Goal: Information Seeking & Learning: Learn about a topic

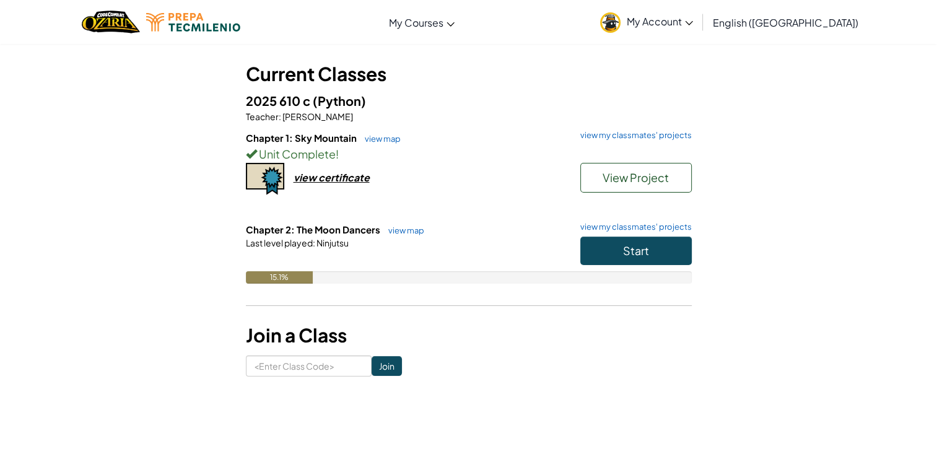
scroll to position [59, 0]
click at [621, 254] on button "Start" at bounding box center [635, 250] width 111 height 28
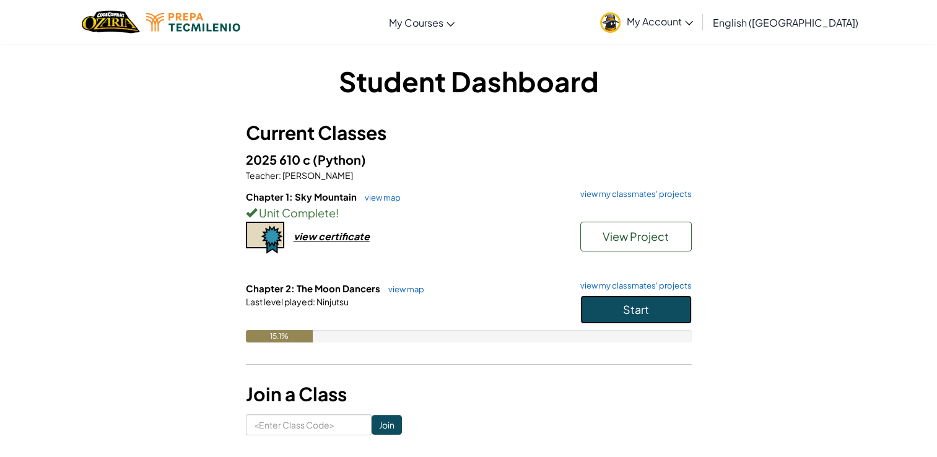
click at [634, 323] on button "Start" at bounding box center [635, 309] width 111 height 28
click at [631, 317] on button "Start" at bounding box center [635, 309] width 111 height 28
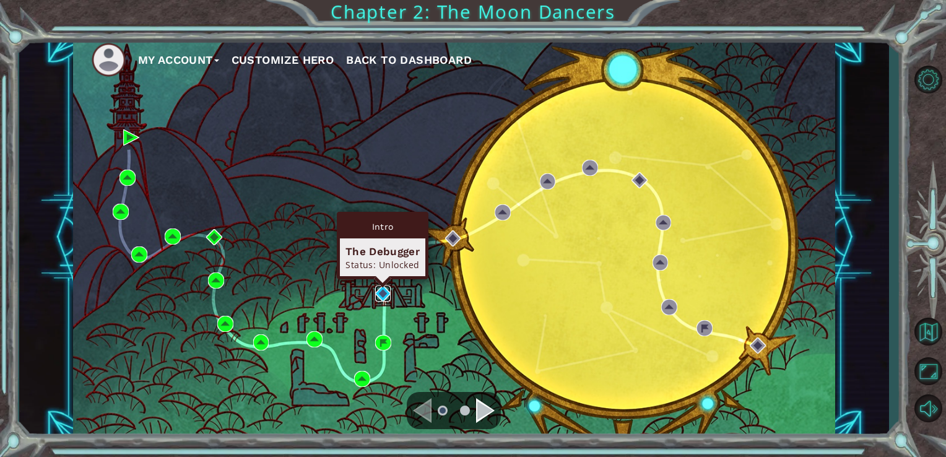
click at [383, 290] on img at bounding box center [383, 294] width 16 height 16
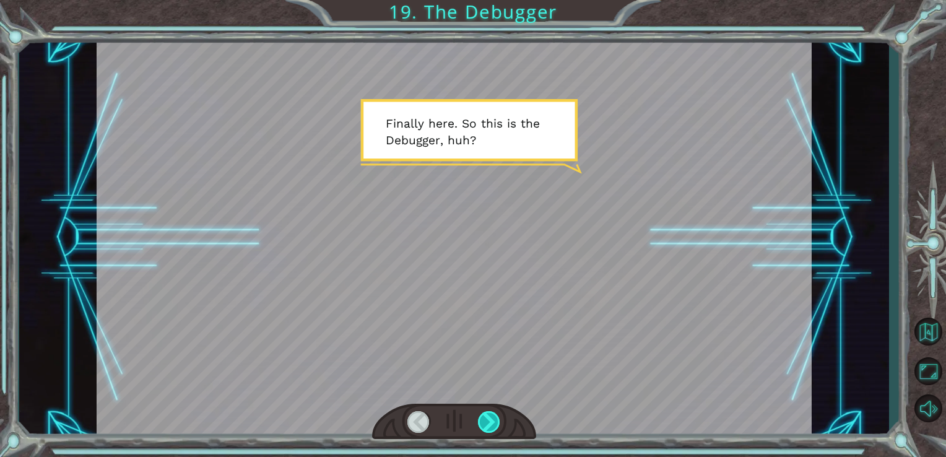
click at [499, 426] on div at bounding box center [489, 422] width 23 height 22
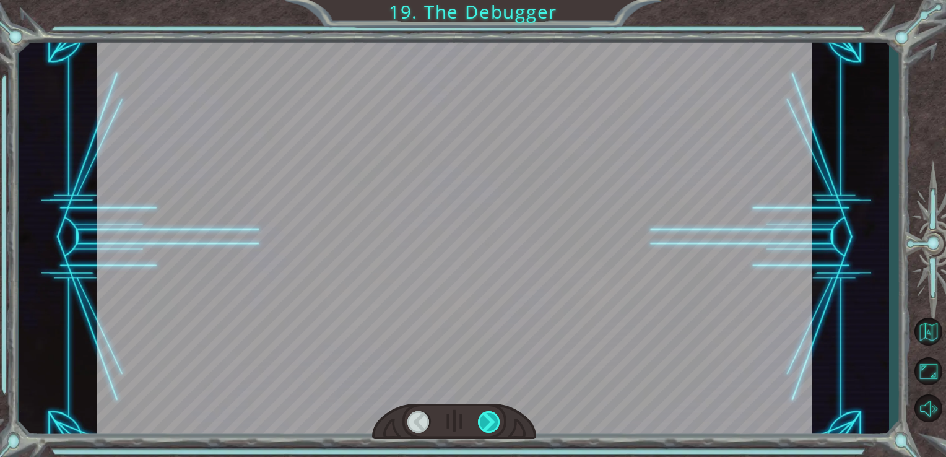
click at [496, 424] on div at bounding box center [489, 422] width 23 height 22
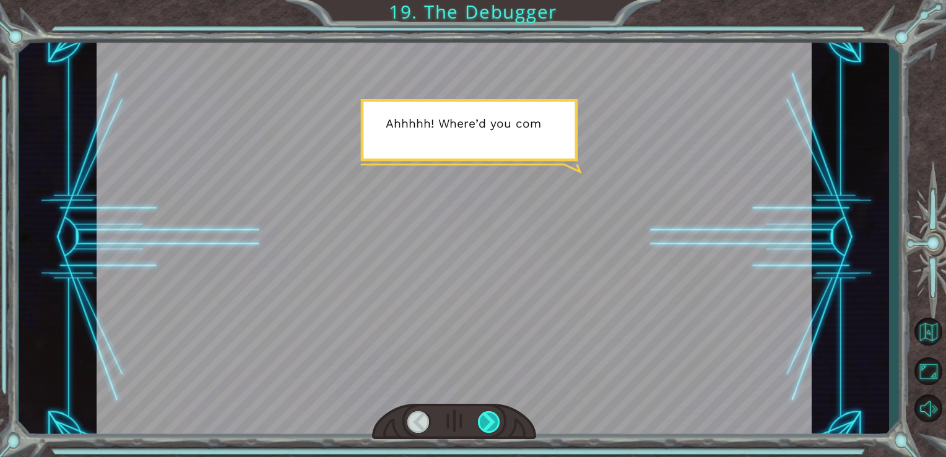
click at [493, 422] on div at bounding box center [489, 422] width 23 height 22
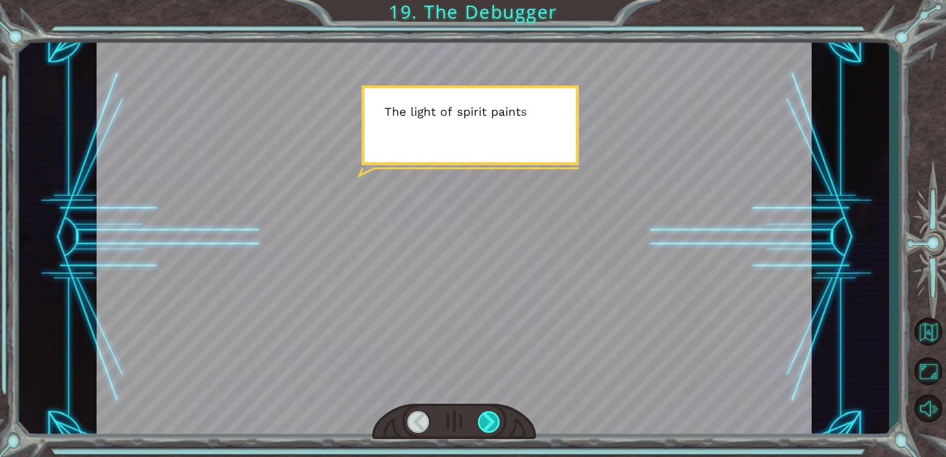
click at [493, 422] on div at bounding box center [489, 422] width 23 height 22
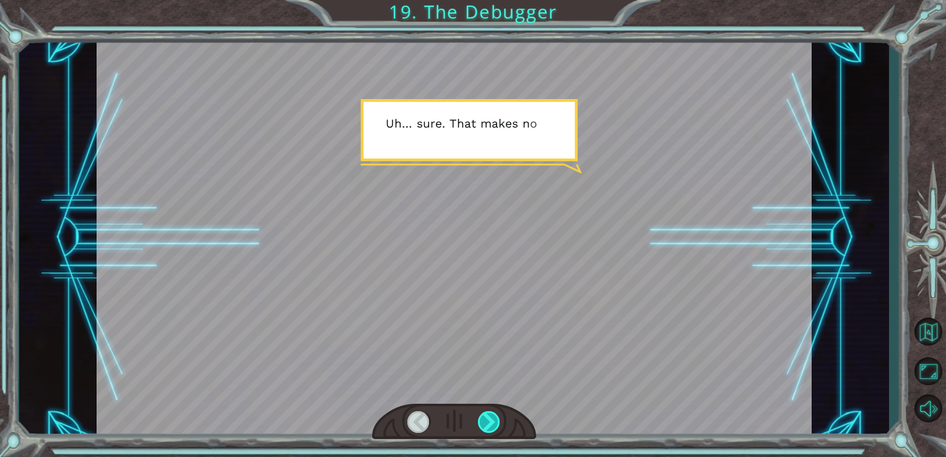
click at [493, 422] on div at bounding box center [489, 422] width 23 height 22
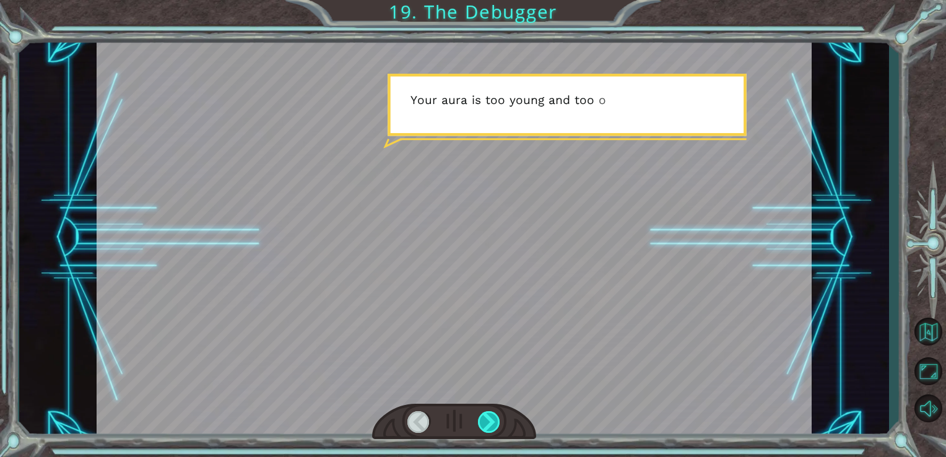
click at [493, 422] on div at bounding box center [489, 422] width 23 height 22
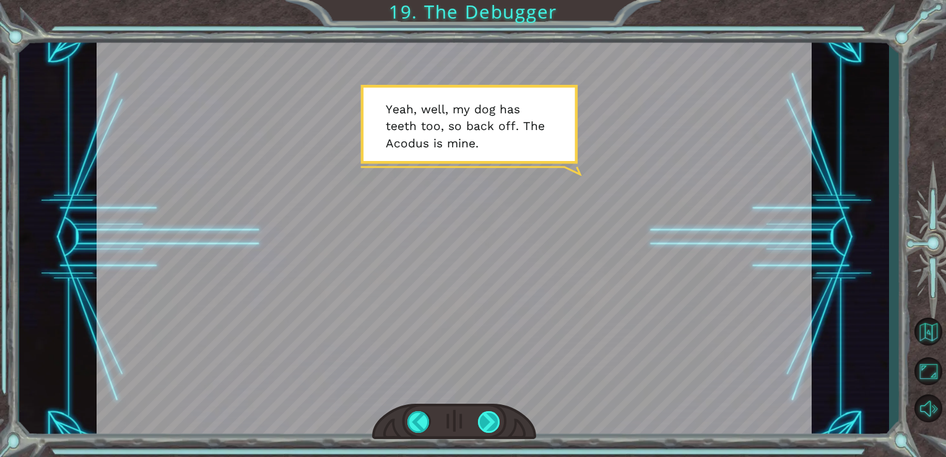
click at [492, 420] on div at bounding box center [489, 422] width 23 height 22
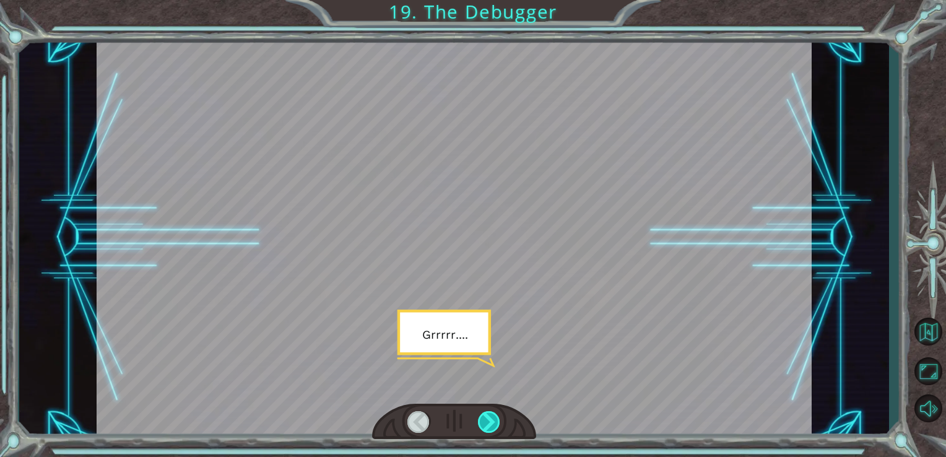
click at [492, 420] on div at bounding box center [489, 422] width 23 height 22
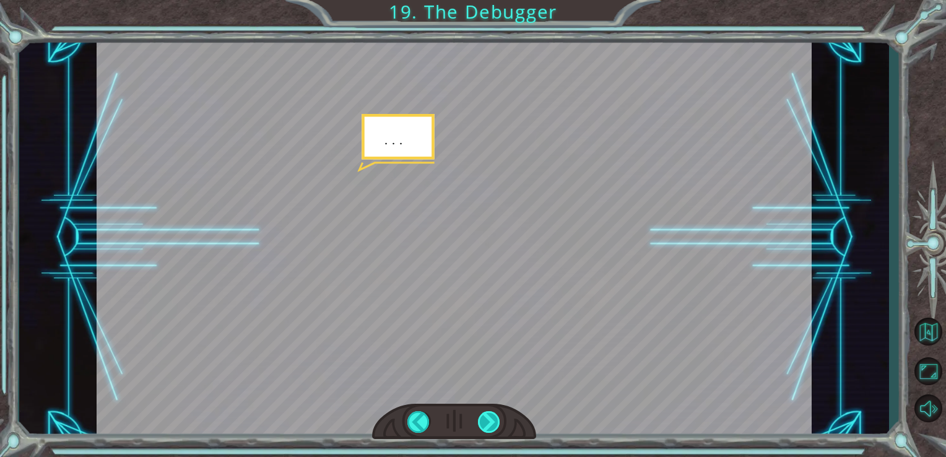
click at [492, 420] on div at bounding box center [489, 422] width 23 height 22
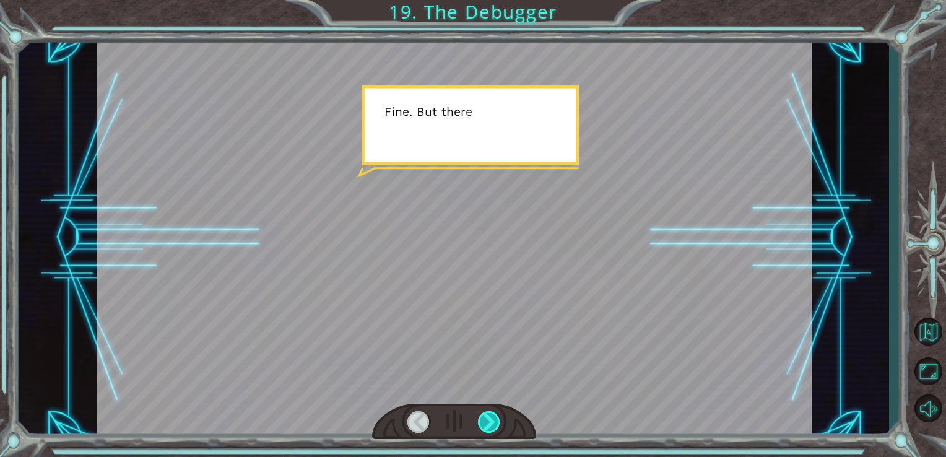
click at [492, 420] on div at bounding box center [489, 422] width 23 height 22
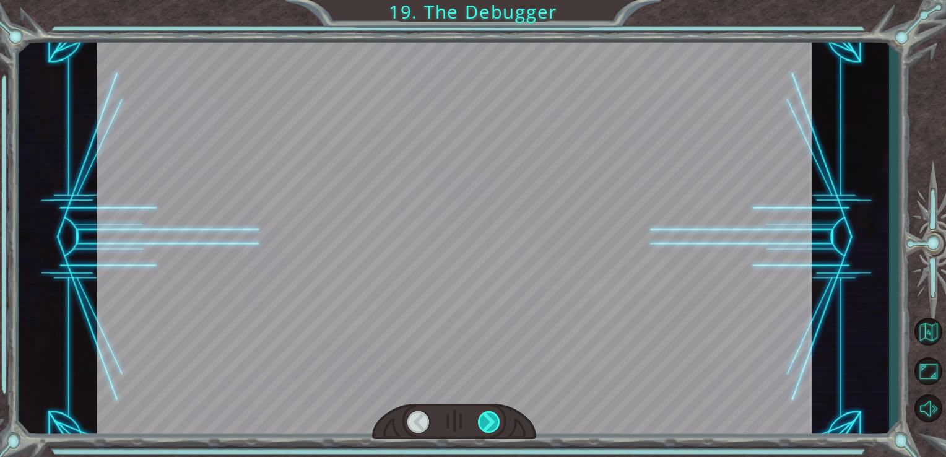
click at [494, 420] on div at bounding box center [489, 422] width 23 height 22
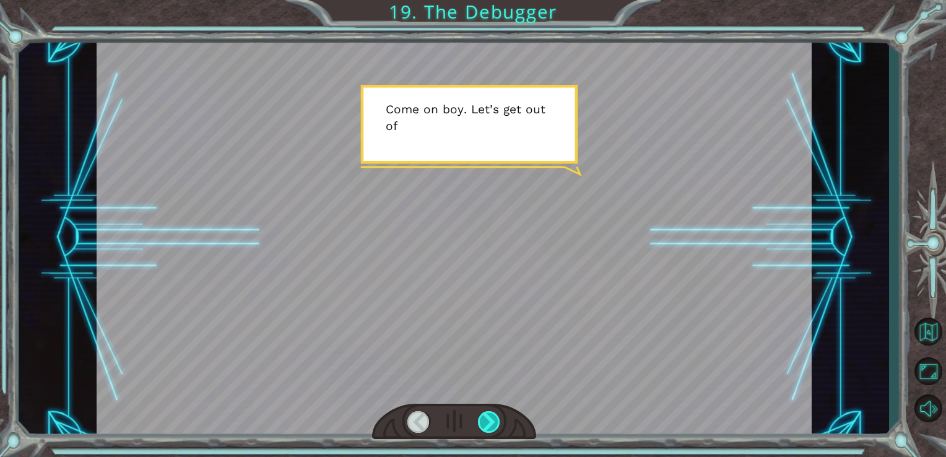
click at [496, 421] on div at bounding box center [489, 422] width 23 height 22
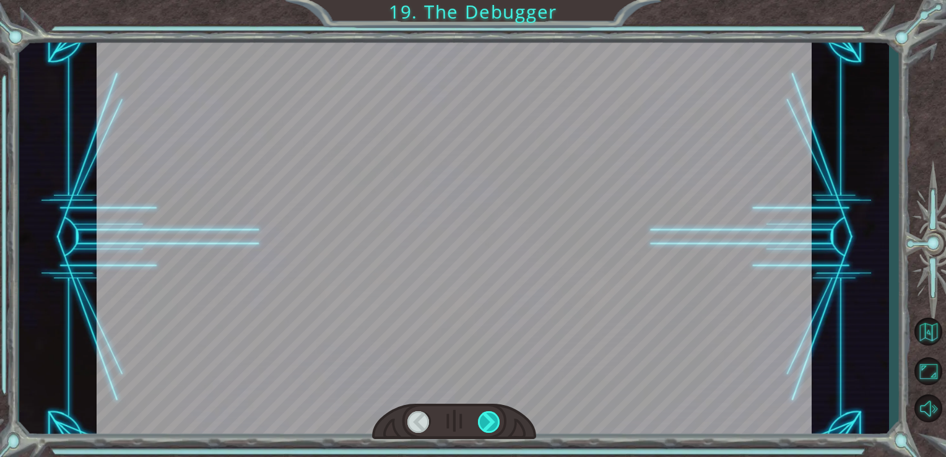
click at [496, 421] on div at bounding box center [489, 422] width 23 height 22
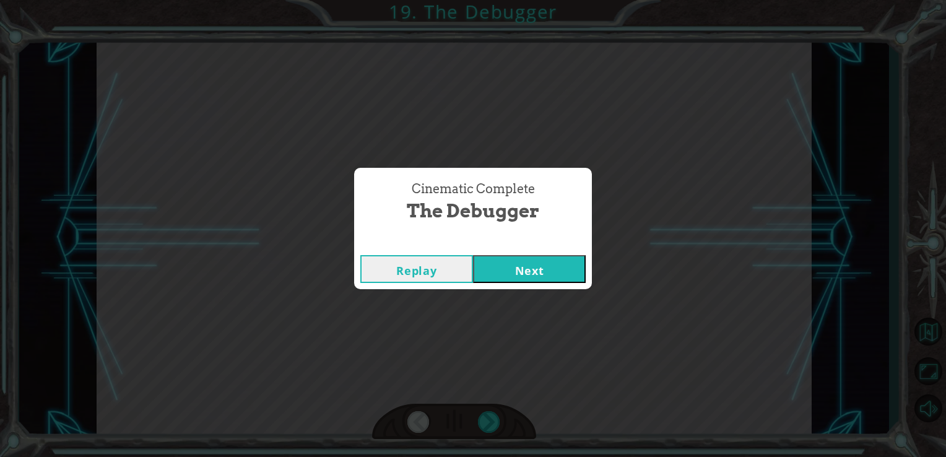
click at [564, 264] on button "Next" at bounding box center [529, 269] width 113 height 28
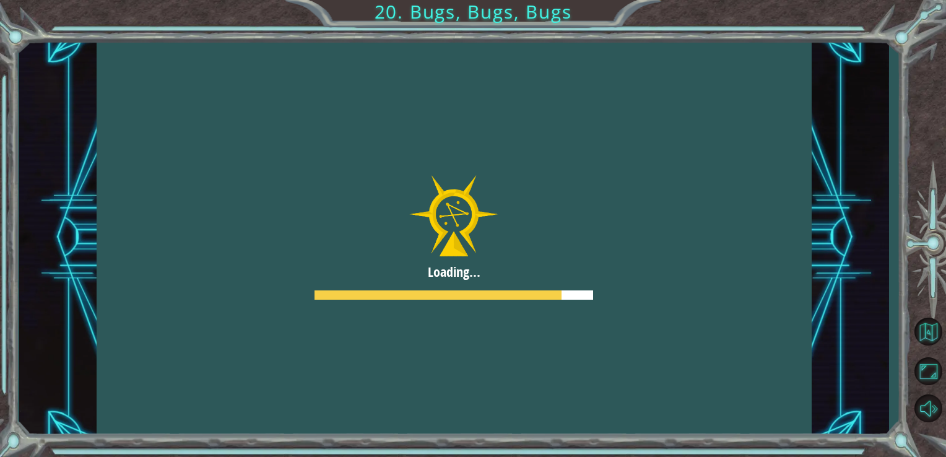
click at [476, 212] on div at bounding box center [455, 238] width 716 height 403
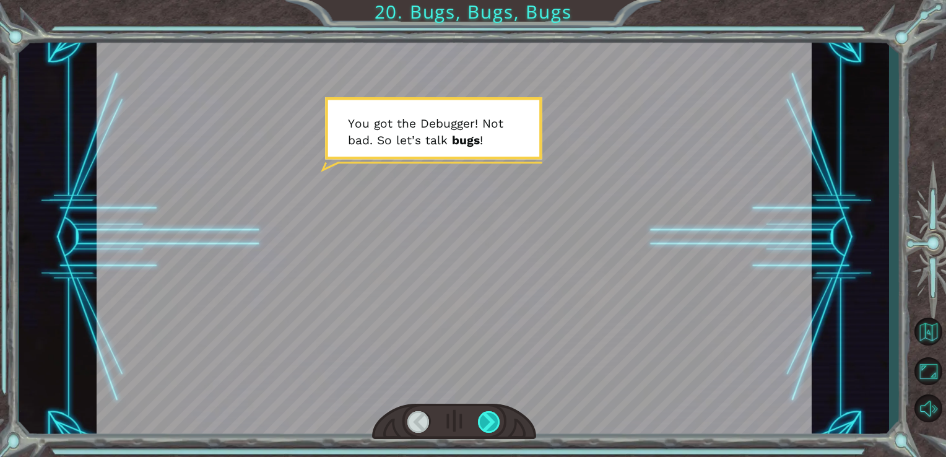
click at [488, 422] on div at bounding box center [489, 422] width 23 height 22
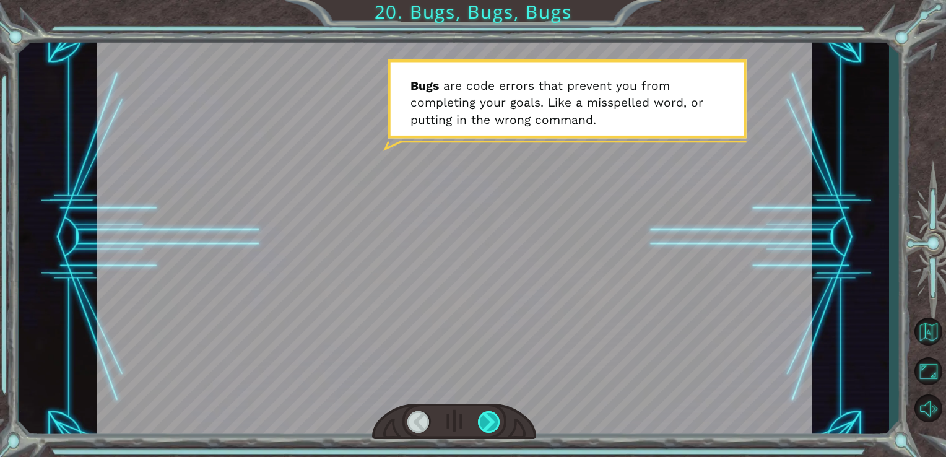
click at [488, 419] on div at bounding box center [489, 422] width 23 height 22
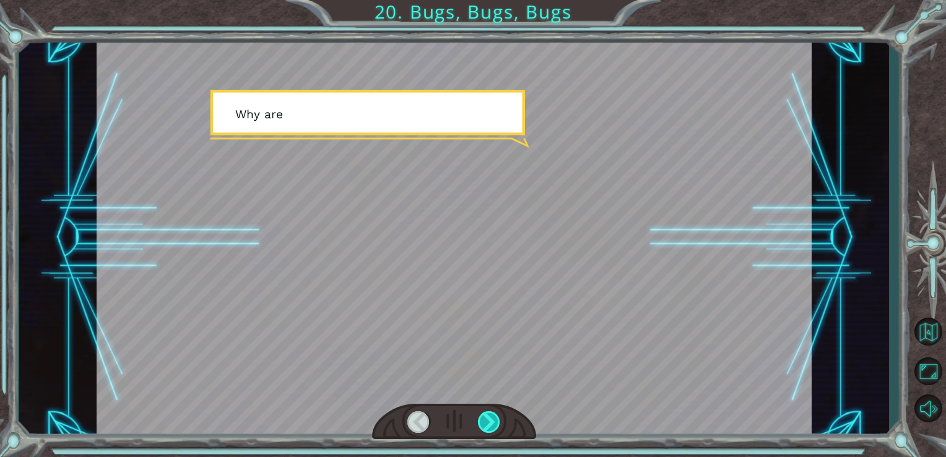
click at [488, 419] on div at bounding box center [489, 422] width 23 height 22
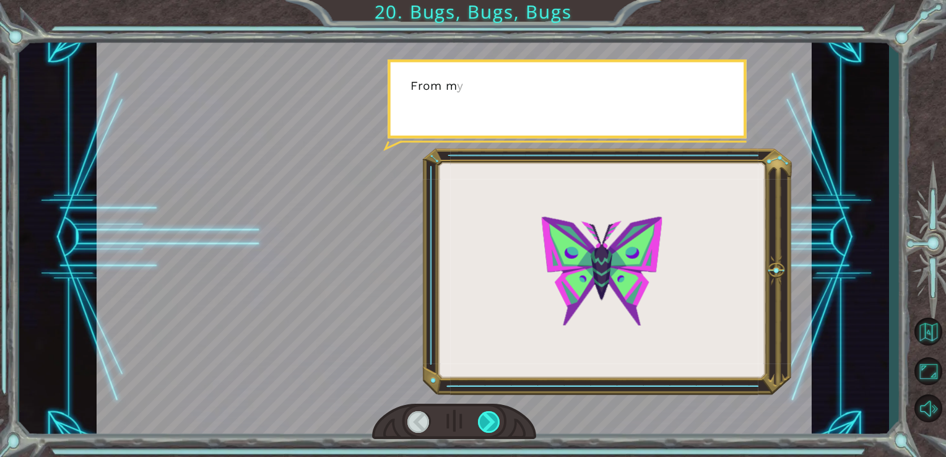
click at [488, 419] on div at bounding box center [489, 422] width 23 height 22
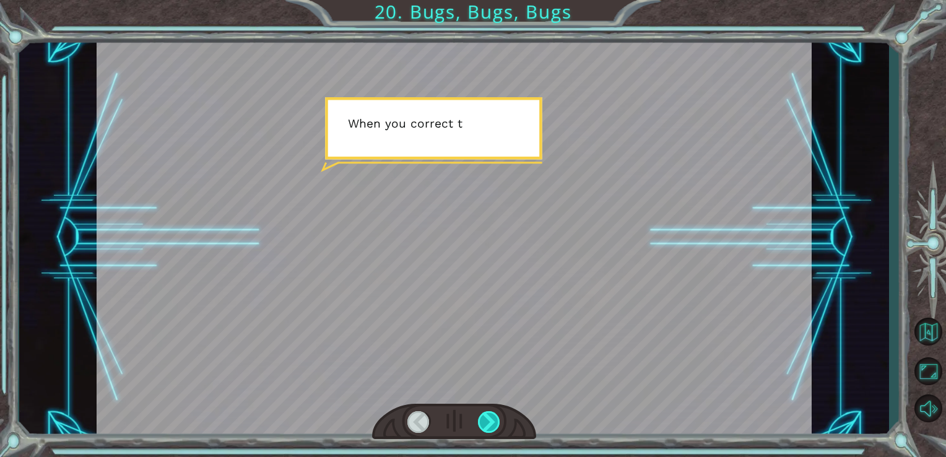
click at [488, 419] on div at bounding box center [489, 422] width 23 height 22
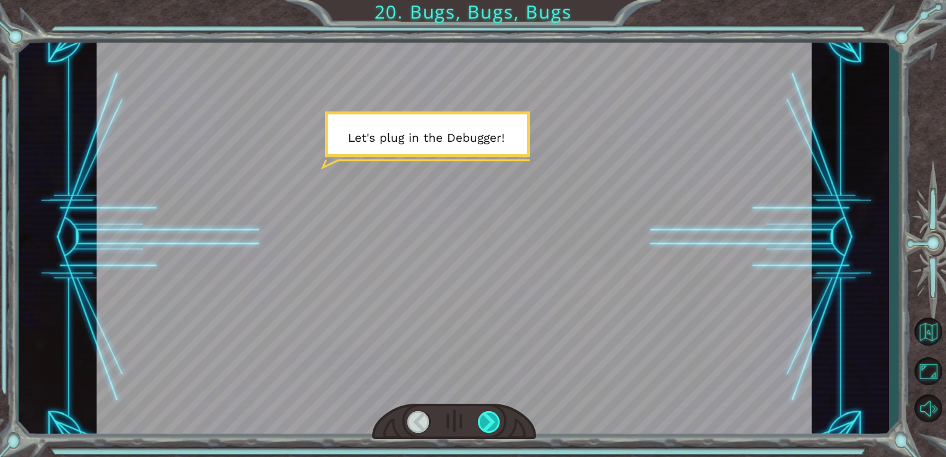
click at [489, 419] on div at bounding box center [489, 422] width 23 height 22
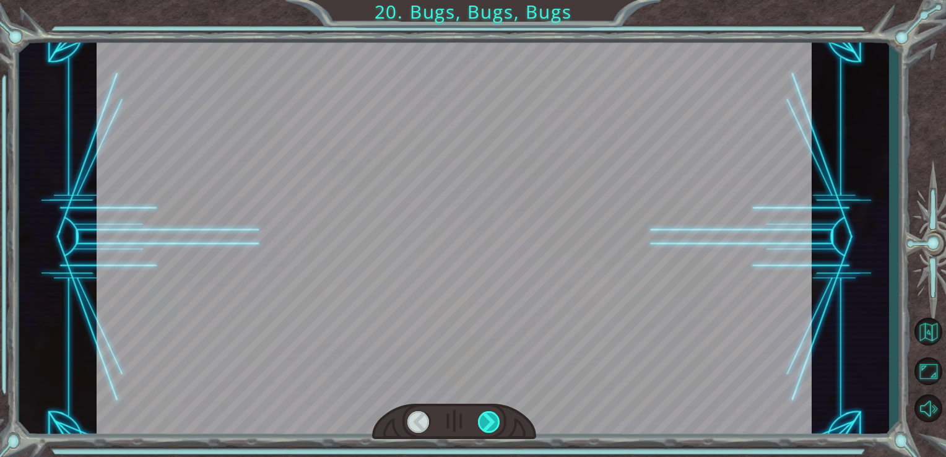
click at [489, 419] on div at bounding box center [489, 422] width 23 height 22
click at [489, 0] on div "Y o u g o t t h e D e b u g g e r ! N o t b a d . S o l e t ’ s t a l k b u g s…" at bounding box center [473, 0] width 946 height 0
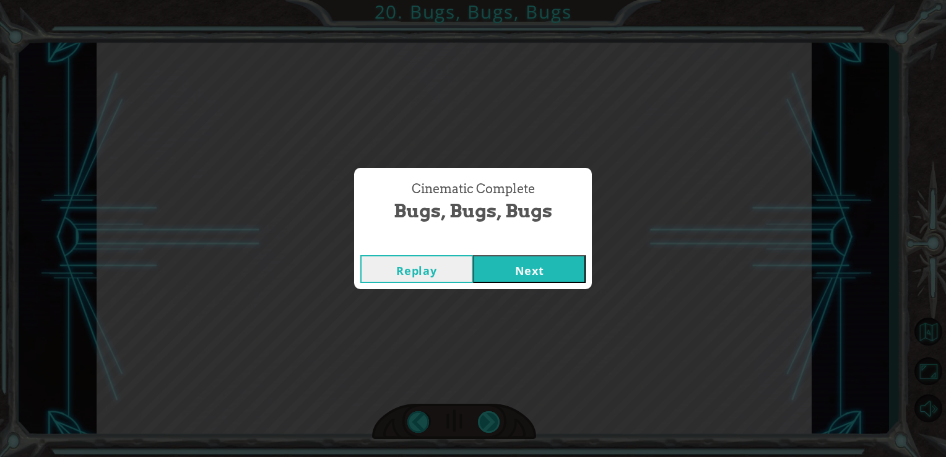
click at [489, 419] on div "Cinematic Complete Bugs, Bugs, Bugs Replay Next" at bounding box center [473, 228] width 946 height 457
drag, startPoint x: 489, startPoint y: 419, endPoint x: 512, endPoint y: 277, distance: 143.1
click at [512, 277] on button "Next" at bounding box center [529, 269] width 113 height 28
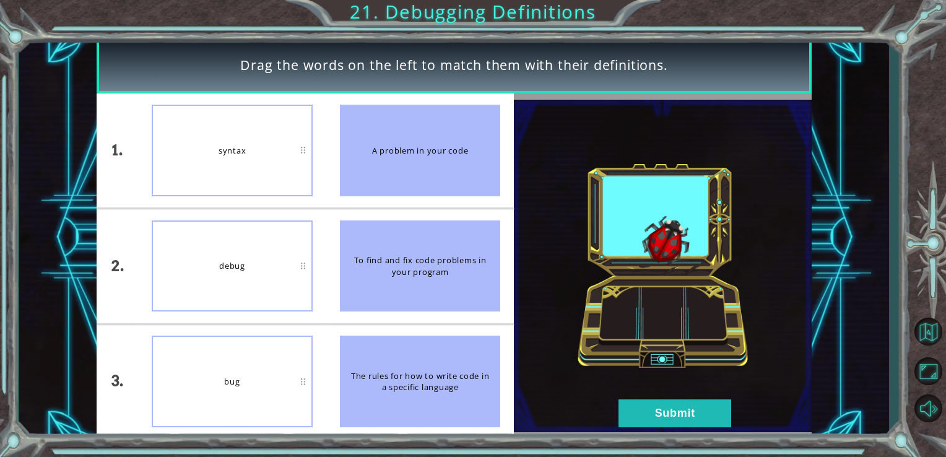
click at [299, 165] on div "syntax" at bounding box center [232, 151] width 161 height 92
click at [632, 404] on button "Submit" at bounding box center [675, 414] width 113 height 28
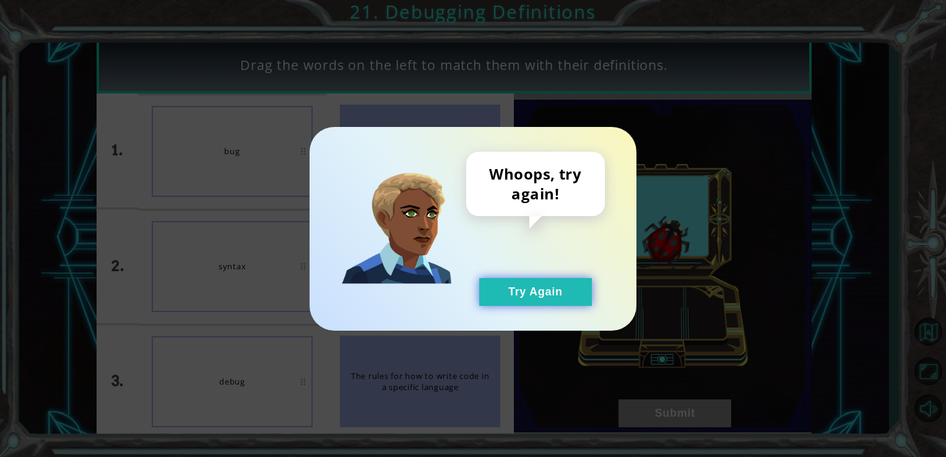
click at [541, 293] on button "Try Again" at bounding box center [535, 292] width 113 height 28
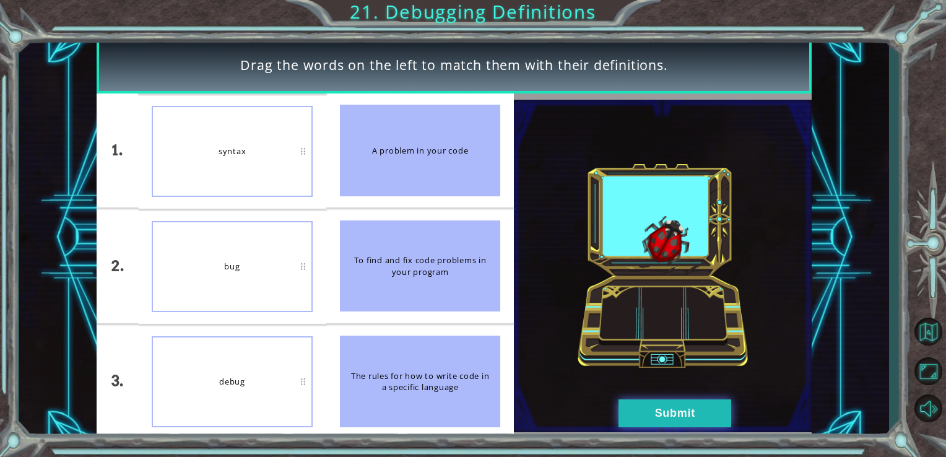
click at [652, 409] on button "Submit" at bounding box center [675, 414] width 113 height 28
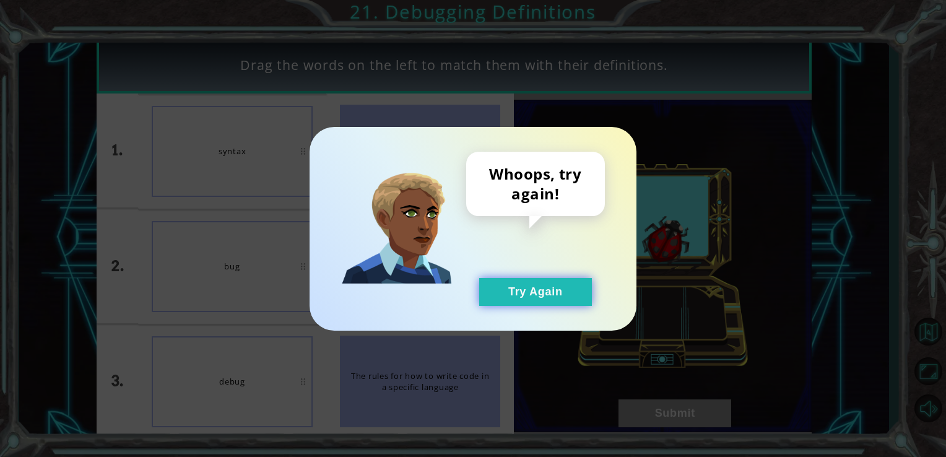
click at [543, 295] on button "Try Again" at bounding box center [535, 292] width 113 height 28
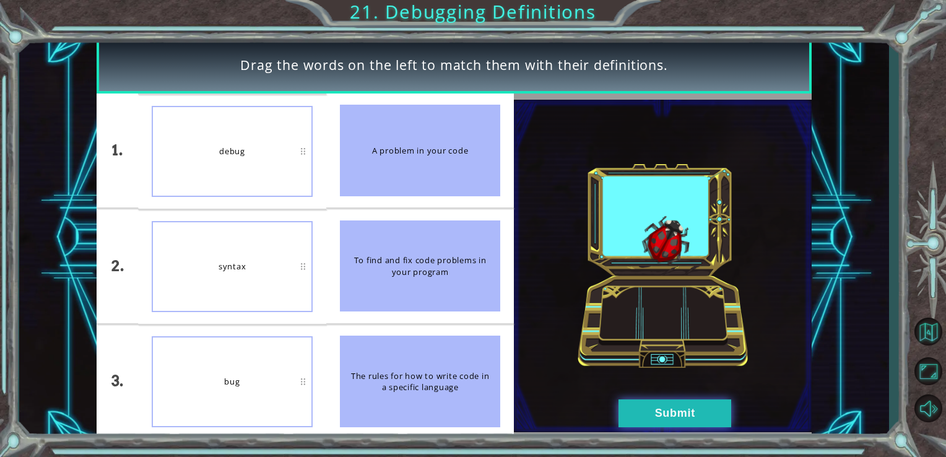
click at [626, 413] on button "Submit" at bounding box center [675, 414] width 113 height 28
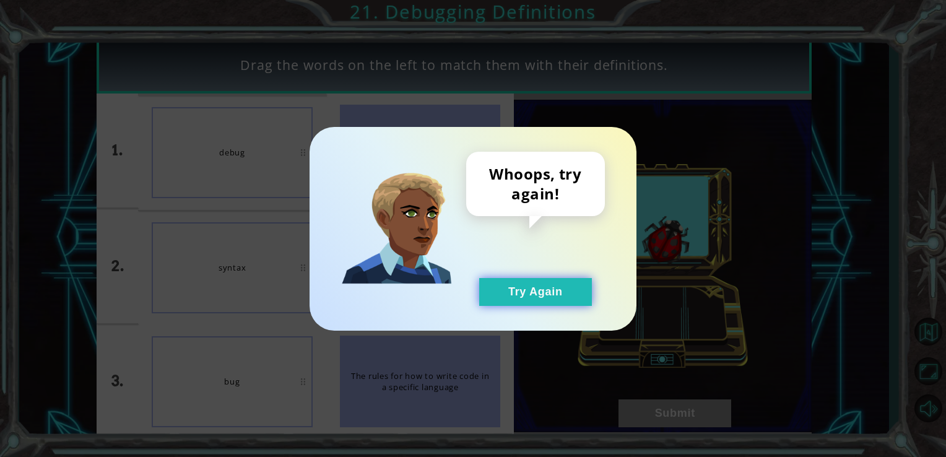
click at [517, 295] on button "Try Again" at bounding box center [535, 292] width 113 height 28
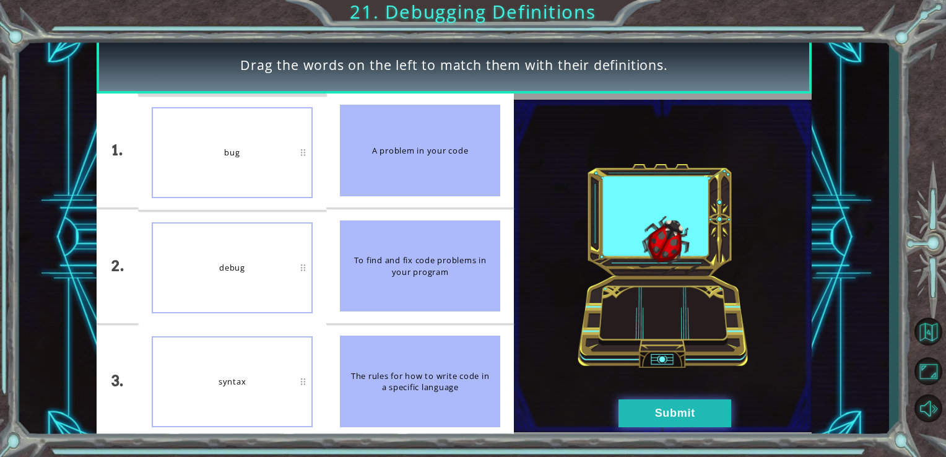
click at [636, 405] on button "Submit" at bounding box center [675, 414] width 113 height 28
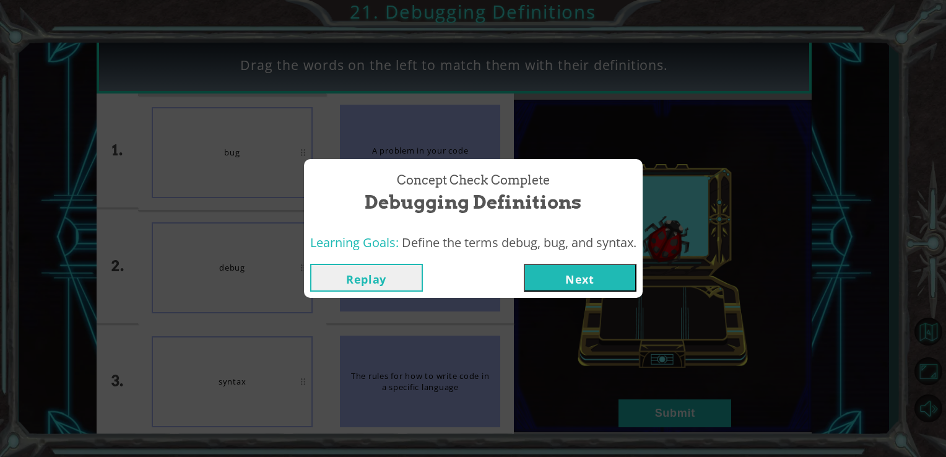
click at [360, 286] on button "Replay" at bounding box center [366, 278] width 113 height 28
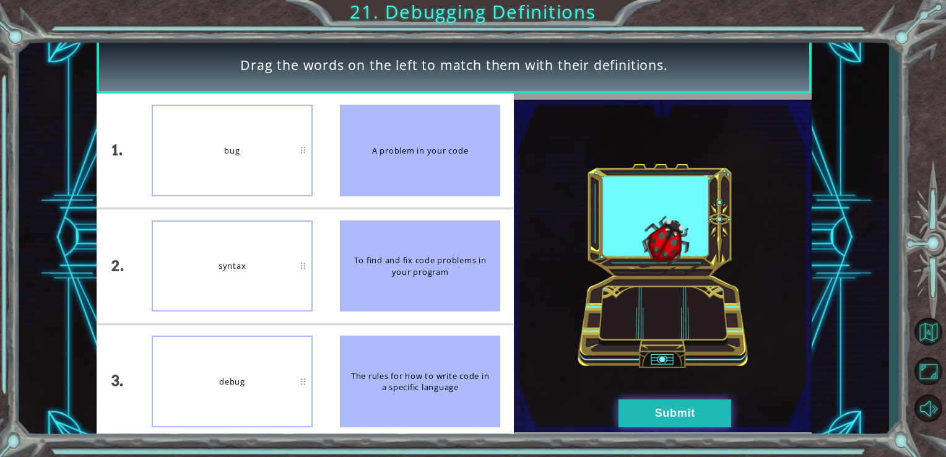
click at [661, 412] on button "Submit" at bounding box center [675, 414] width 113 height 28
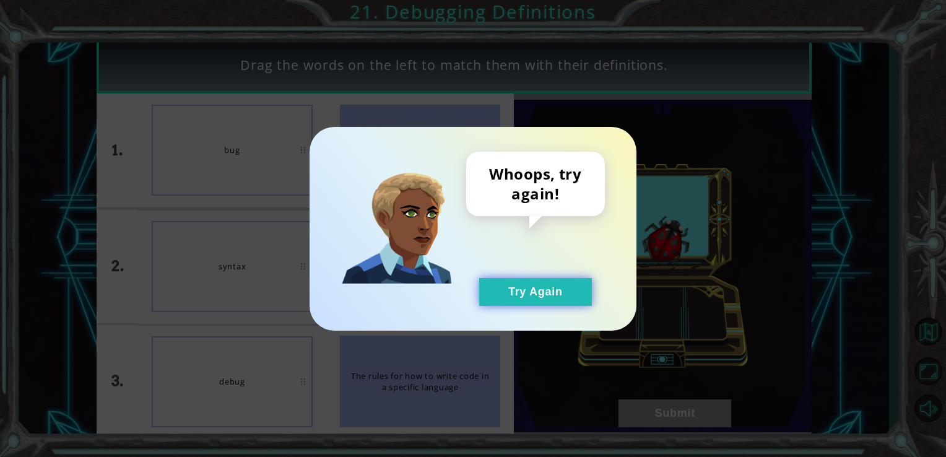
click at [560, 301] on button "Try Again" at bounding box center [535, 292] width 113 height 28
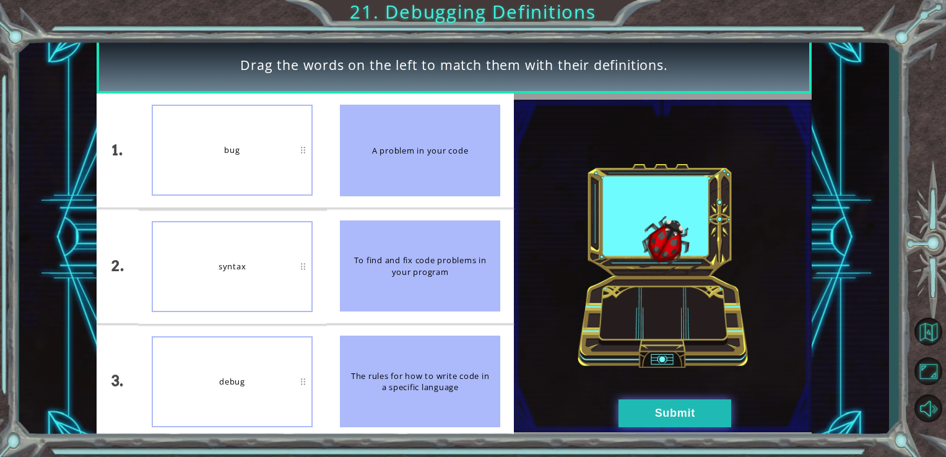
click at [647, 404] on button "Submit" at bounding box center [675, 414] width 113 height 28
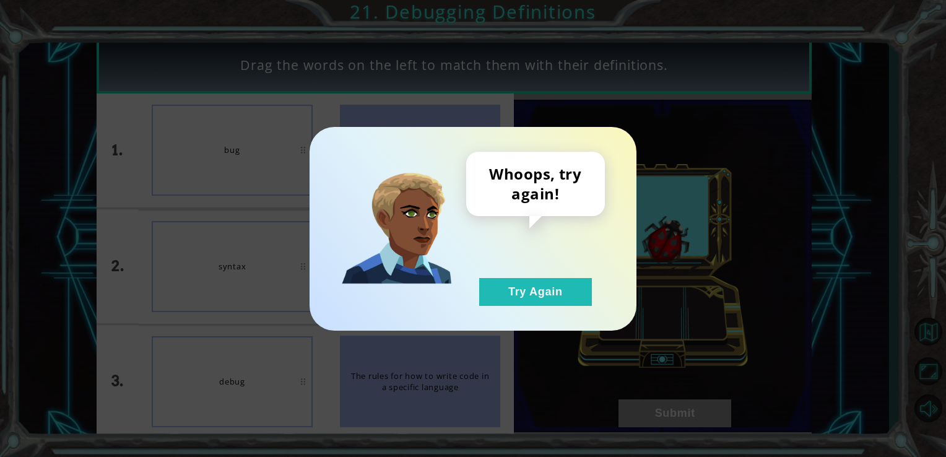
click at [566, 306] on div "Whoops, try again! Try Again" at bounding box center [473, 229] width 327 height 204
click at [552, 295] on button "Try Again" at bounding box center [535, 292] width 113 height 28
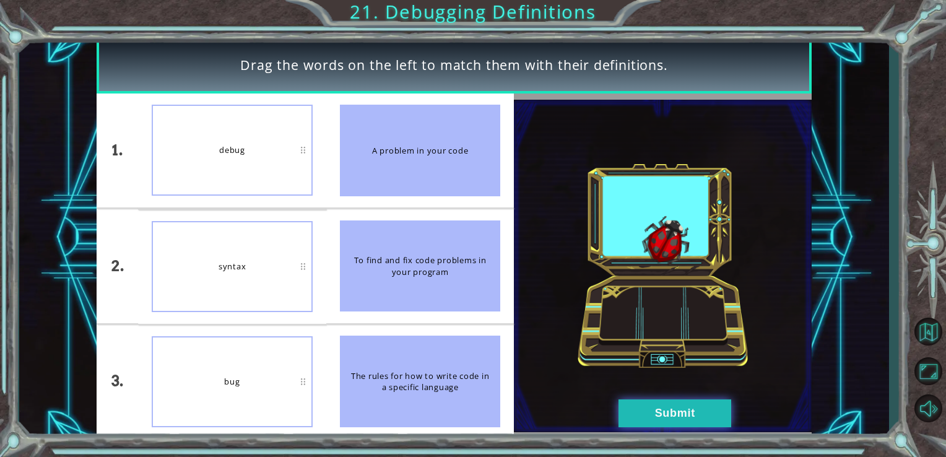
click at [686, 416] on button "Submit" at bounding box center [675, 414] width 113 height 28
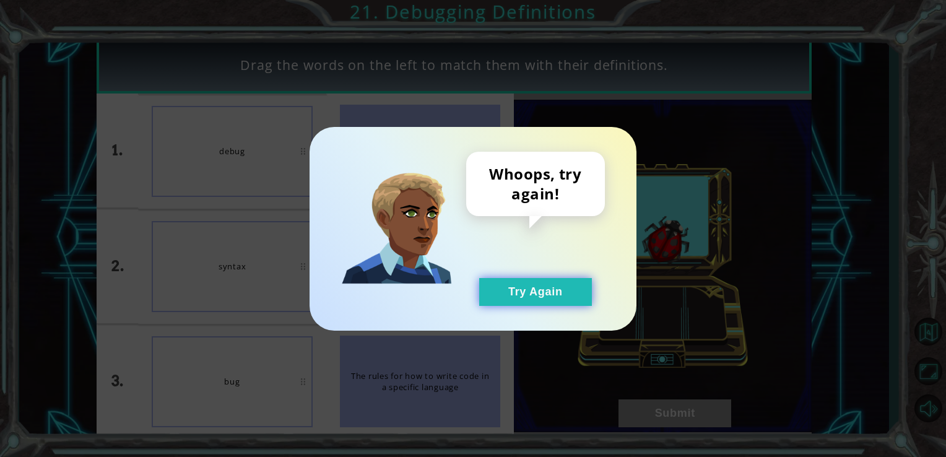
click at [532, 294] on button "Try Again" at bounding box center [535, 292] width 113 height 28
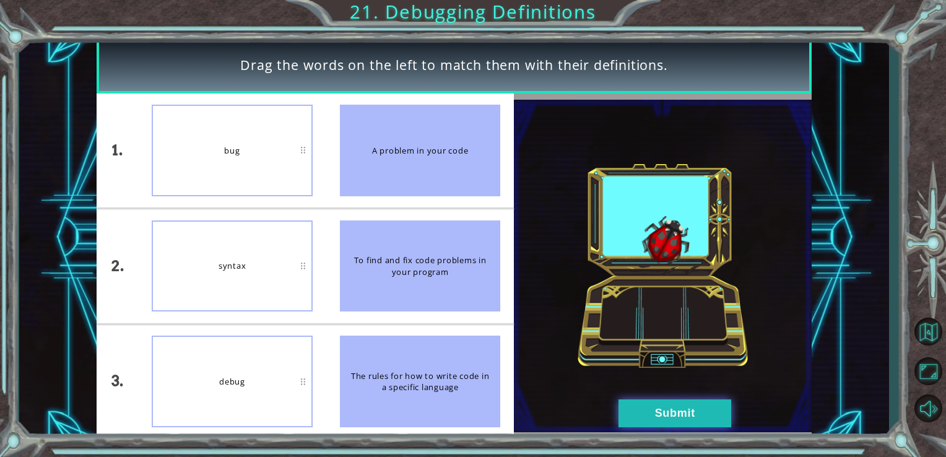
click at [683, 409] on button "Submit" at bounding box center [675, 414] width 113 height 28
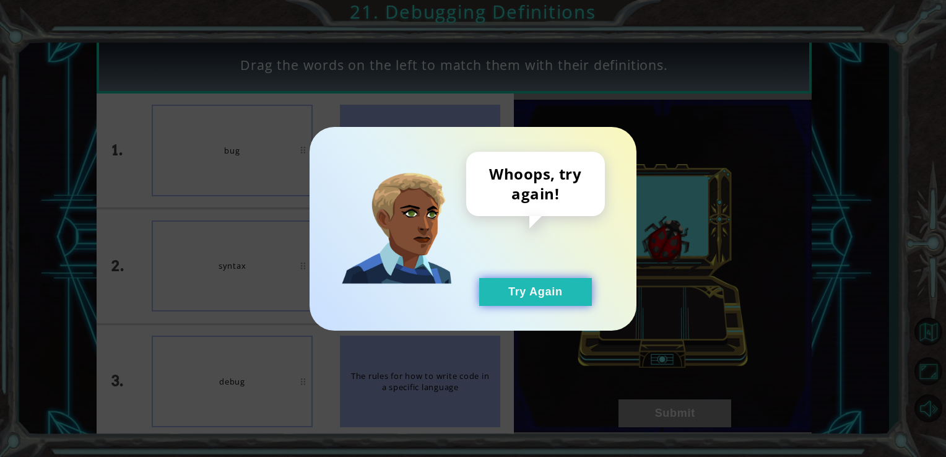
click at [541, 295] on button "Try Again" at bounding box center [535, 292] width 113 height 28
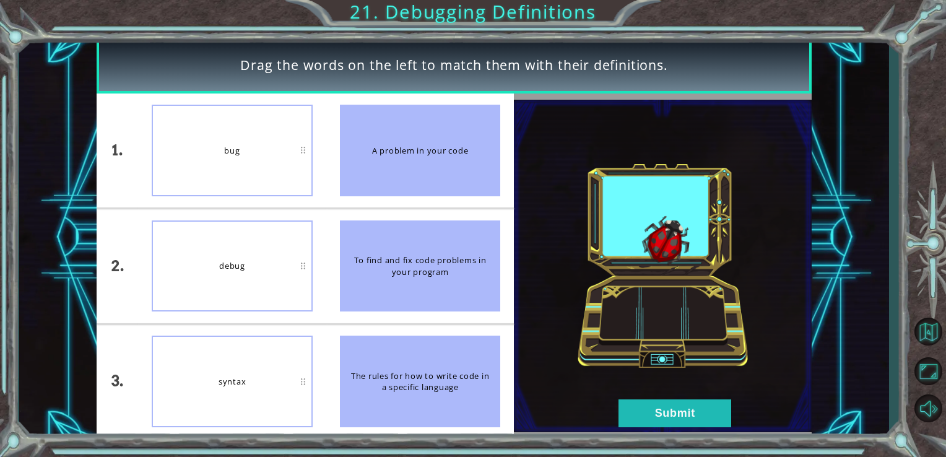
click at [234, 390] on div "syntax" at bounding box center [232, 382] width 161 height 92
click at [738, 406] on img at bounding box center [663, 266] width 298 height 332
click at [696, 409] on button "Submit" at bounding box center [675, 414] width 113 height 28
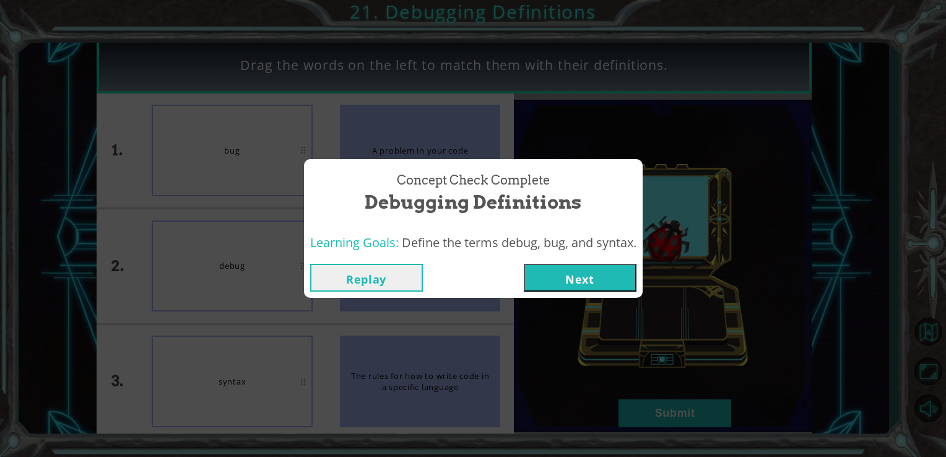
click at [567, 274] on button "Next" at bounding box center [580, 278] width 113 height 28
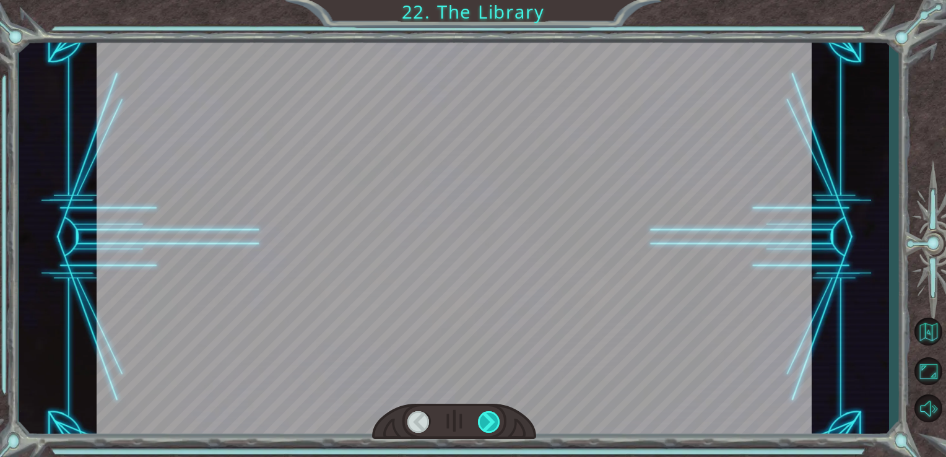
click at [491, 417] on div at bounding box center [489, 422] width 23 height 22
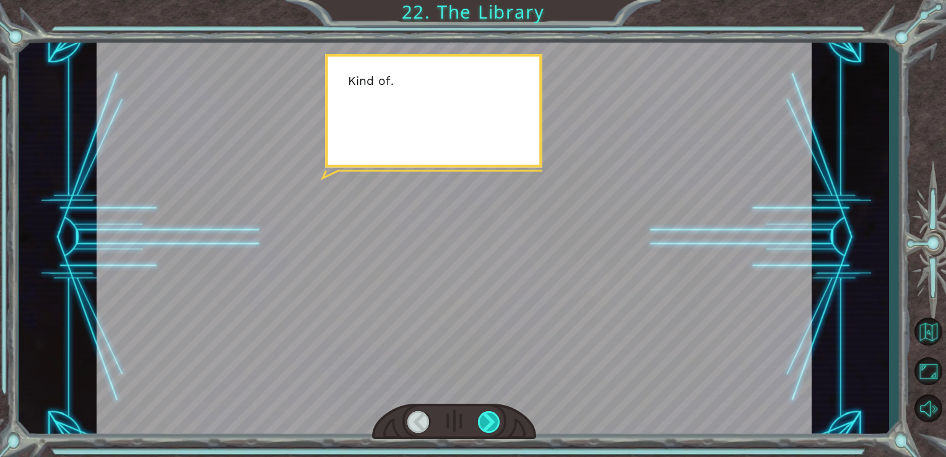
click at [491, 417] on div at bounding box center [489, 422] width 23 height 22
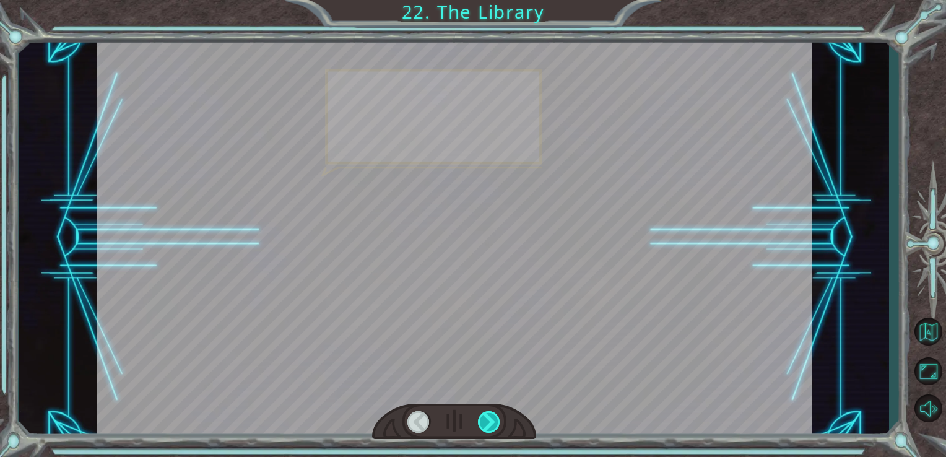
click at [491, 417] on div at bounding box center [489, 422] width 23 height 22
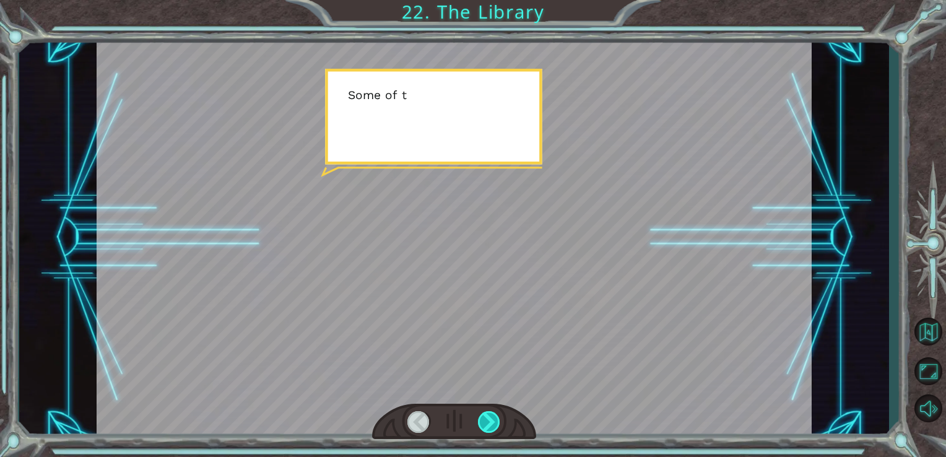
click at [491, 417] on div at bounding box center [489, 422] width 23 height 22
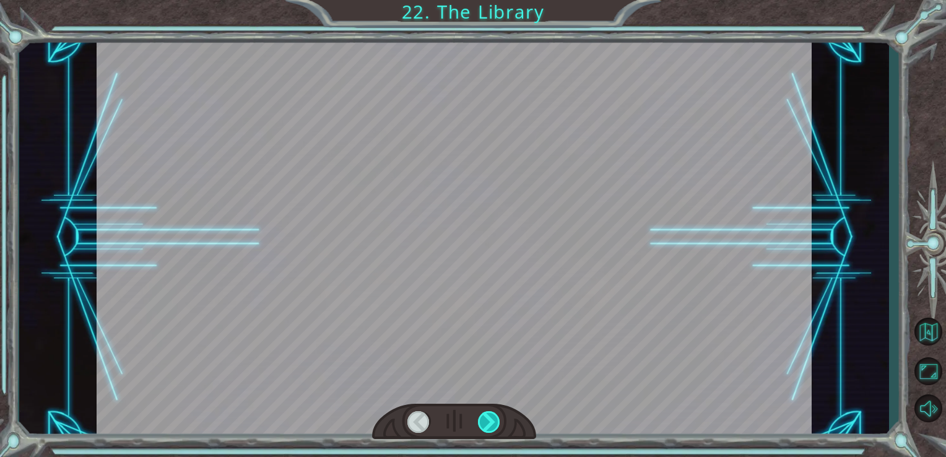
click at [491, 417] on div at bounding box center [489, 422] width 23 height 22
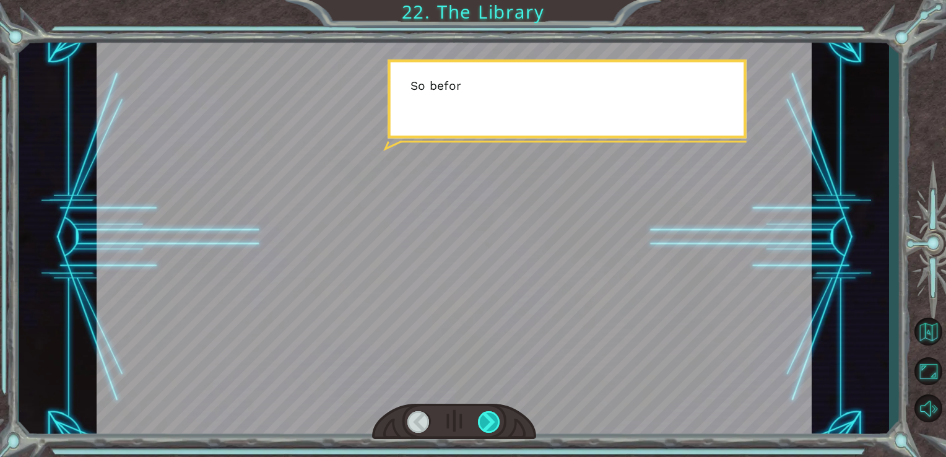
click at [491, 417] on div at bounding box center [489, 422] width 23 height 22
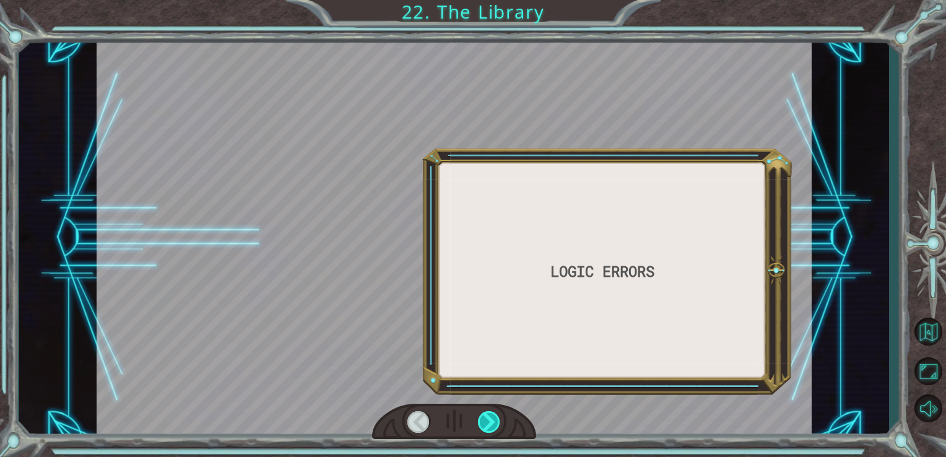
click at [491, 417] on div at bounding box center [489, 422] width 23 height 22
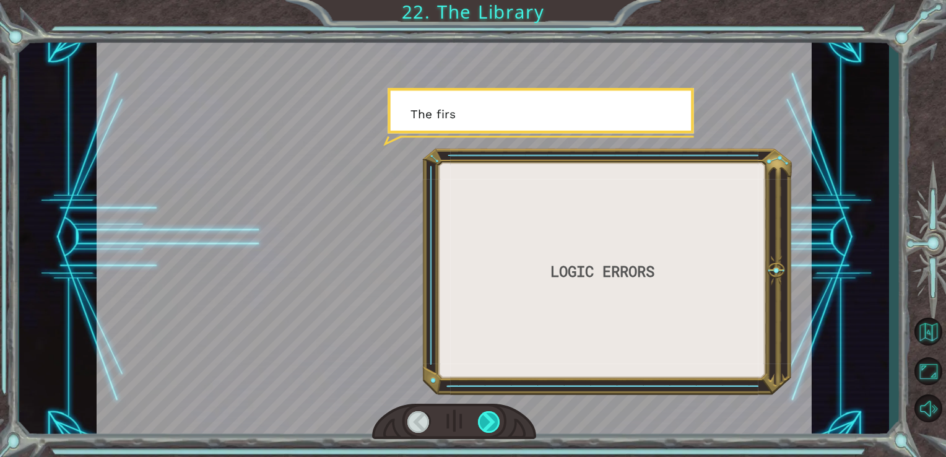
click at [491, 417] on div at bounding box center [489, 422] width 23 height 22
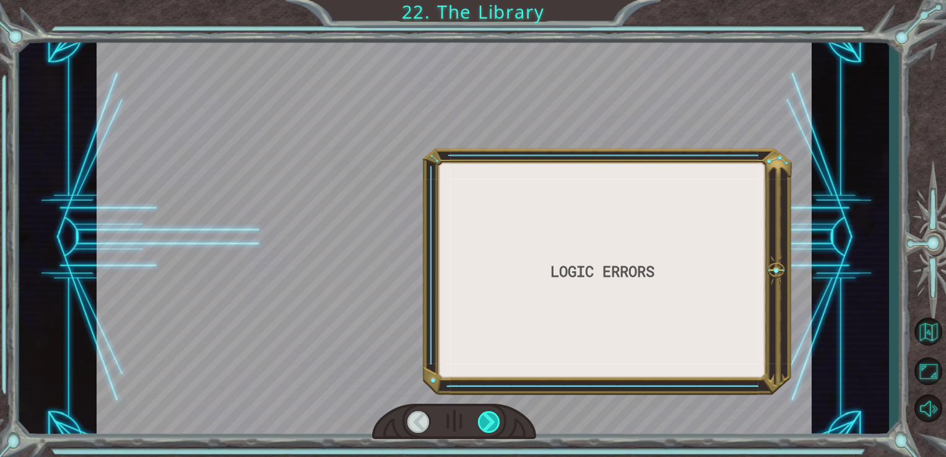
click at [491, 417] on div at bounding box center [489, 422] width 23 height 22
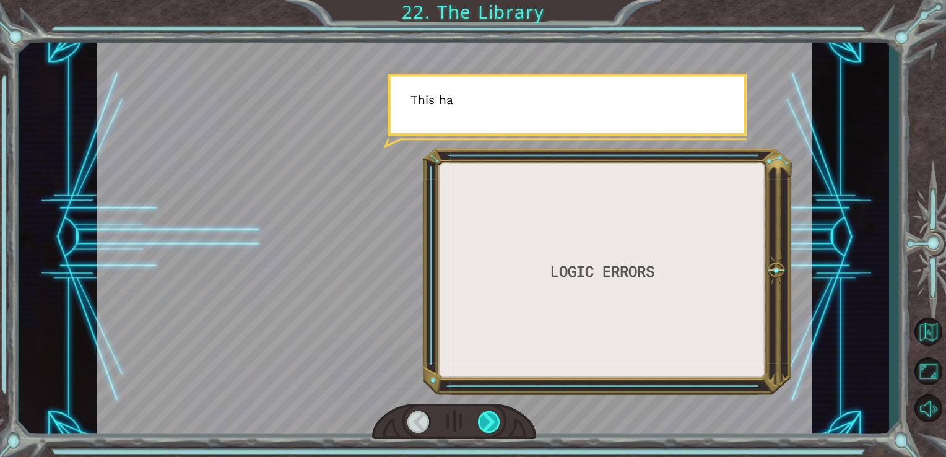
click at [491, 417] on div at bounding box center [489, 422] width 23 height 22
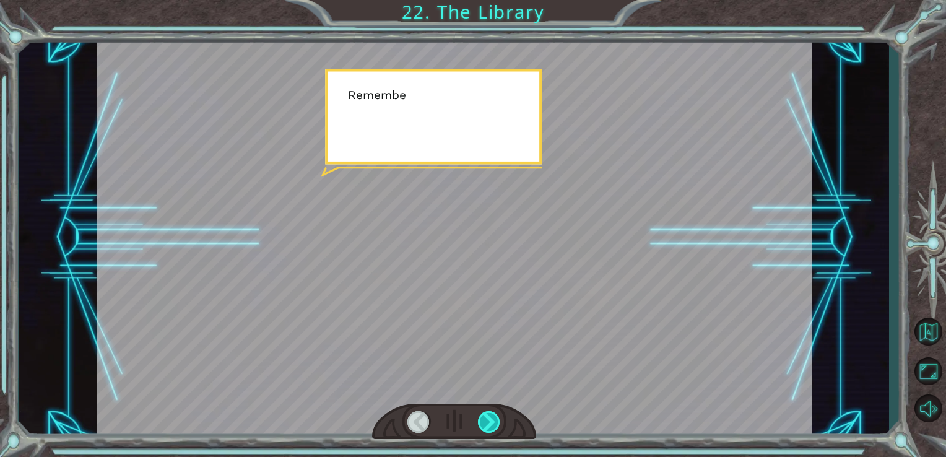
click at [491, 417] on div at bounding box center [489, 422] width 23 height 22
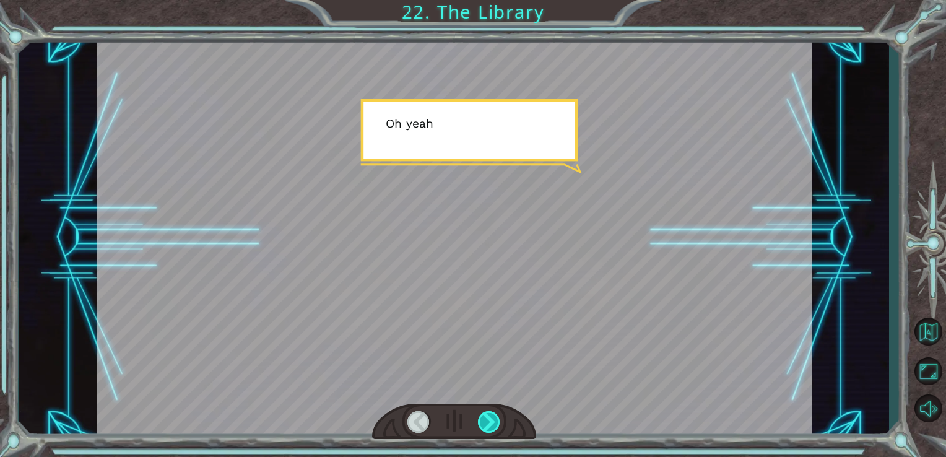
click at [491, 417] on div at bounding box center [489, 422] width 23 height 22
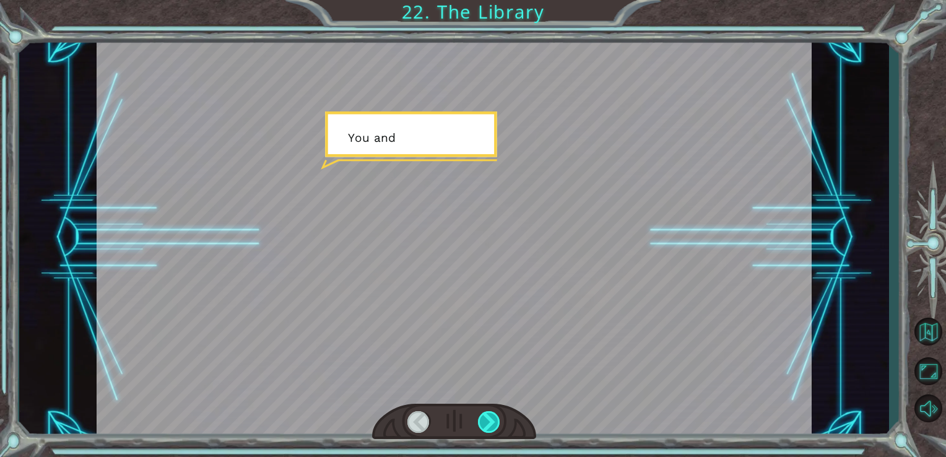
click at [491, 417] on div at bounding box center [489, 422] width 23 height 22
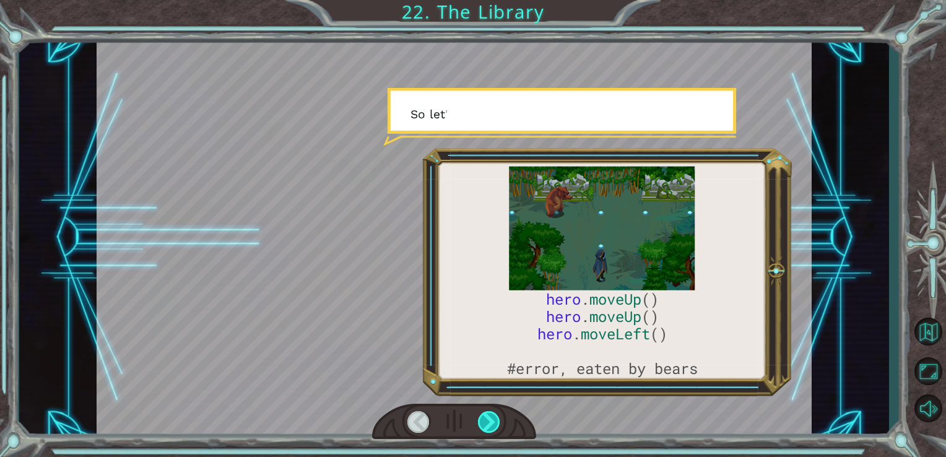
click at [491, 417] on div at bounding box center [489, 422] width 23 height 22
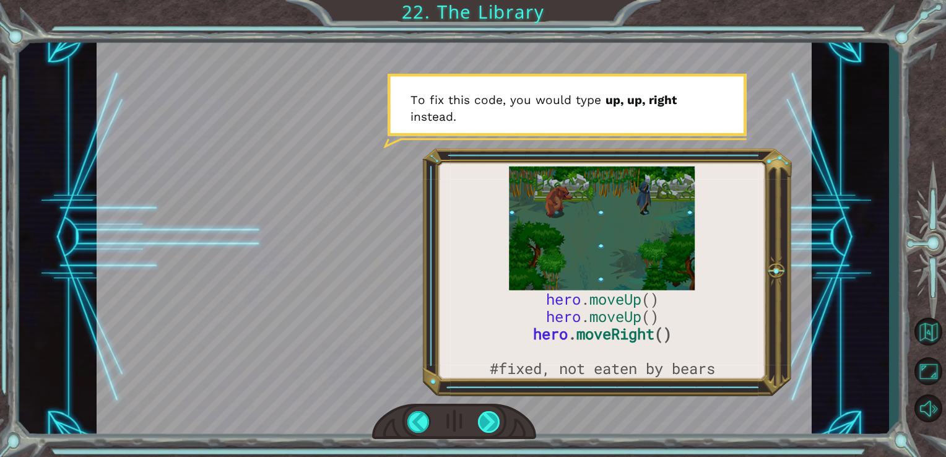
click at [492, 416] on div at bounding box center [489, 422] width 23 height 22
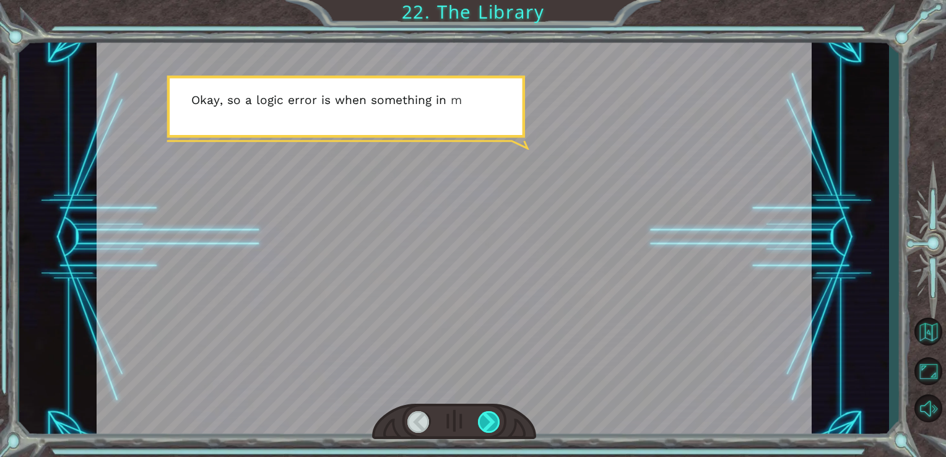
click at [479, 413] on div at bounding box center [489, 422] width 23 height 22
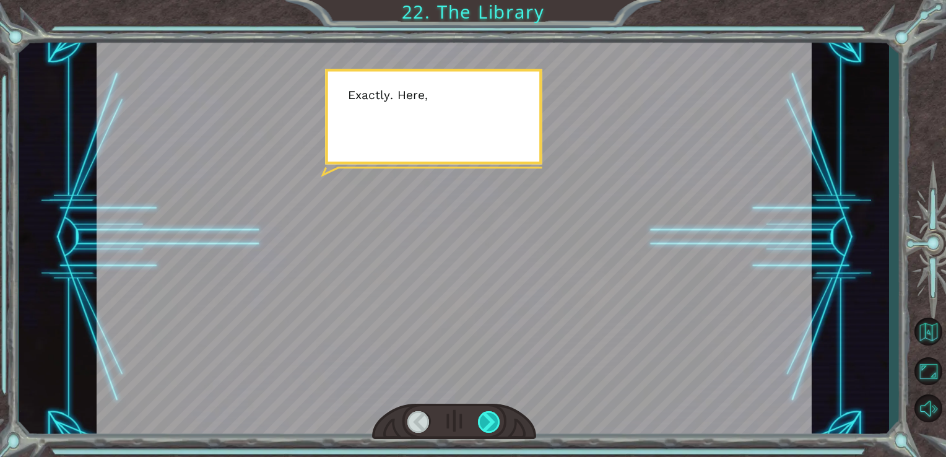
click at [479, 413] on div at bounding box center [489, 422] width 23 height 22
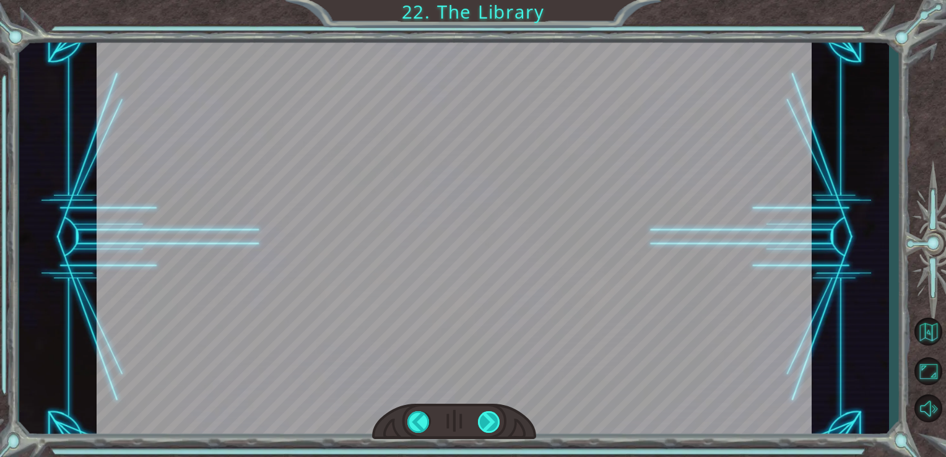
click at [479, 0] on div "hero . moveUp () hero . moveUp () hero . moveRight () #fixed, not eaten by bear…" at bounding box center [473, 0] width 946 height 0
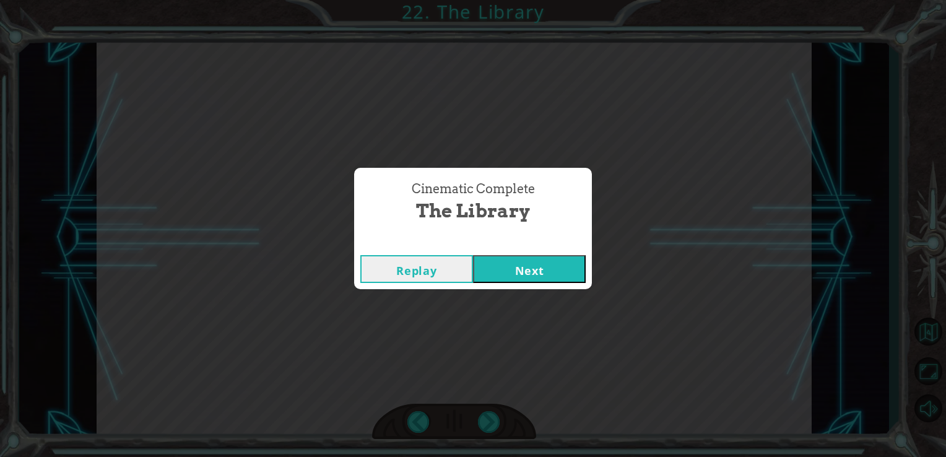
click at [520, 286] on div "Replay Next" at bounding box center [473, 269] width 238 height 40
click at [515, 282] on button "Next" at bounding box center [529, 269] width 113 height 28
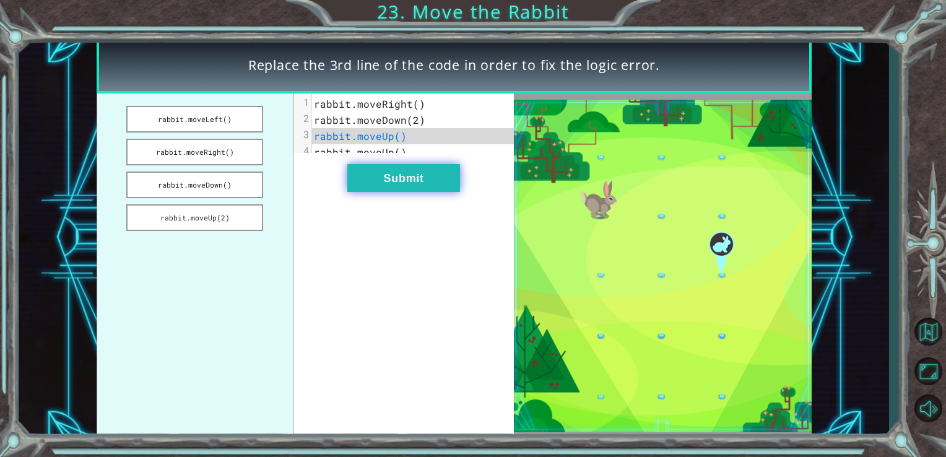
click at [414, 185] on button "Submit" at bounding box center [403, 178] width 113 height 28
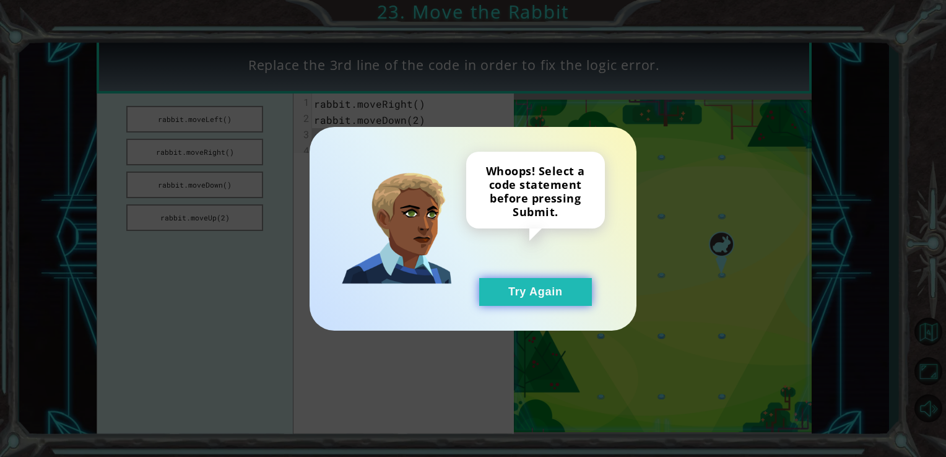
click at [520, 295] on button "Try Again" at bounding box center [535, 292] width 113 height 28
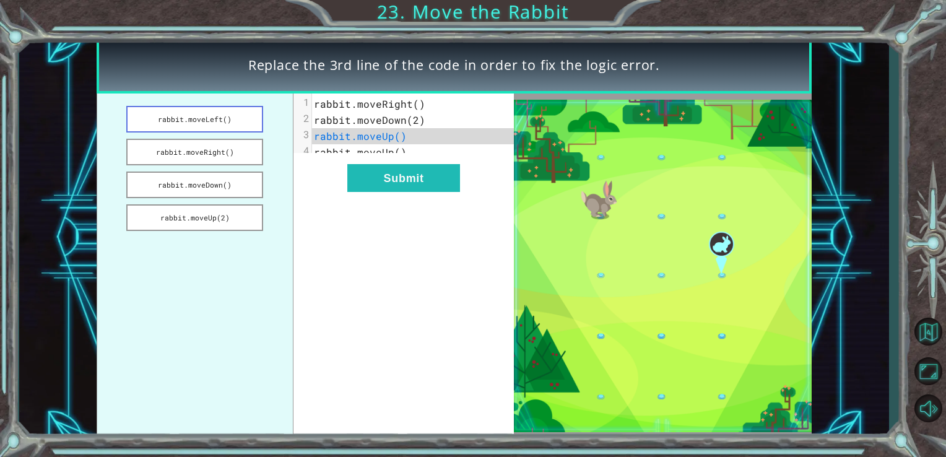
click at [252, 123] on button "rabbit.moveLeft()" at bounding box center [194, 119] width 137 height 27
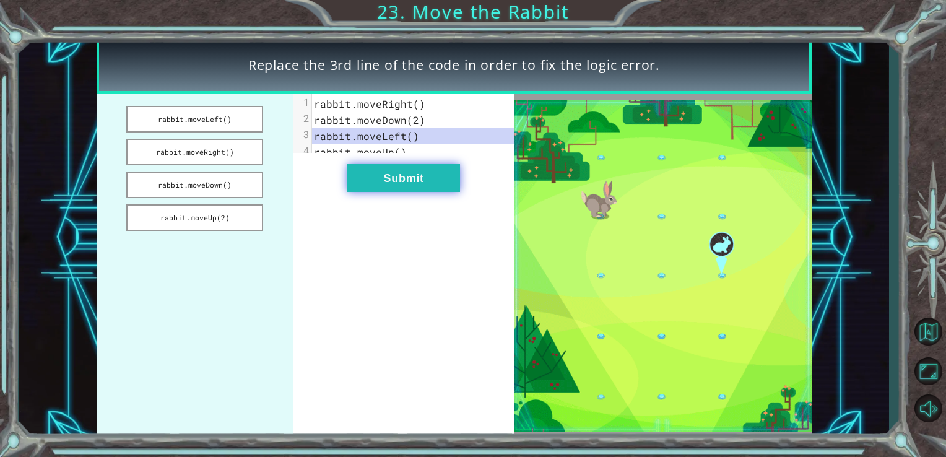
click at [446, 183] on button "Submit" at bounding box center [403, 178] width 113 height 28
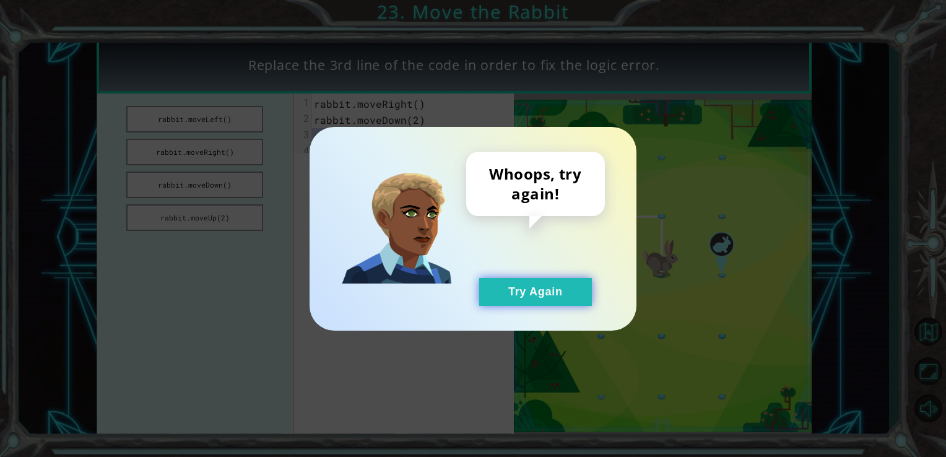
click at [548, 294] on button "Try Again" at bounding box center [535, 292] width 113 height 28
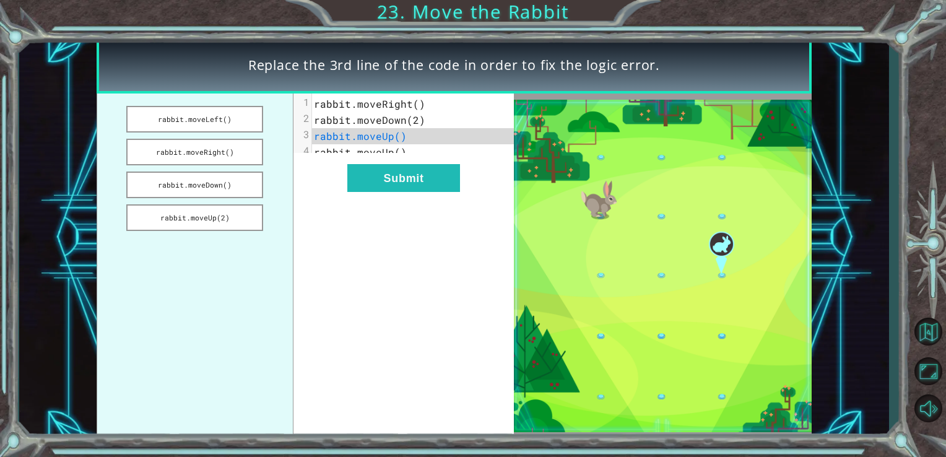
click at [413, 124] on span "rabbit.moveDown(2)" at bounding box center [369, 119] width 111 height 13
click at [411, 118] on span "rabbit.moveDown(2)" at bounding box center [369, 119] width 111 height 13
click at [170, 157] on button "rabbit.moveRight()" at bounding box center [194, 152] width 137 height 27
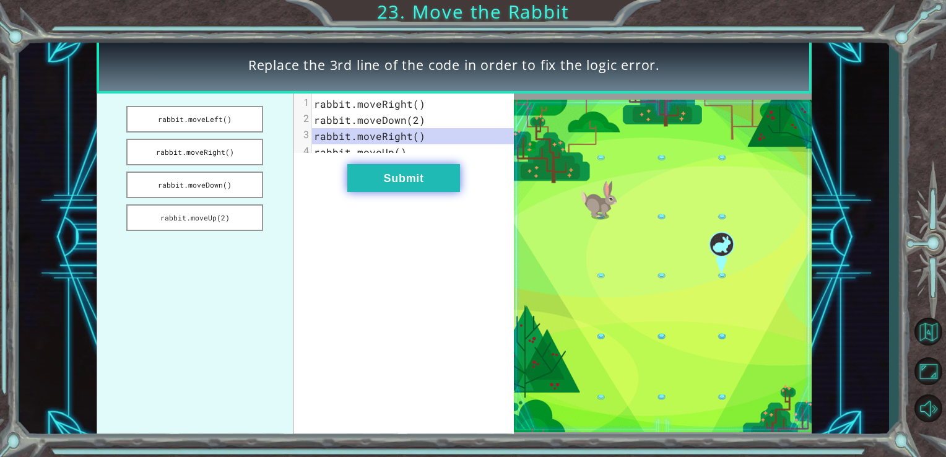
click at [391, 185] on button "Submit" at bounding box center [403, 178] width 113 height 28
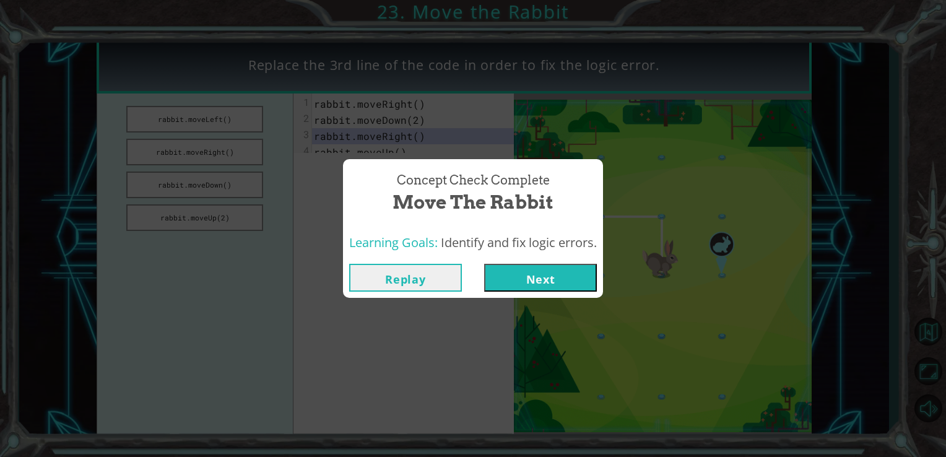
click at [533, 282] on button "Next" at bounding box center [540, 278] width 113 height 28
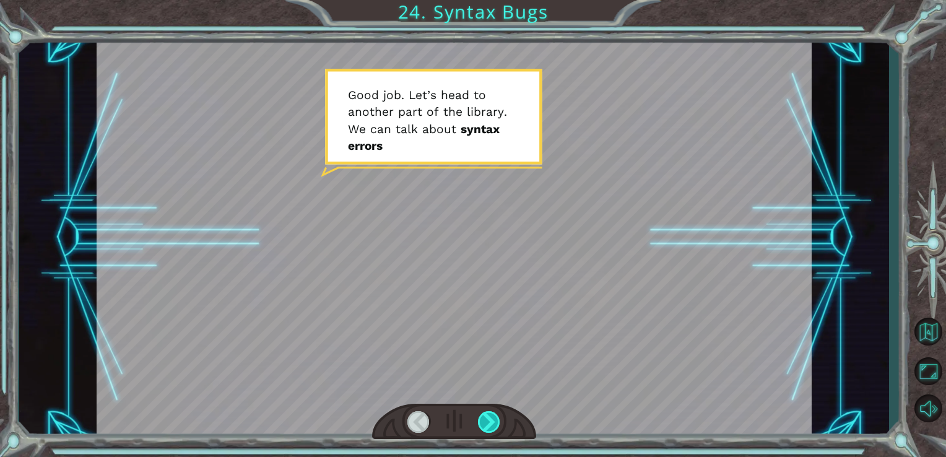
click at [486, 416] on div at bounding box center [489, 422] width 23 height 22
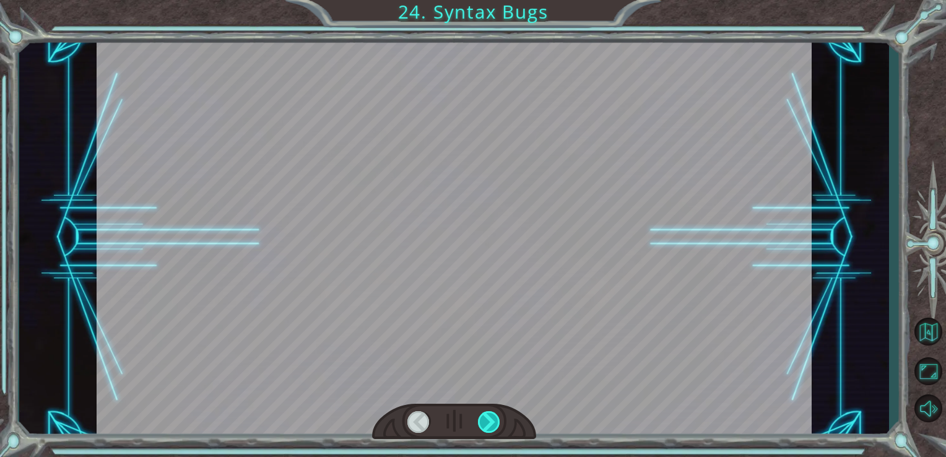
click at [486, 416] on div at bounding box center [489, 422] width 23 height 22
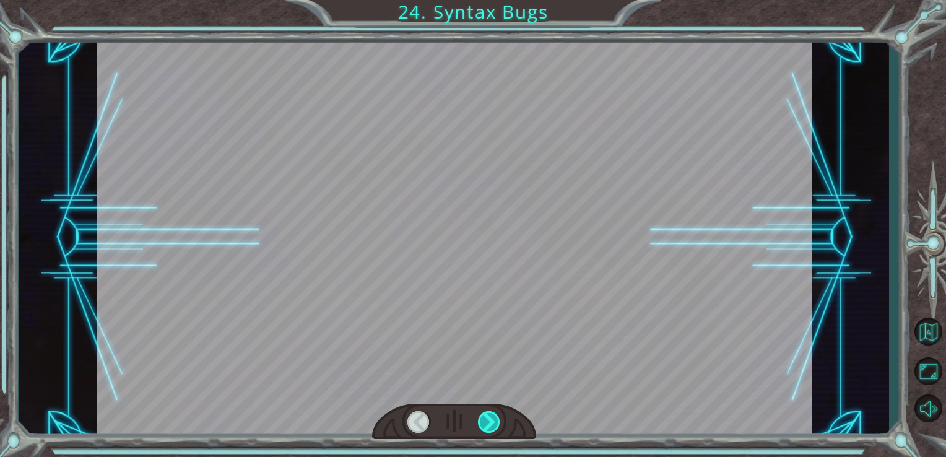
click at [486, 416] on div at bounding box center [489, 422] width 23 height 22
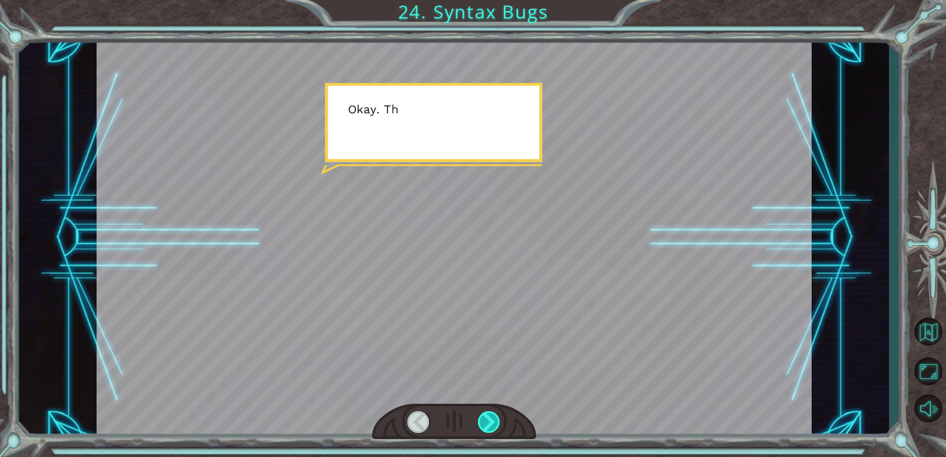
click at [486, 416] on div at bounding box center [489, 422] width 23 height 22
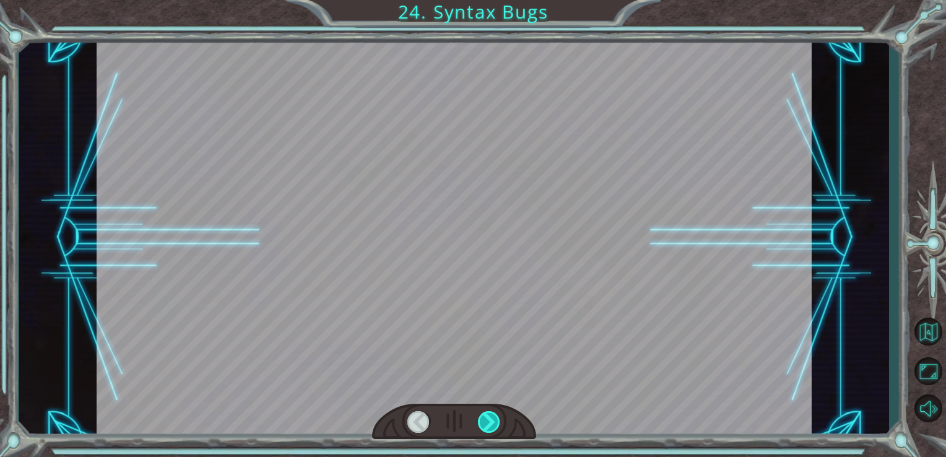
click at [486, 416] on div at bounding box center [489, 422] width 23 height 22
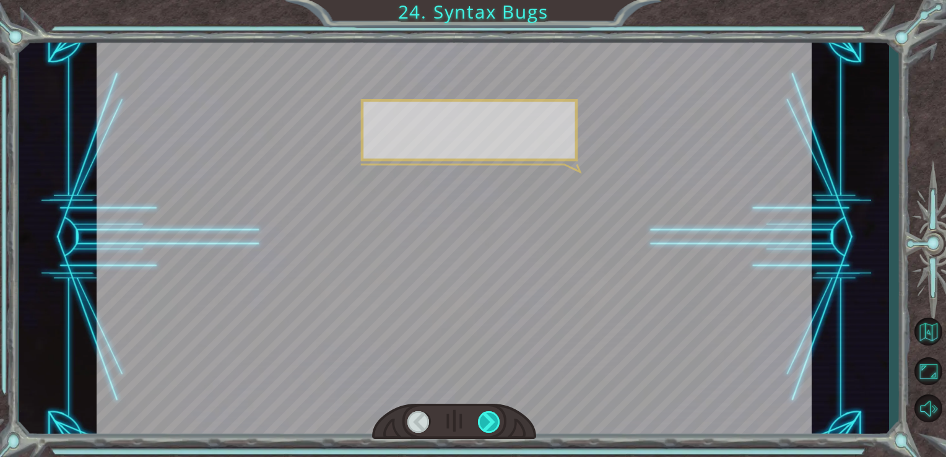
click at [486, 416] on div at bounding box center [489, 422] width 23 height 22
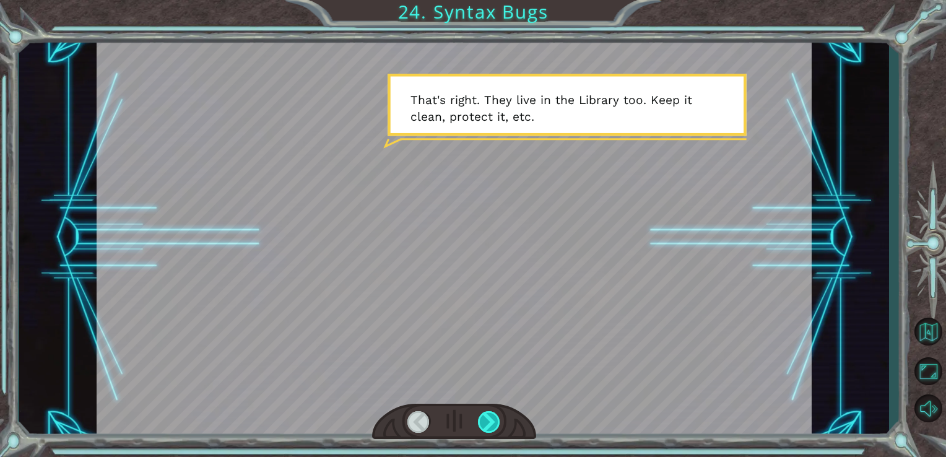
click at [486, 411] on div at bounding box center [489, 422] width 23 height 22
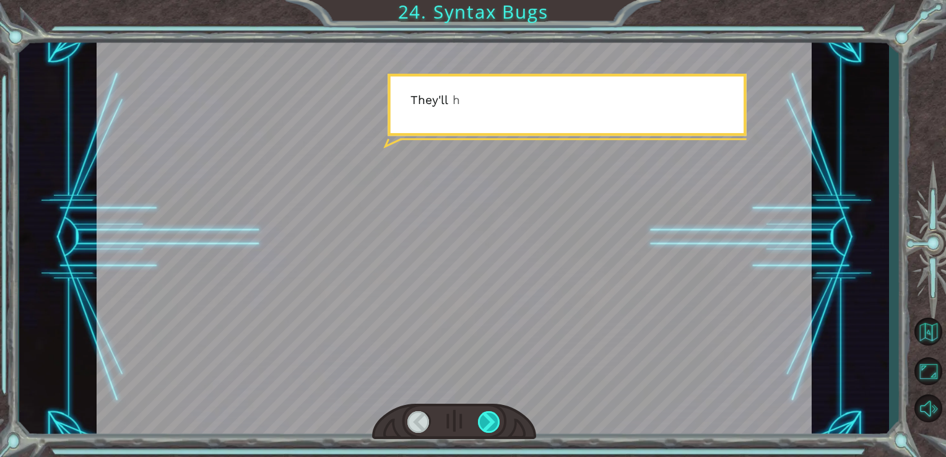
click at [486, 416] on div at bounding box center [489, 422] width 23 height 22
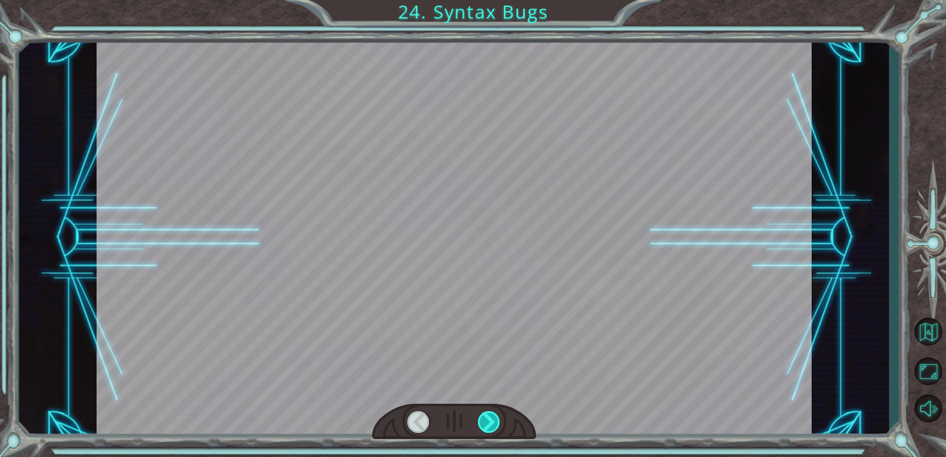
click at [486, 416] on div at bounding box center [489, 422] width 23 height 22
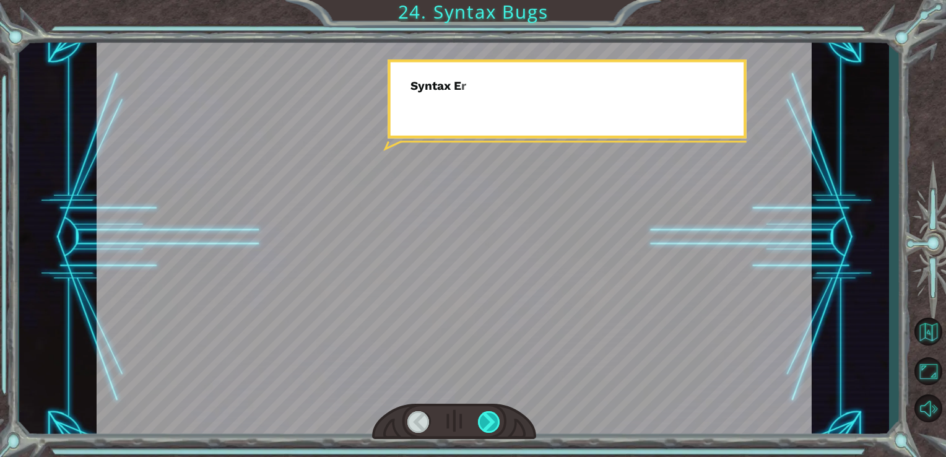
click at [486, 416] on div at bounding box center [489, 422] width 23 height 22
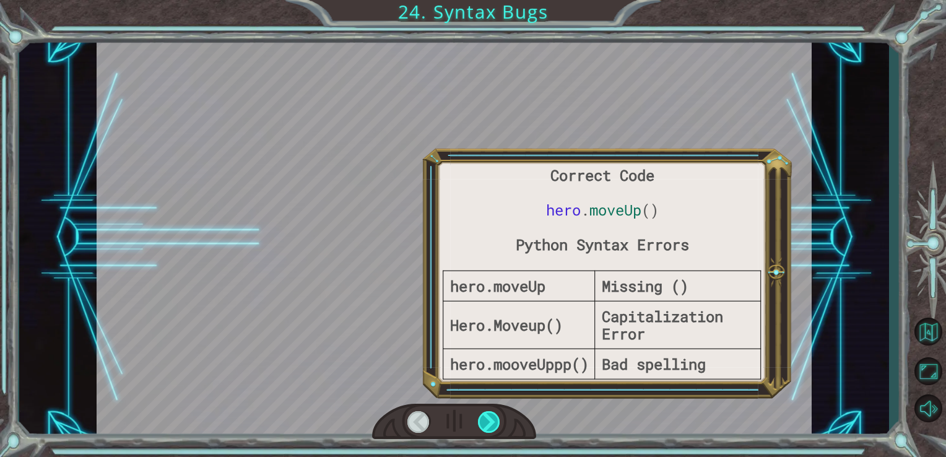
click at [486, 416] on div at bounding box center [489, 422] width 23 height 22
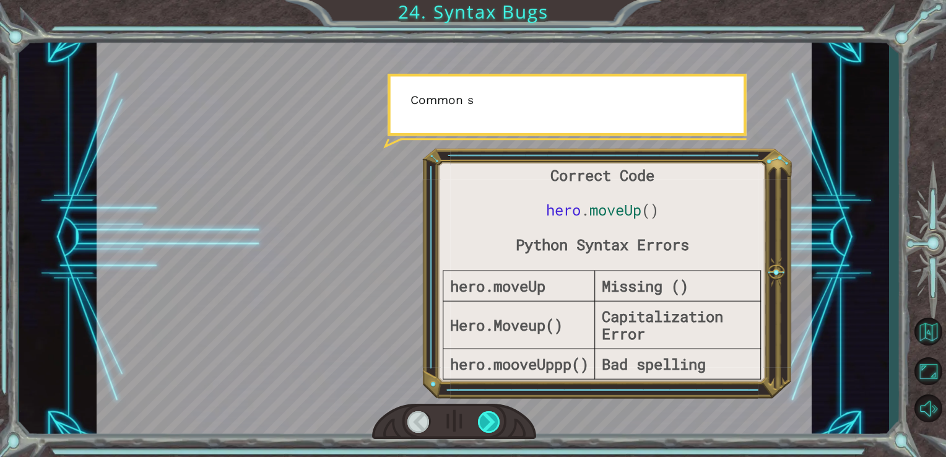
click at [486, 416] on div at bounding box center [489, 422] width 23 height 22
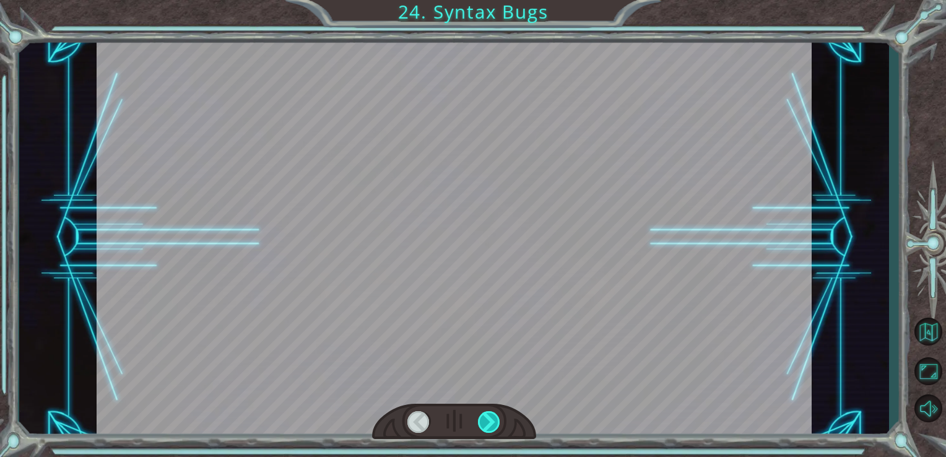
click at [486, 416] on div at bounding box center [489, 422] width 23 height 22
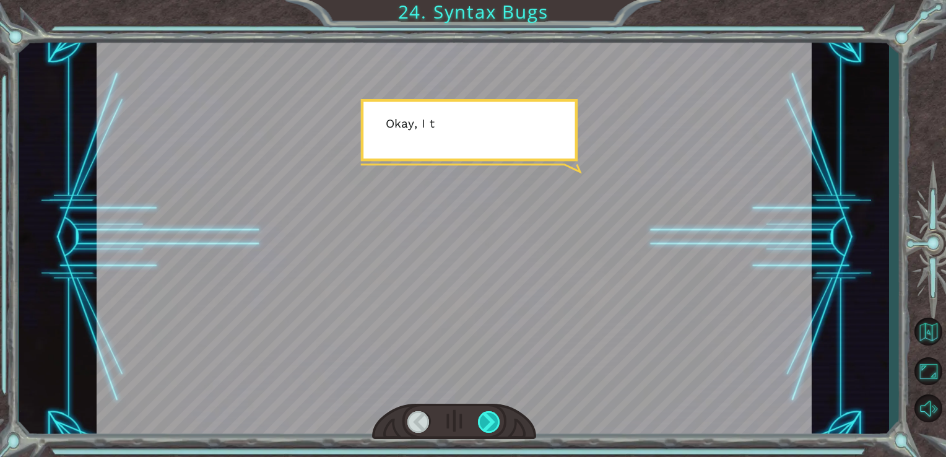
click at [486, 416] on div at bounding box center [489, 422] width 23 height 22
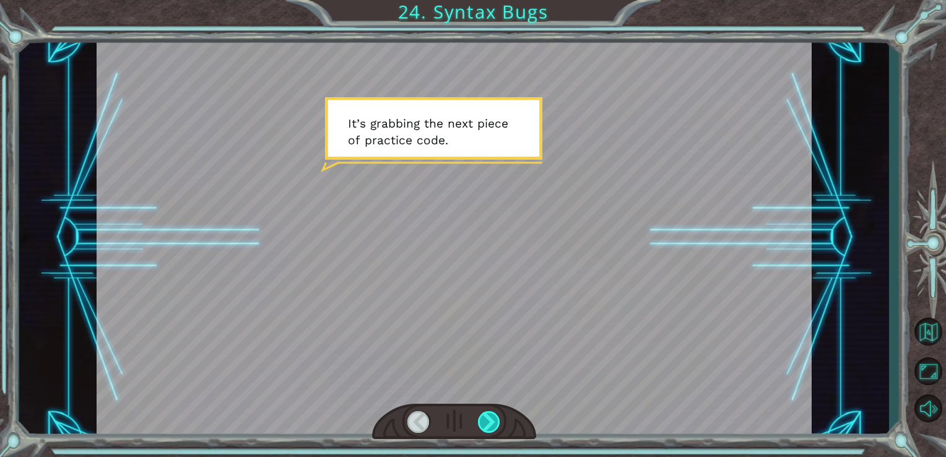
click at [493, 418] on div at bounding box center [489, 422] width 23 height 22
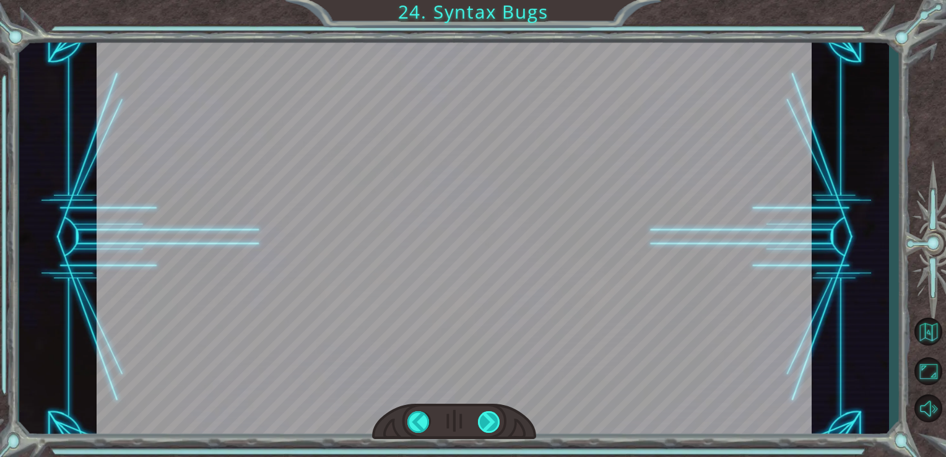
click at [493, 418] on div at bounding box center [489, 422] width 23 height 22
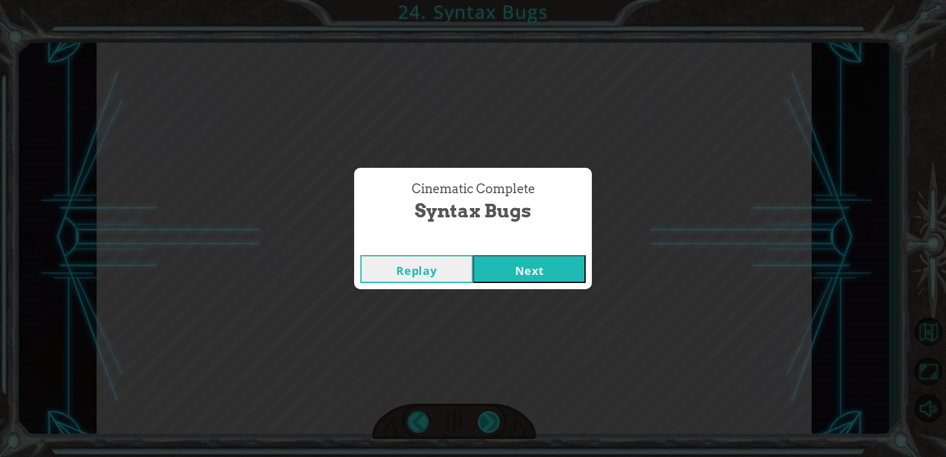
click at [493, 0] on div "Correct Code hero . moveUp () Python Syntax Errors hero.moveUp Missing () Hero.…" at bounding box center [473, 0] width 946 height 0
click at [535, 281] on button "Next" at bounding box center [529, 269] width 113 height 28
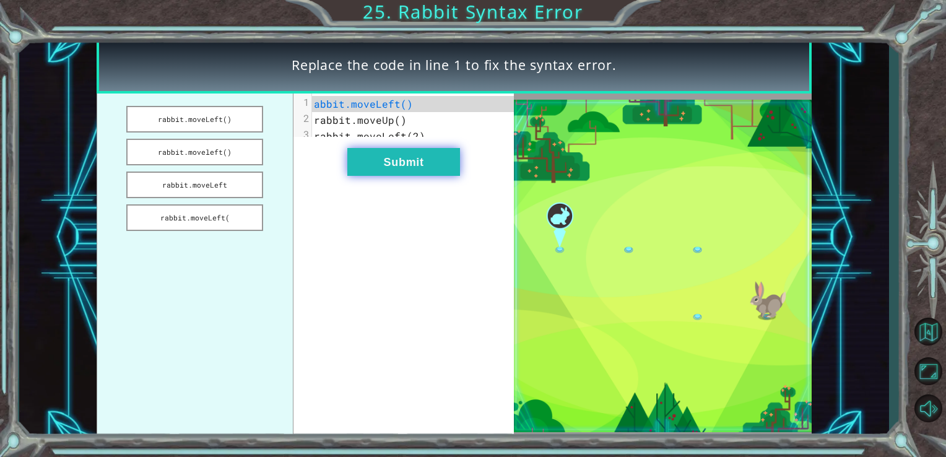
click at [379, 160] on button "Submit" at bounding box center [403, 162] width 113 height 28
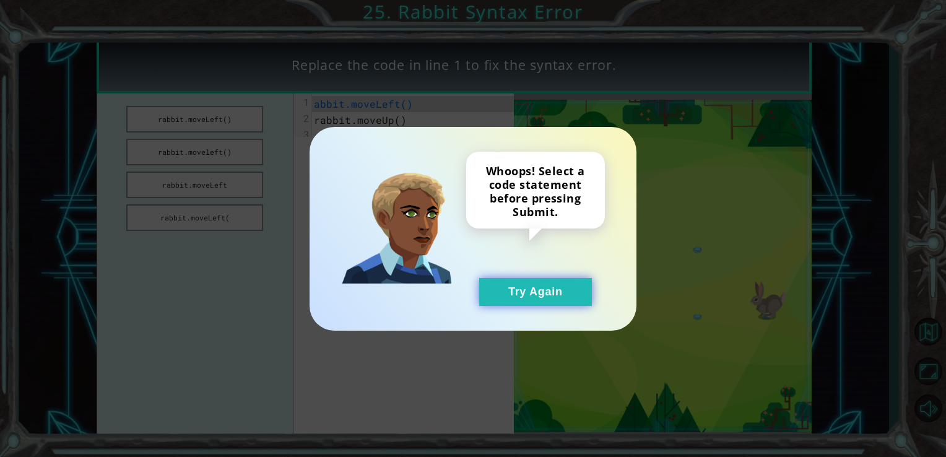
click at [507, 290] on button "Try Again" at bounding box center [535, 292] width 113 height 28
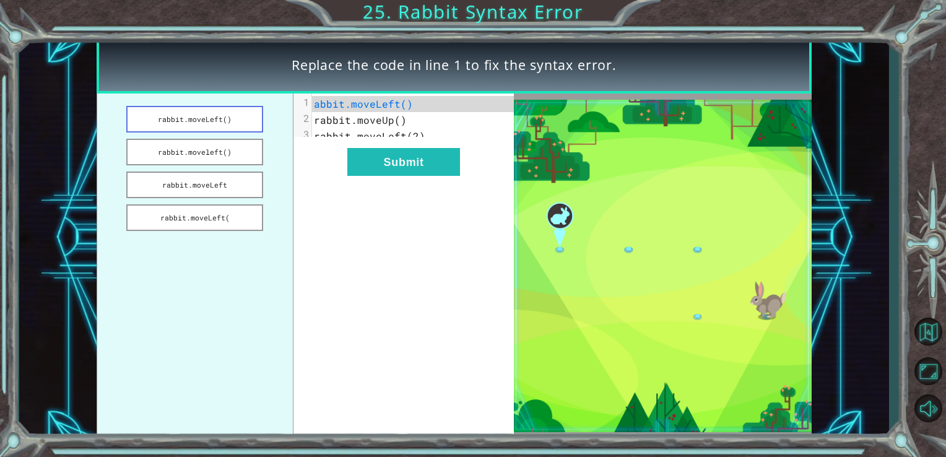
click at [234, 124] on button "rabbit.moveLeft()" at bounding box center [194, 119] width 137 height 27
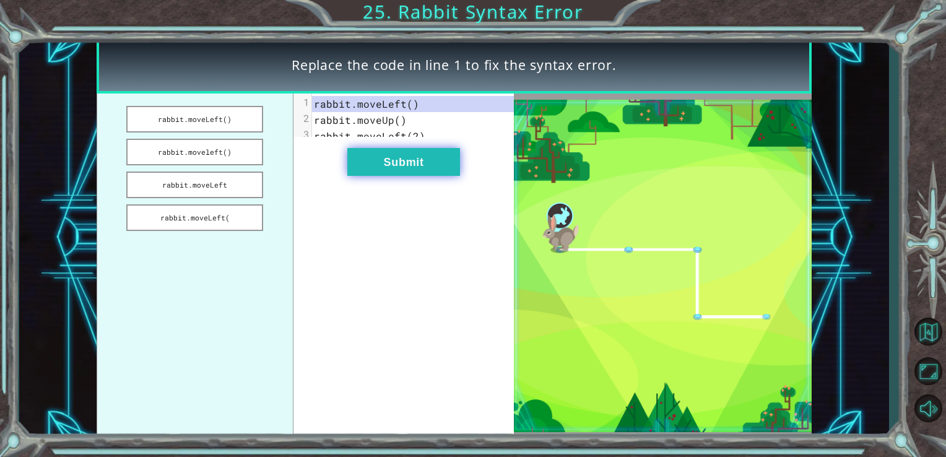
click at [396, 165] on button "Submit" at bounding box center [403, 162] width 113 height 28
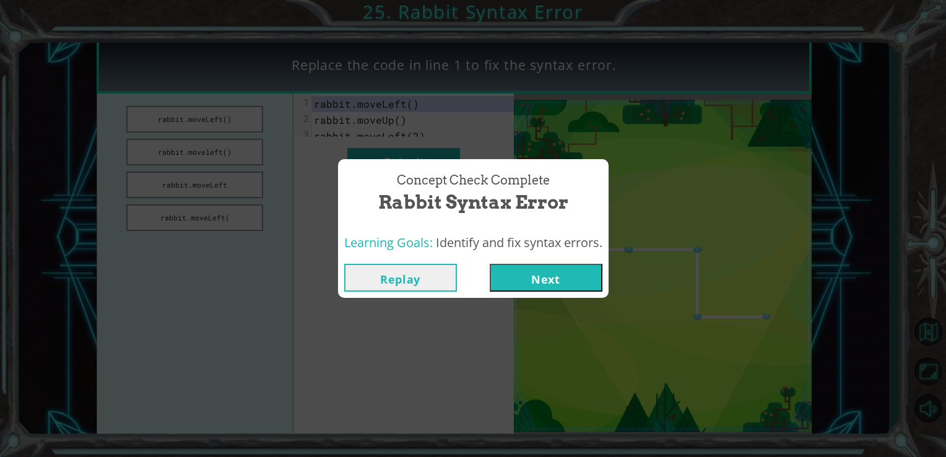
click at [511, 271] on button "Next" at bounding box center [546, 278] width 113 height 28
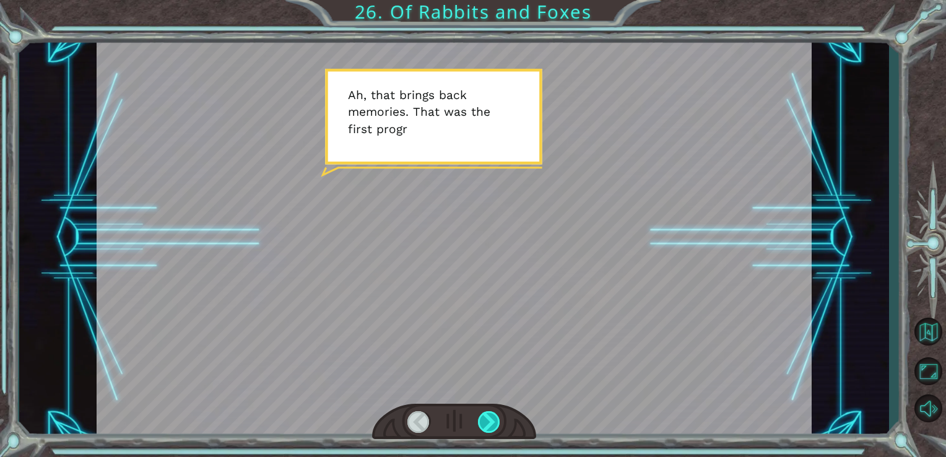
click at [487, 420] on div at bounding box center [489, 422] width 23 height 22
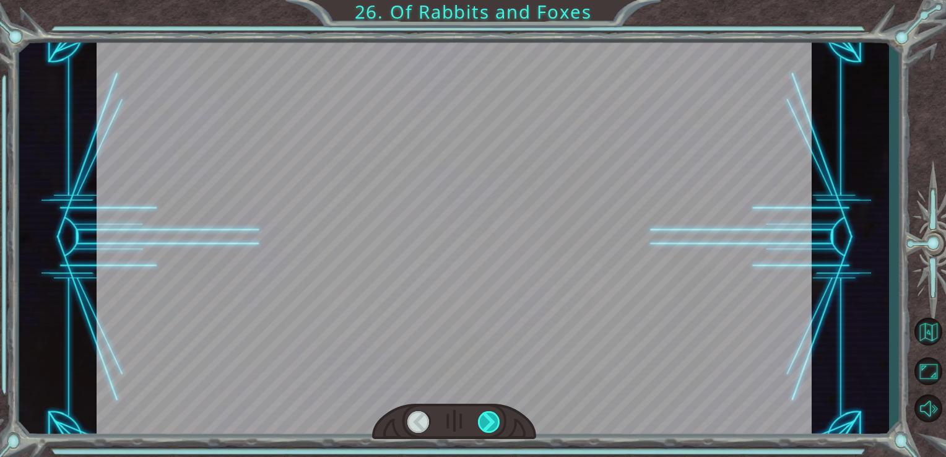
click at [487, 420] on div at bounding box center [489, 422] width 23 height 22
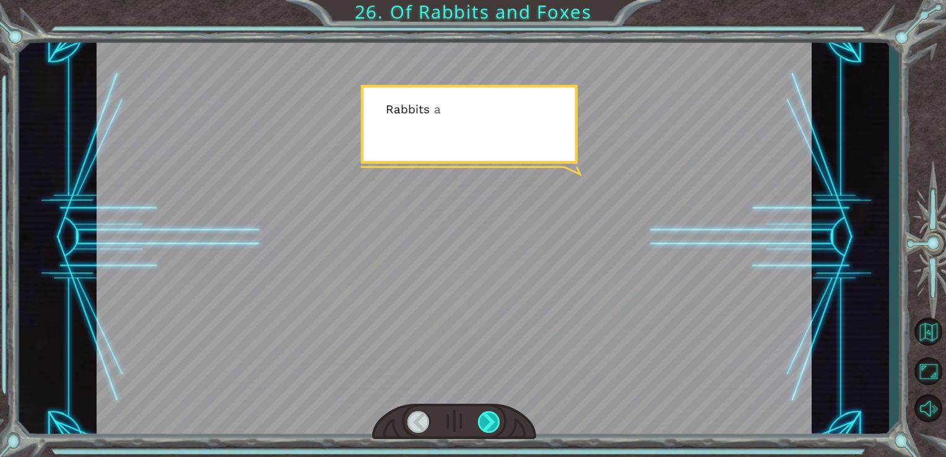
click at [487, 420] on div at bounding box center [489, 422] width 23 height 22
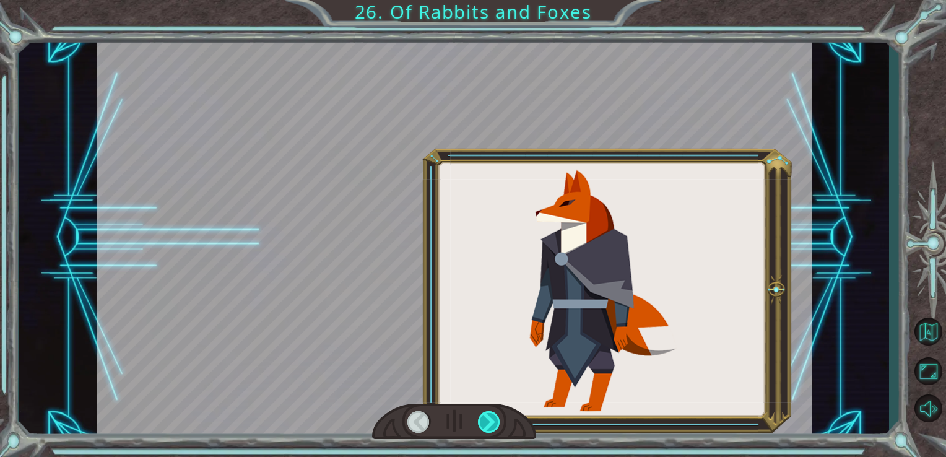
click at [487, 420] on div at bounding box center [489, 422] width 23 height 22
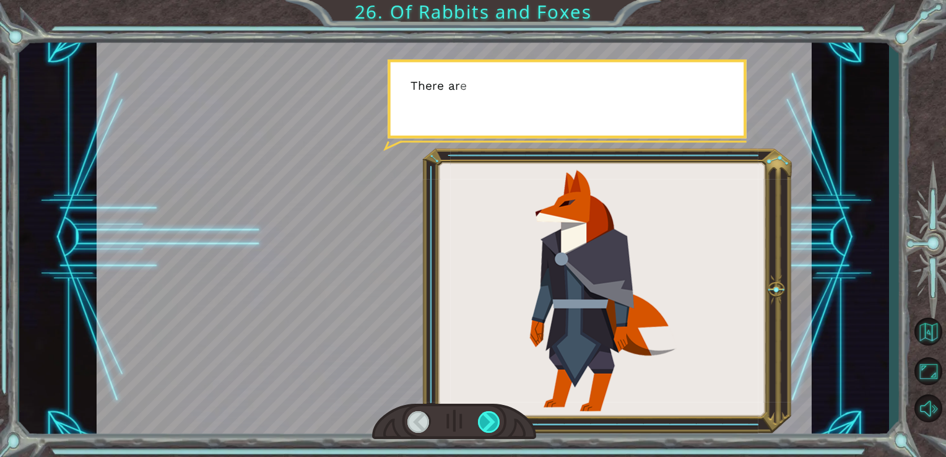
click at [487, 420] on div at bounding box center [489, 422] width 23 height 22
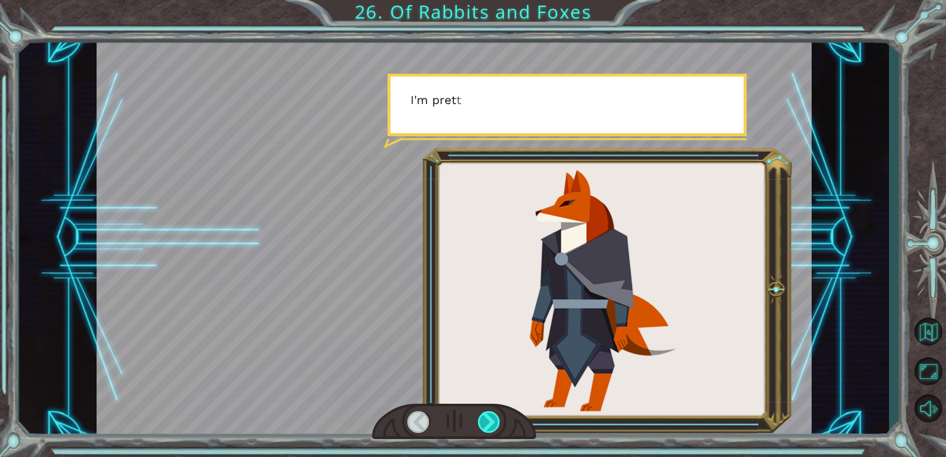
click at [488, 420] on div at bounding box center [489, 422] width 23 height 22
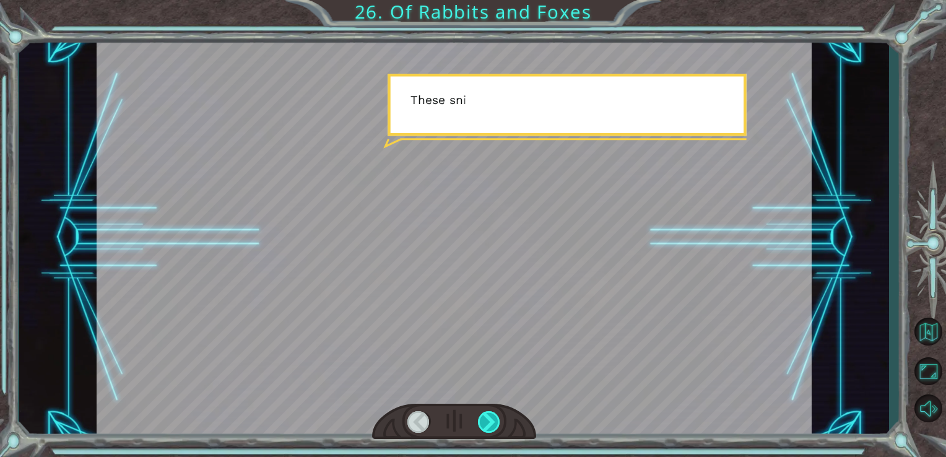
click at [488, 420] on div at bounding box center [489, 422] width 23 height 22
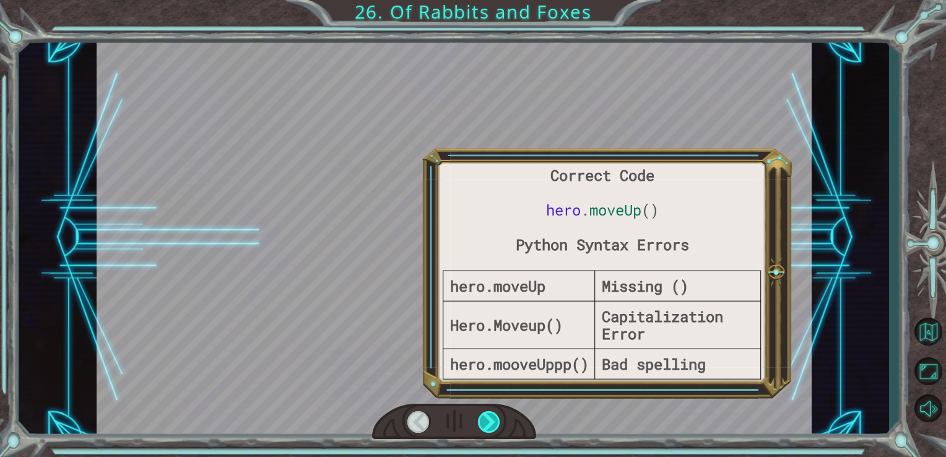
click at [488, 420] on div at bounding box center [489, 422] width 23 height 22
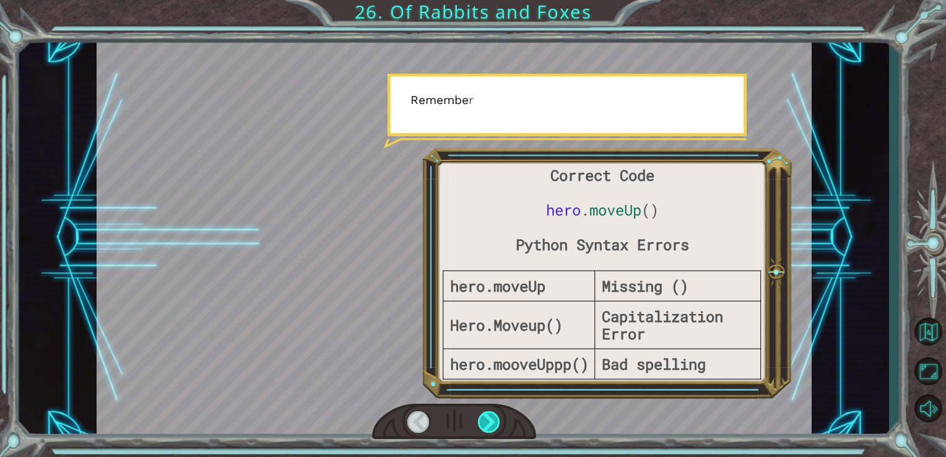
click at [488, 420] on div at bounding box center [489, 422] width 23 height 22
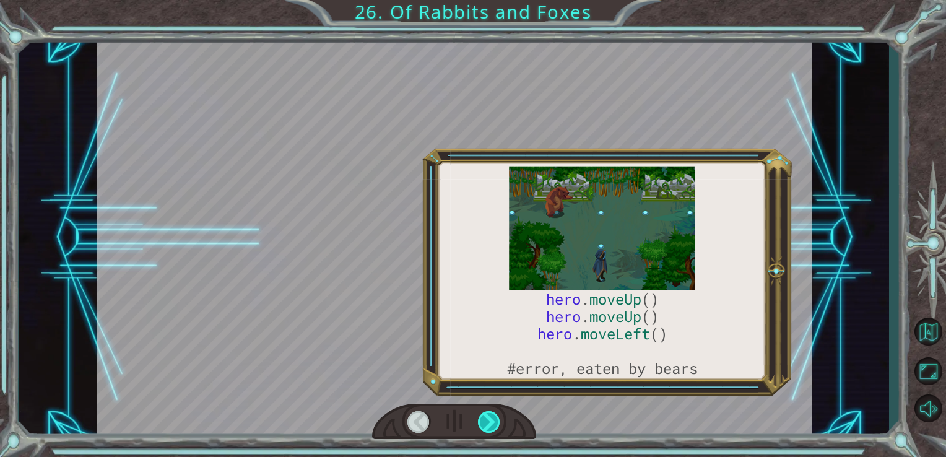
click at [488, 420] on div at bounding box center [489, 422] width 23 height 22
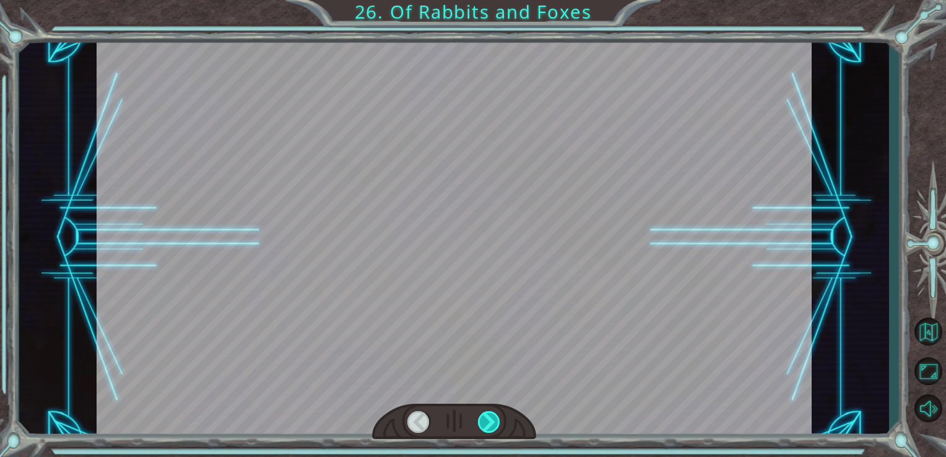
click at [488, 420] on div at bounding box center [489, 422] width 23 height 22
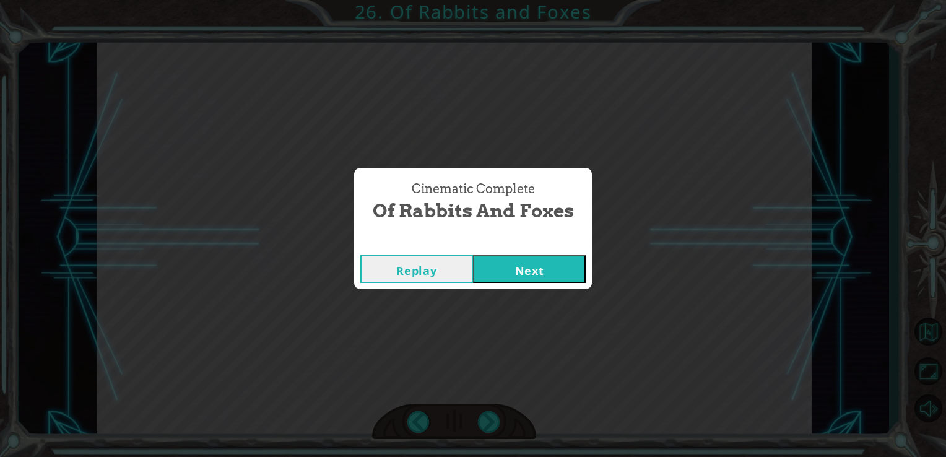
click at [529, 274] on button "Next" at bounding box center [529, 269] width 113 height 28
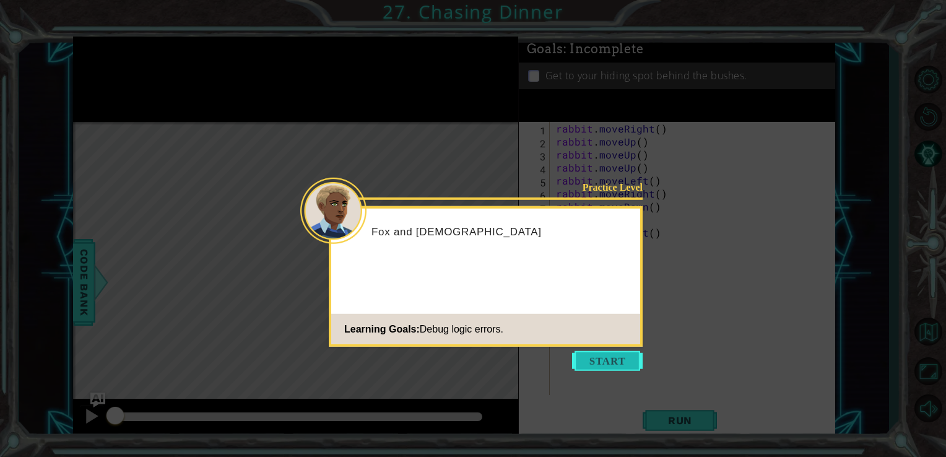
click at [616, 365] on button "Start" at bounding box center [607, 361] width 71 height 20
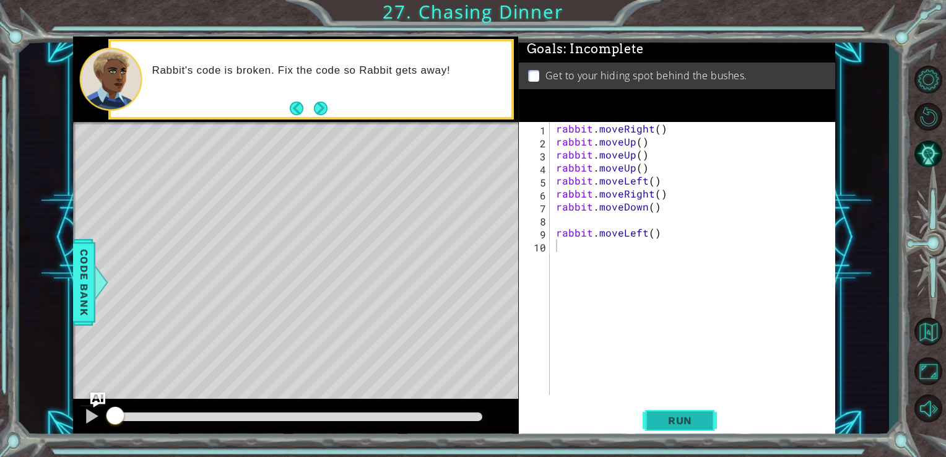
click at [653, 416] on button "Run" at bounding box center [680, 420] width 74 height 32
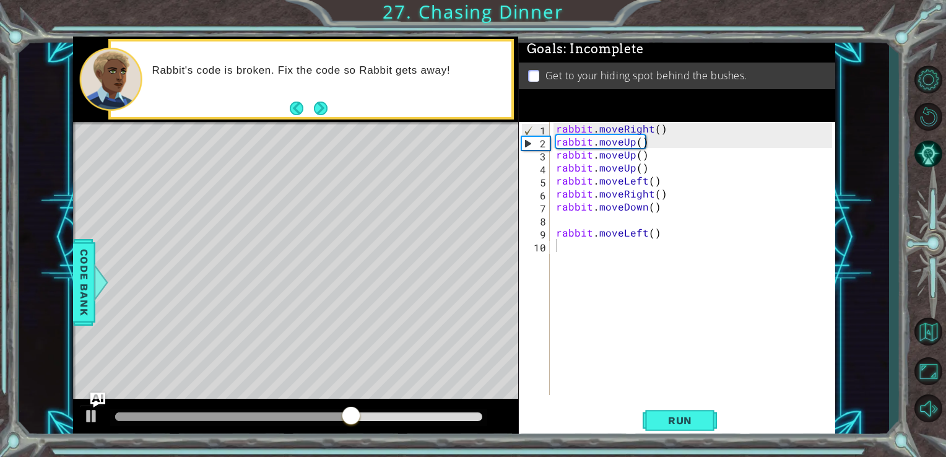
click at [439, 411] on div at bounding box center [299, 417] width 378 height 17
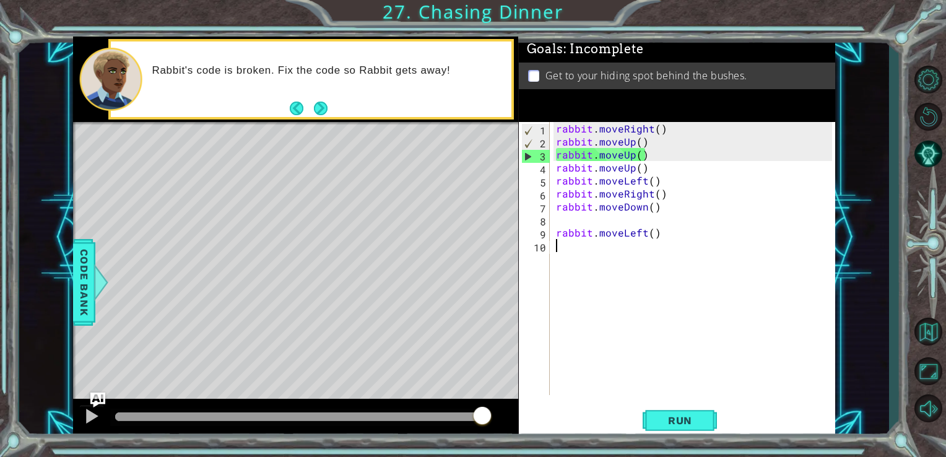
click at [657, 132] on div "rabbit . moveRight ( ) rabbit . moveUp ( ) rabbit . moveUp ( ) rabbit . moveUp …" at bounding box center [697, 271] width 286 height 299
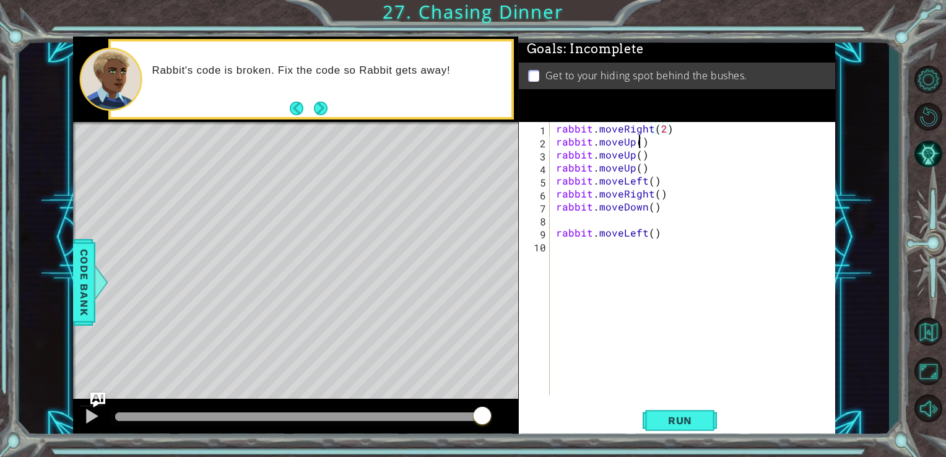
click at [639, 145] on div "rabbit . moveRight ( 2 ) rabbit . moveUp ( ) rabbit . moveUp ( ) rabbit . moveU…" at bounding box center [697, 271] width 286 height 299
click at [639, 157] on div "rabbit . moveRight ( 2 ) rabbit . moveUp ( 2 ) rabbit . moveUp ( ) rabbit . mov…" at bounding box center [697, 271] width 286 height 299
type textarea "rabbit.moveUp()"
drag, startPoint x: 648, startPoint y: 157, endPoint x: 554, endPoint y: 157, distance: 94.2
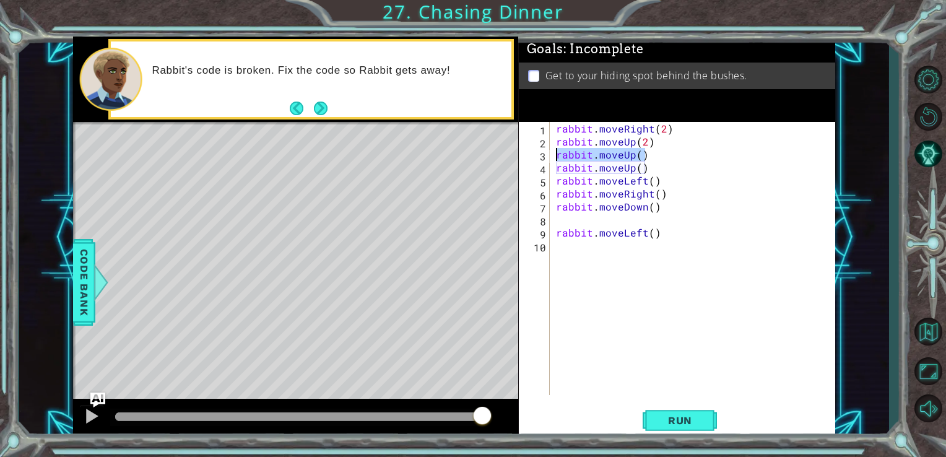
click at [554, 157] on div "rabbit . moveRight ( 2 ) rabbit . moveUp ( 2 ) rabbit . moveUp ( ) rabbit . mov…" at bounding box center [697, 271] width 286 height 299
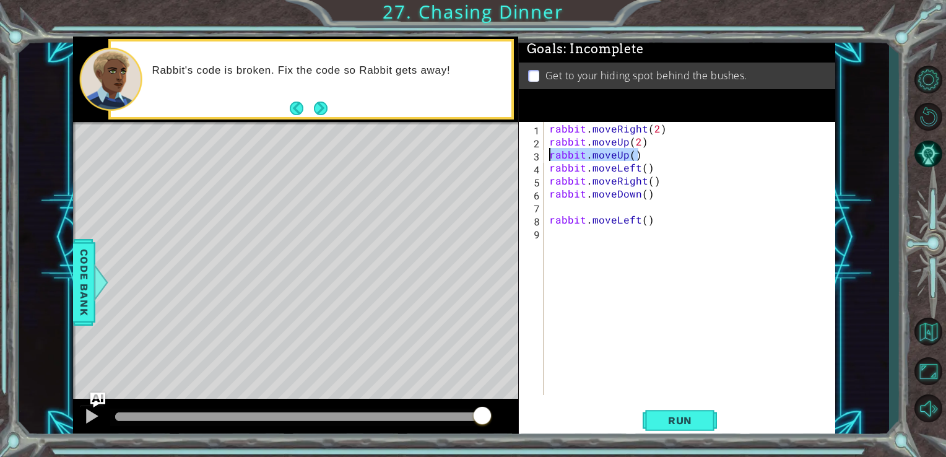
drag, startPoint x: 642, startPoint y: 153, endPoint x: 549, endPoint y: 155, distance: 93.6
click at [549, 155] on div "rabbit . moveRight ( 2 ) rabbit . moveUp ( 2 ) rabbit . moveUp ( ) rabbit . mov…" at bounding box center [693, 271] width 292 height 299
type textarea "rabbit.moveUp()"
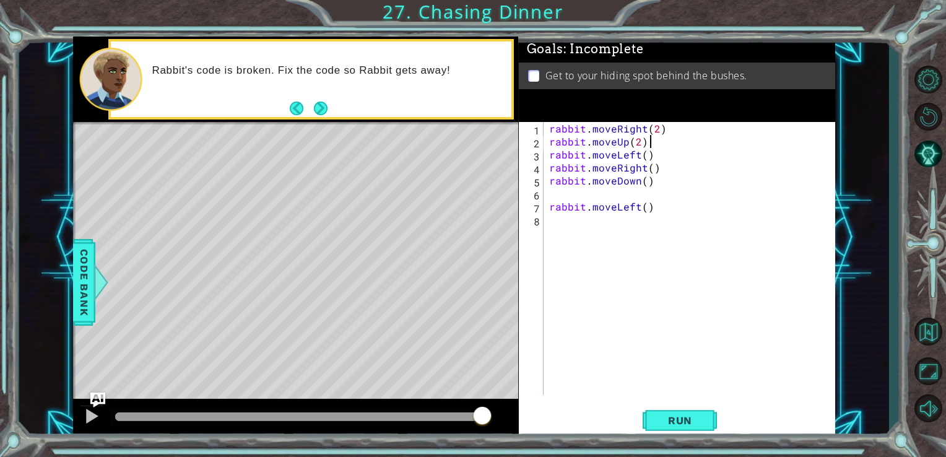
click at [645, 160] on div "rabbit . moveRight ( 2 ) rabbit . moveUp ( 2 ) rabbit . moveLeft ( ) rabbit . m…" at bounding box center [693, 271] width 292 height 299
click at [645, 172] on div "rabbit . moveRight ( 2 ) rabbit . moveUp ( 2 ) rabbit . moveLeft ( 2 ) rabbit .…" at bounding box center [693, 271] width 292 height 299
drag, startPoint x: 658, startPoint y: 170, endPoint x: 617, endPoint y: 170, distance: 40.9
click at [617, 170] on div "rabbit . moveRight ( 2 ) rabbit . moveUp ( 2 ) rabbit . moveLeft ( 2 ) rabbit .…" at bounding box center [693, 271] width 292 height 299
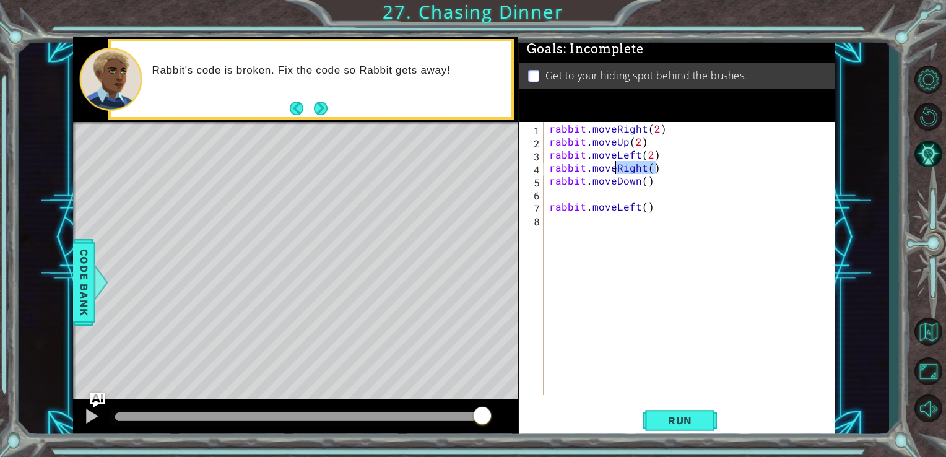
scroll to position [0, 3]
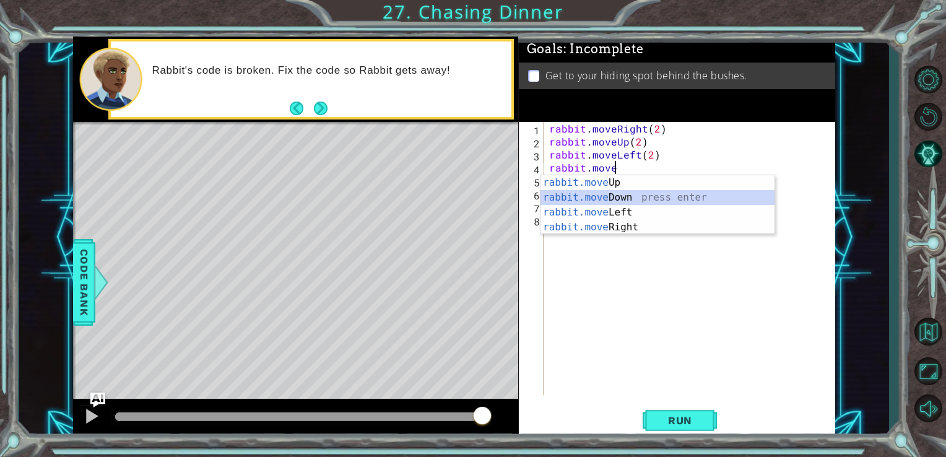
click at [639, 202] on div "rabbit.move Up press enter rabbit.move Down press enter rabbit.move Left press …" at bounding box center [658, 219] width 234 height 89
type textarea "rabbit.moveDown(1)"
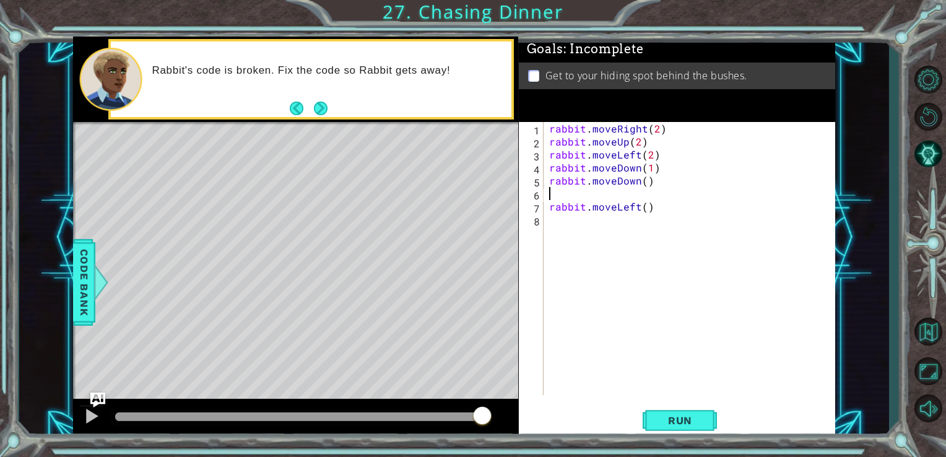
click at [644, 190] on div "rabbit . moveRight ( 2 ) rabbit . moveUp ( 2 ) rabbit . moveLeft ( 2 ) rabbit .…" at bounding box center [693, 271] width 292 height 299
drag, startPoint x: 657, startPoint y: 186, endPoint x: 548, endPoint y: 182, distance: 108.5
click at [548, 182] on div "rabbit . moveRight ( 2 ) rabbit . moveUp ( 2 ) rabbit . moveLeft ( 2 ) rabbit .…" at bounding box center [693, 271] width 292 height 299
type textarea "rabbit.moveDown()"
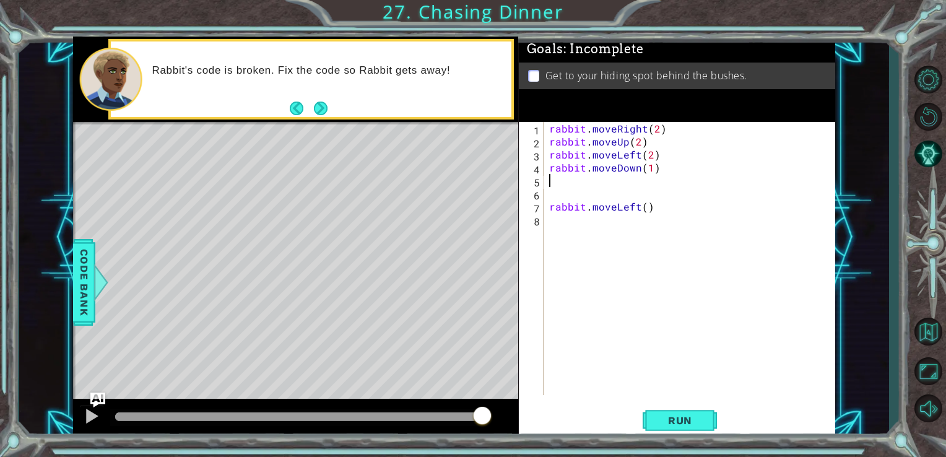
click at [549, 206] on div "rabbit . moveRight ( 2 ) rabbit . moveUp ( 2 ) rabbit . moveLeft ( 2 ) rabbit .…" at bounding box center [693, 271] width 292 height 299
click at [641, 183] on div "rabbit . moveRight ( 2 ) rabbit . moveUp ( 2 ) rabbit . moveLeft ( 2 ) rabbit .…" at bounding box center [693, 271] width 292 height 299
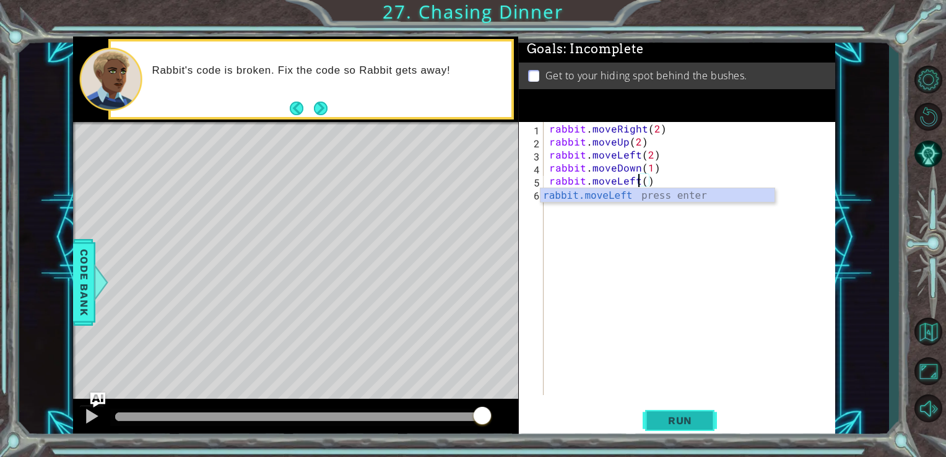
type textarea "rabbit.moveLeft()"
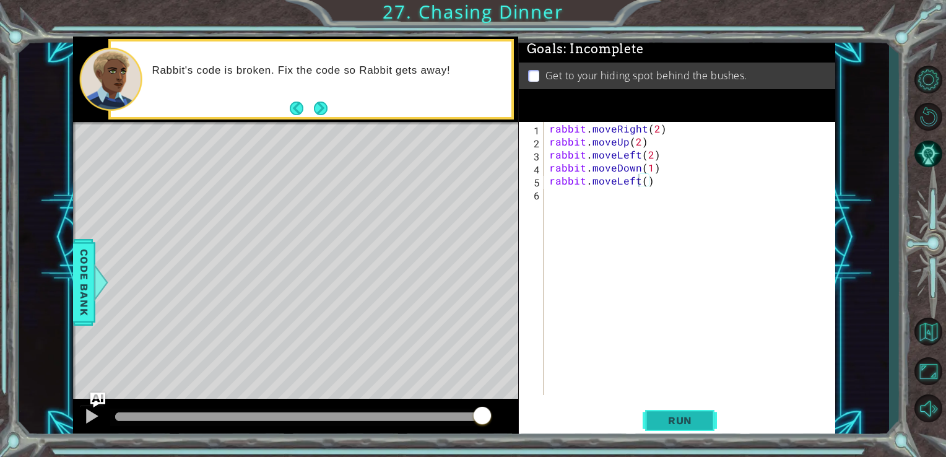
click at [700, 407] on button "Run" at bounding box center [680, 420] width 74 height 32
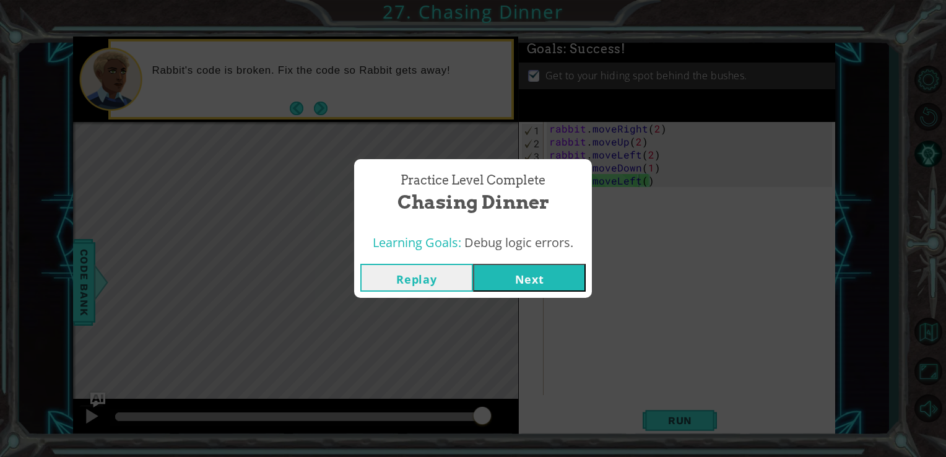
click at [535, 282] on button "Next" at bounding box center [529, 278] width 113 height 28
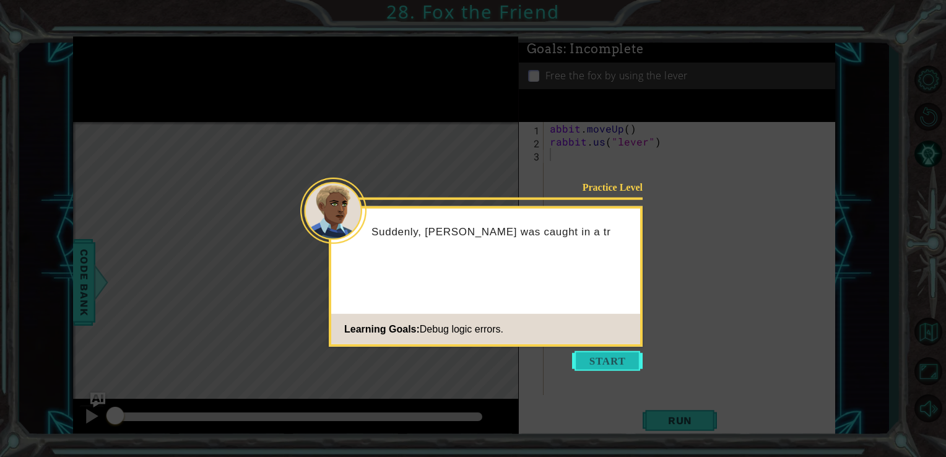
click at [607, 357] on button "Start" at bounding box center [607, 361] width 71 height 20
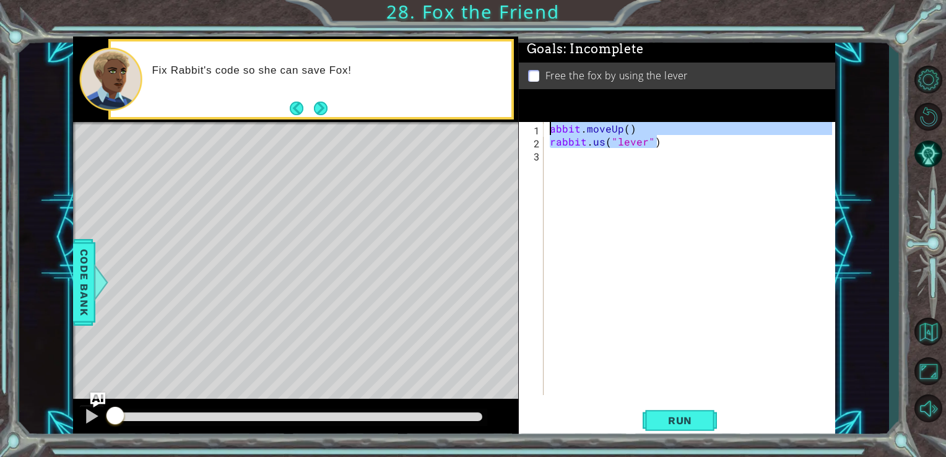
drag, startPoint x: 656, startPoint y: 143, endPoint x: 543, endPoint y: 131, distance: 114.0
click at [543, 131] on div "1 2 3 abbit . moveUp ( ) rabbit . us ( "lever" ) הההההההההההההההההההההההההההההה…" at bounding box center [676, 258] width 314 height 273
click at [549, 129] on div "abbit . moveUp ( ) rabbit . us ( "lever" )" at bounding box center [691, 258] width 286 height 273
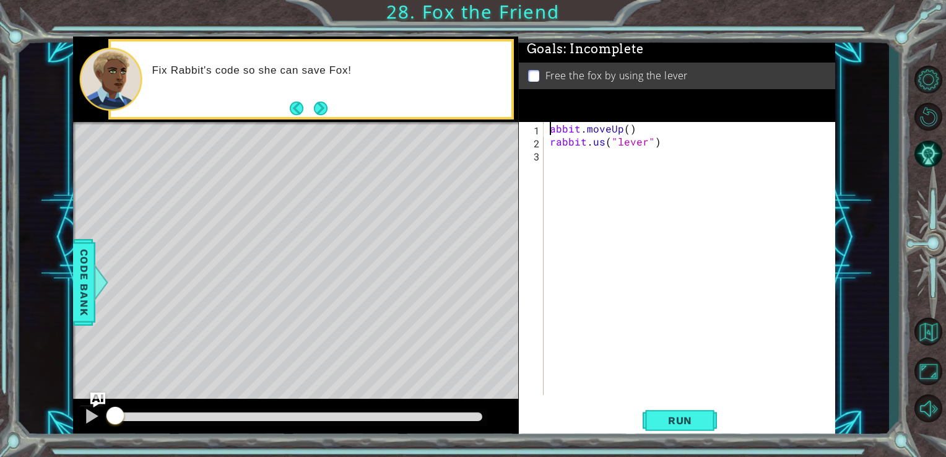
click at [549, 129] on div "abbit . moveUp ( ) rabbit . us ( "lever" )" at bounding box center [694, 271] width 292 height 299
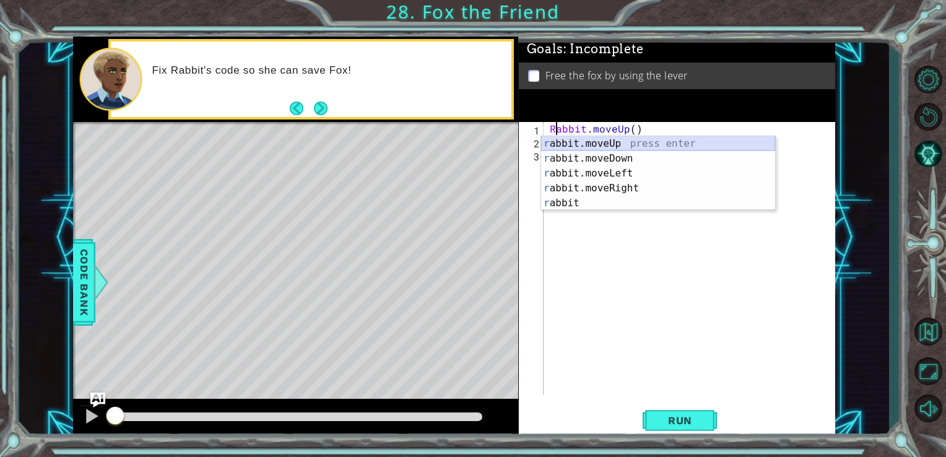
click at [595, 145] on div "r abbit.moveUp press enter r abbit.moveDown press enter r abbit.moveLeft press …" at bounding box center [658, 188] width 234 height 104
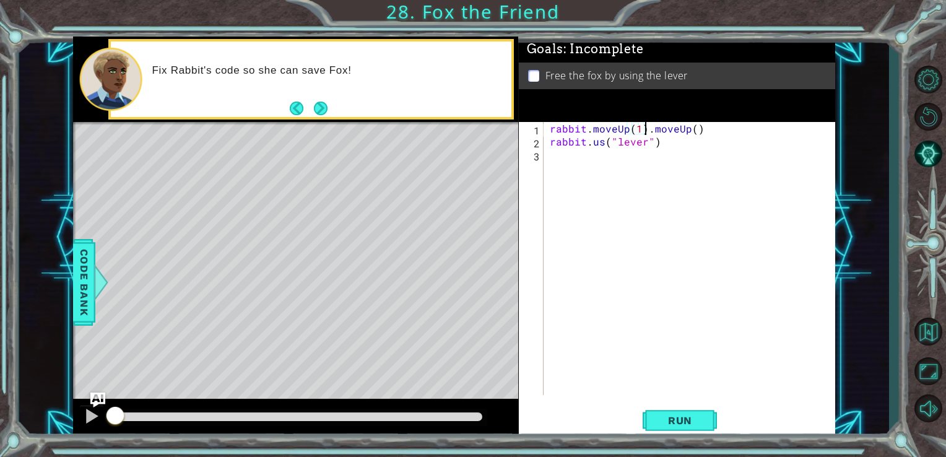
click at [645, 131] on div "rabbit . moveUp ( 1 ) . moveUp ( ) rabbit . us ( "lever" )" at bounding box center [694, 271] width 292 height 299
click at [634, 129] on div "rabbit . moveUp ( ) rabbit . us ( "lever" )" at bounding box center [694, 271] width 292 height 299
click at [655, 140] on div "rabbit . moveUp ( 1 ) rabbit . us ( "lever" )" at bounding box center [694, 271] width 292 height 299
click at [602, 143] on div "rabbit . moveUp ( 1 ) rabbit . us ( "lever" )" at bounding box center [694, 271] width 292 height 299
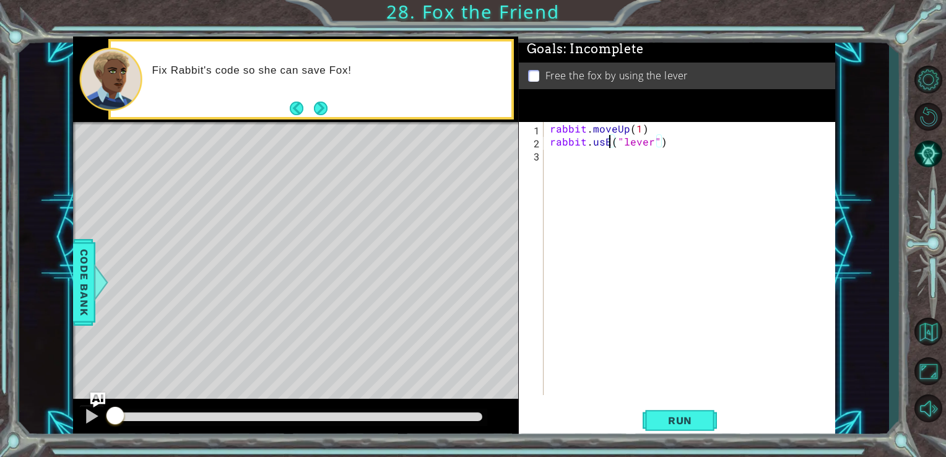
scroll to position [0, 4]
type textarea "rabbit.use("lever")"
click at [686, 183] on div "rabbit . moveUp ( 1 ) rabbit . use ( "lever" )" at bounding box center [694, 271] width 292 height 299
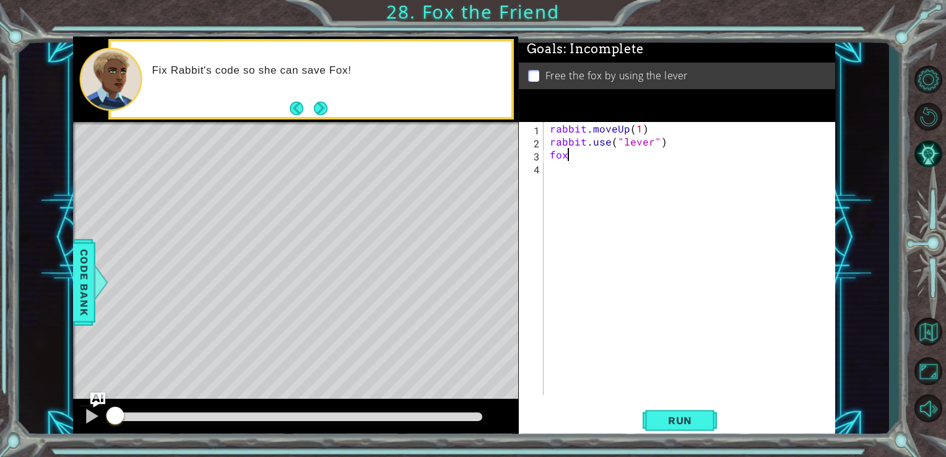
type textarea "f"
type textarea "fox.moveUp ()"
type textarea "fox.moveRight ()"
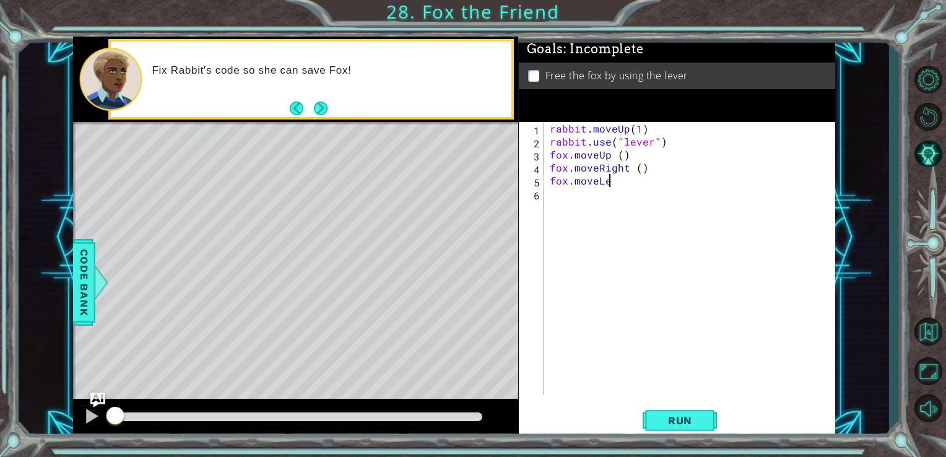
scroll to position [0, 3]
type textarea "fox.moveLeft ()"
type textarea "fox.moveDown (2)"
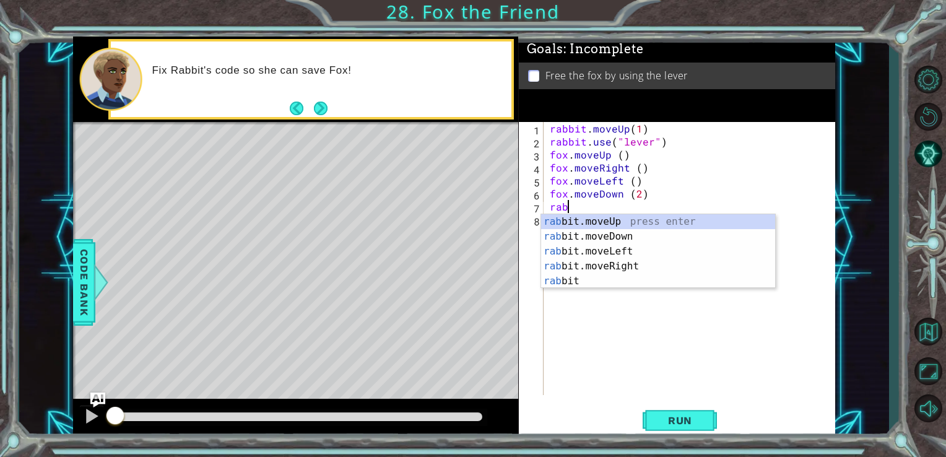
scroll to position [0, 0]
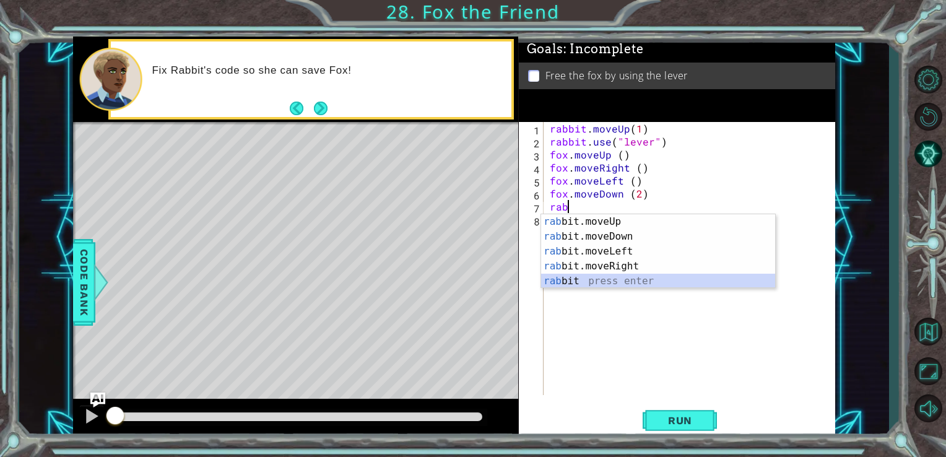
click at [636, 281] on div "rab bit.moveUp press enter rab bit.moveDown press enter rab bit.moveLeft press …" at bounding box center [658, 266] width 234 height 104
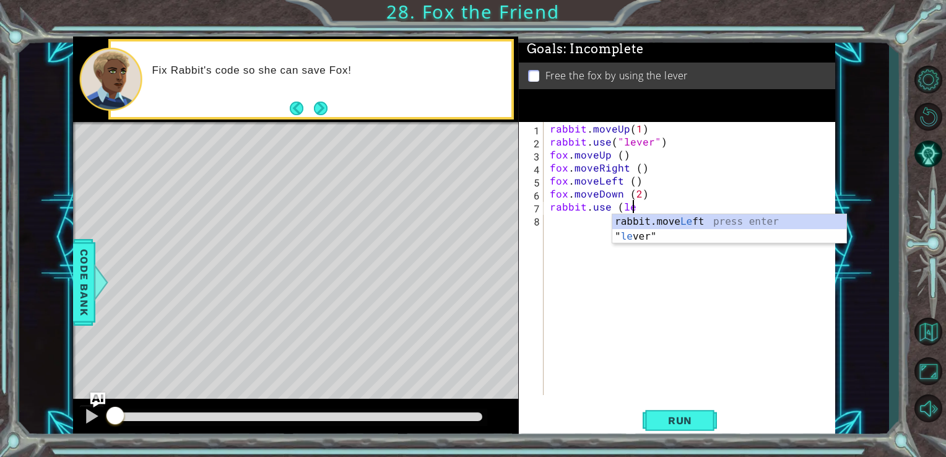
scroll to position [0, 5]
click at [723, 225] on div "" lev er" press enter" at bounding box center [730, 236] width 234 height 45
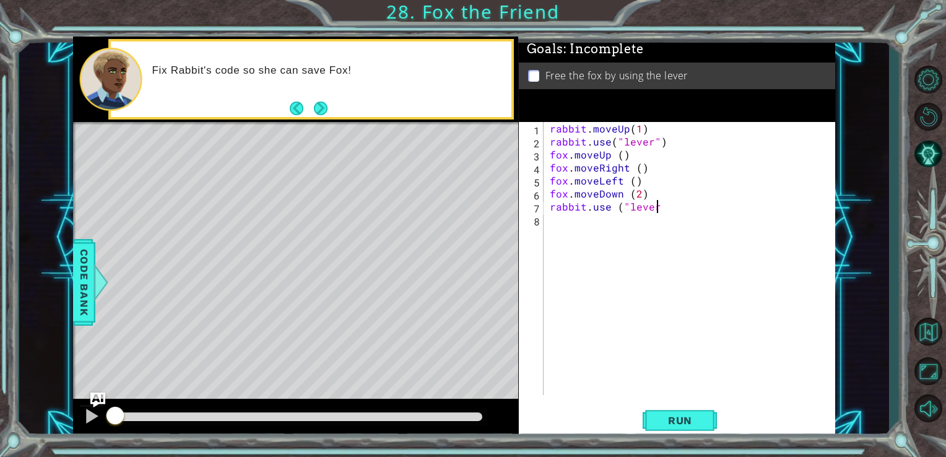
type textarea "rabbit.use ("lever)"
click at [550, 224] on div "rabbit . moveUp ( 1 ) rabbit . use ( "lever" ) fox . moveUp ( ) fox . moveRight…" at bounding box center [694, 271] width 292 height 299
click at [622, 192] on div "rabbit . moveUp ( 1 ) rabbit . use ( "lever" ) fox . moveUp ( ) fox . moveRight…" at bounding box center [694, 271] width 292 height 299
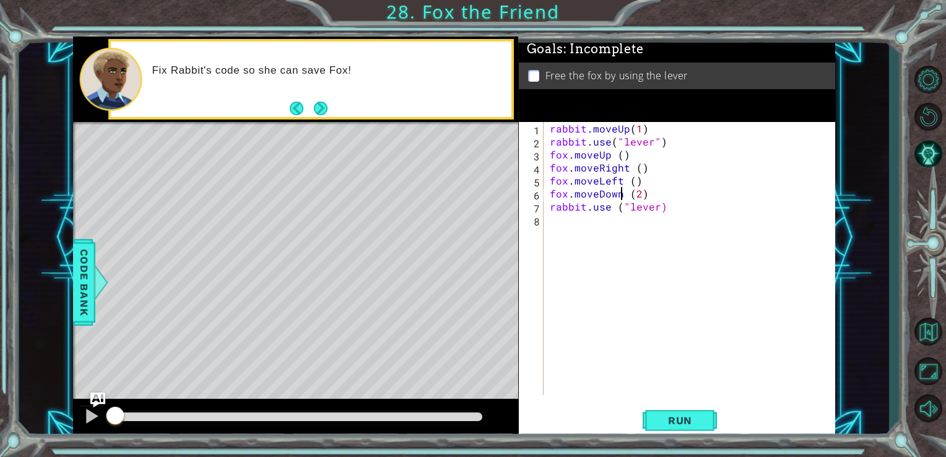
click at [638, 194] on div "rabbit . moveUp ( 1 ) rabbit . use ( "lever" ) fox . moveUp ( ) fox . moveRight…" at bounding box center [694, 271] width 292 height 299
type textarea "fox.moveDown (1)"
click at [647, 194] on div "rabbit . moveUp ( 1 ) rabbit . use ( "lever" ) fox . moveUp ( ) fox . moveRight…" at bounding box center [694, 271] width 292 height 299
click at [706, 427] on button "Run" at bounding box center [680, 420] width 74 height 32
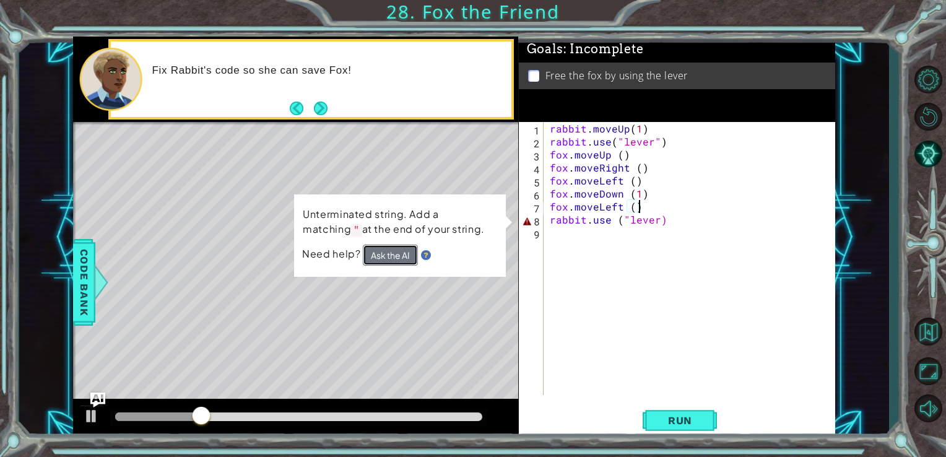
click at [401, 258] on button "Ask the AI" at bounding box center [390, 255] width 55 height 21
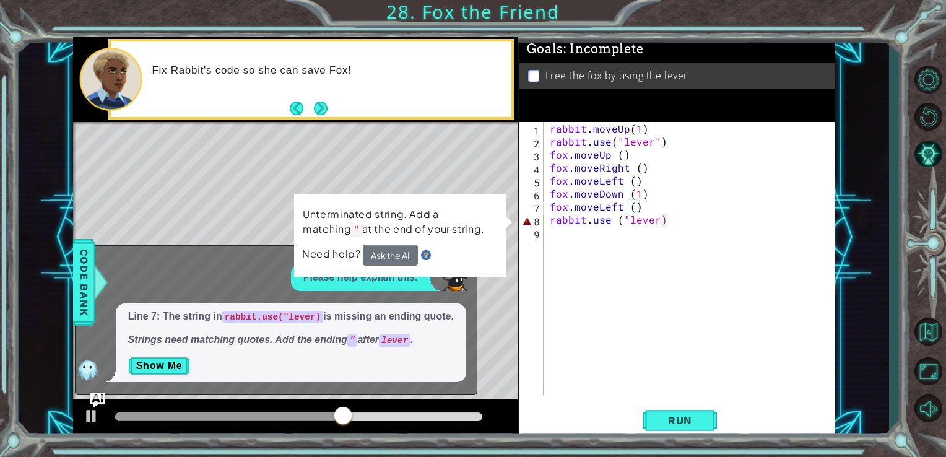
click at [546, 284] on div "fox.moveLeft () 1 2 3 4 5 6 7 8 9 rabbit . moveUp ( 1 ) rabbit . use ( "lever" …" at bounding box center [676, 258] width 314 height 273
click at [671, 219] on div "rabbit . moveUp ( 1 ) rabbit . use ( "lever" ) fox . moveUp ( ) fox . moveRight…" at bounding box center [694, 271] width 292 height 299
type textarea "rabbit.use ("lever)"
click at [95, 419] on div at bounding box center [92, 416] width 16 height 16
click at [681, 230] on div "rabbit . moveUp ( 1 ) rabbit . use ( "lever" ) fox . moveUp ( ) fox . moveRight…" at bounding box center [694, 271] width 292 height 299
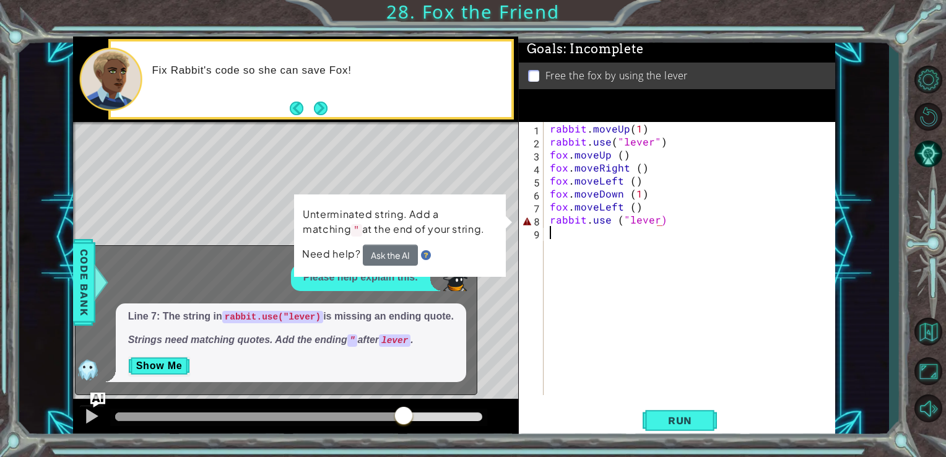
scroll to position [0, 0]
click at [675, 224] on div "rabbit . moveUp ( 1 ) rabbit . use ( "lever" ) fox . moveUp ( ) fox . moveRight…" at bounding box center [694, 271] width 292 height 299
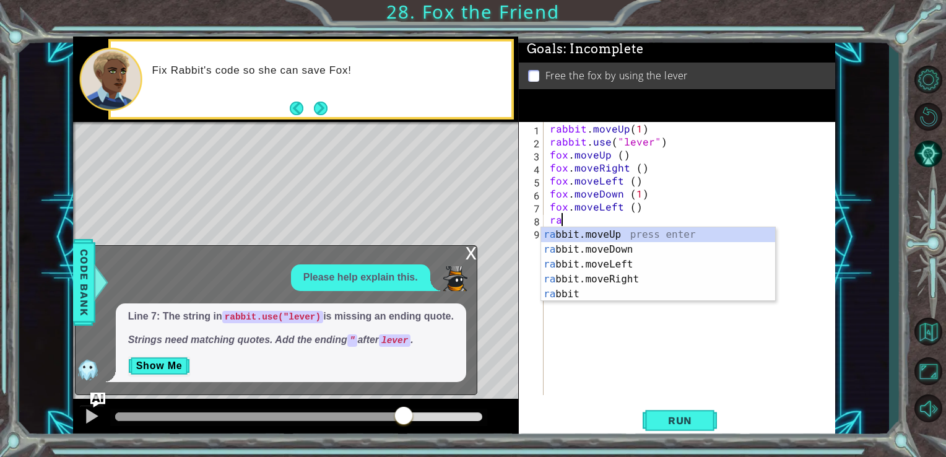
type textarea "r"
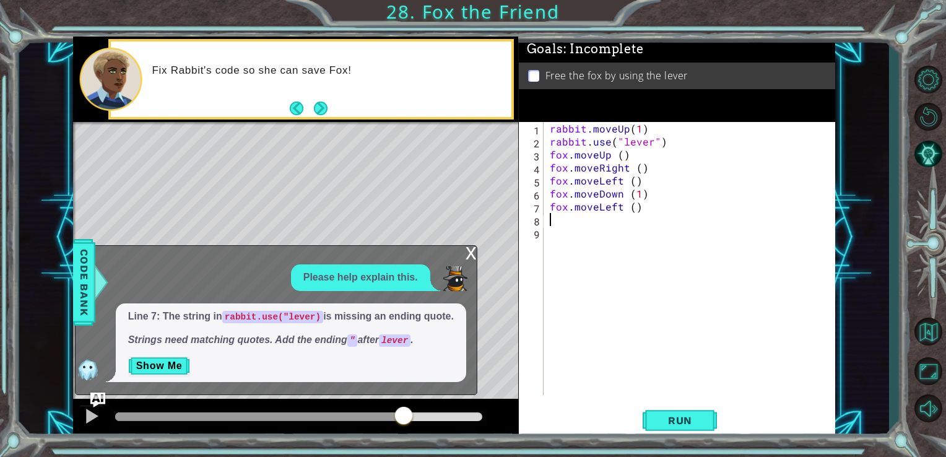
type textarea "fox.moveLeft ()"
click at [675, 224] on div "rabbit . moveUp ( 1 ) rabbit . use ( "lever" ) fox . moveUp ( ) fox . moveRight…" at bounding box center [694, 271] width 292 height 299
click at [705, 422] on button "Run" at bounding box center [680, 420] width 74 height 32
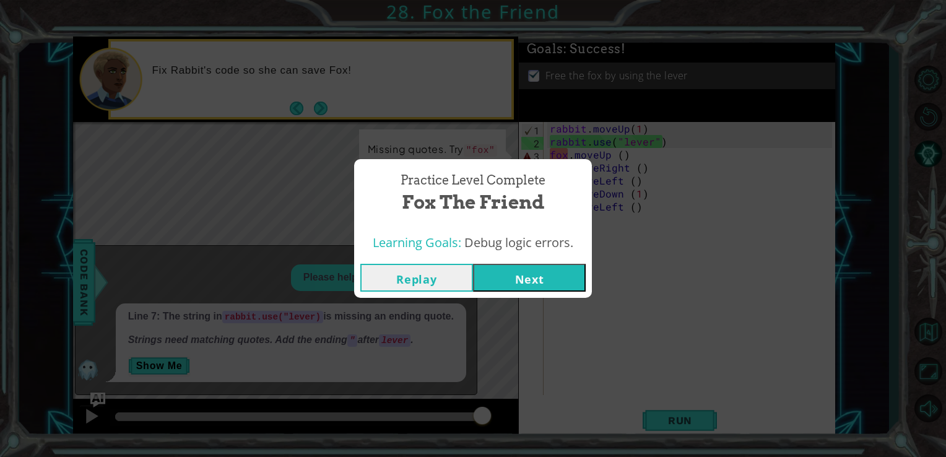
click at [504, 285] on button "Next" at bounding box center [529, 278] width 113 height 28
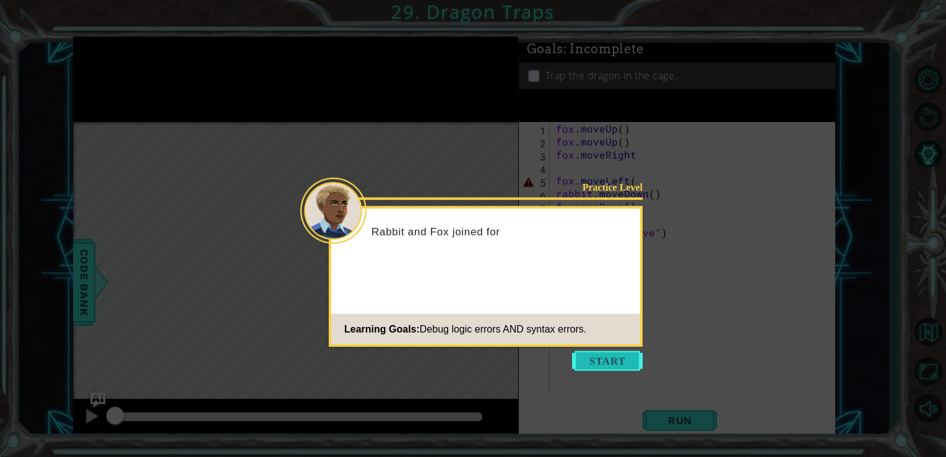
click at [609, 360] on button "Start" at bounding box center [607, 361] width 71 height 20
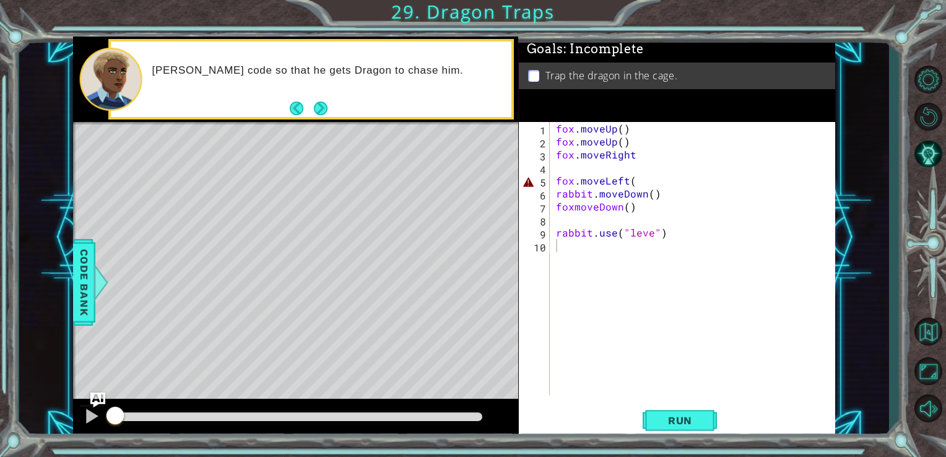
click at [551, 231] on div "1 2 3 4 5 6 7 8 9 10 fox . moveUp ( ) fox . moveUp ( ) fox . moveRight fox . mo…" at bounding box center [676, 258] width 314 height 273
click at [555, 232] on div "fox . moveUp ( ) fox . moveUp ( ) fox . moveRight fox . moveLeft ( rabbit . mov…" at bounding box center [697, 271] width 286 height 299
click at [634, 142] on div "fox . moveUp ( ) fox . moveUp ( ) fox . moveRight fox . moveLeft ( rabbit . mov…" at bounding box center [697, 271] width 286 height 299
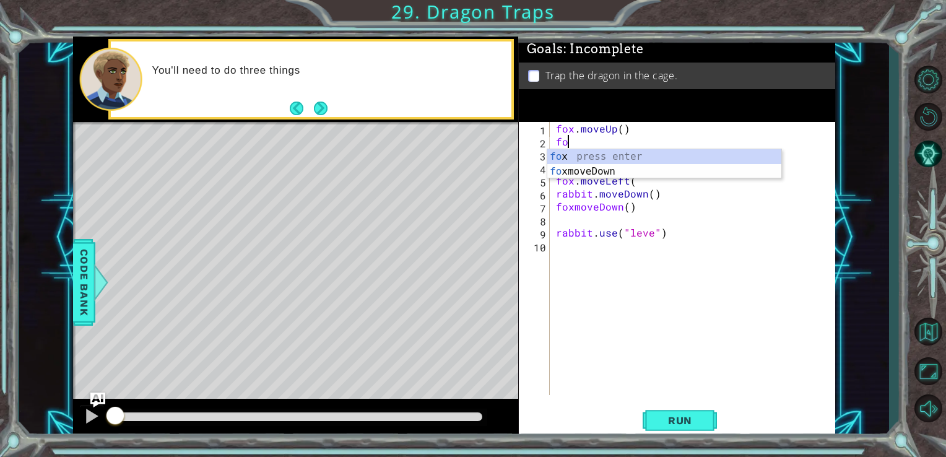
type textarea "f"
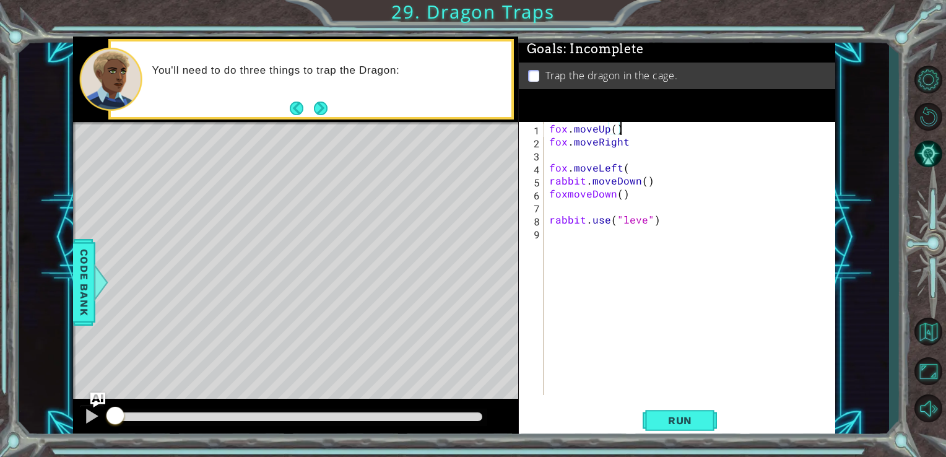
click at [613, 133] on div "fox . moveUp ( ) fox . moveRight fox . moveLeft ( rabbit . moveDown ( ) foxmove…" at bounding box center [693, 271] width 292 height 299
click at [629, 142] on div "fox . moveUp ( 2 ) fox . moveRight fox . moveLeft ( rabbit . moveDown ( ) foxmo…" at bounding box center [693, 271] width 292 height 299
type textarea "fox.moveRight"
click at [549, 155] on div "fox . moveUp ( 2 ) fox . moveRight fox . moveLeft ( rabbit . moveDown ( ) foxmo…" at bounding box center [693, 271] width 292 height 299
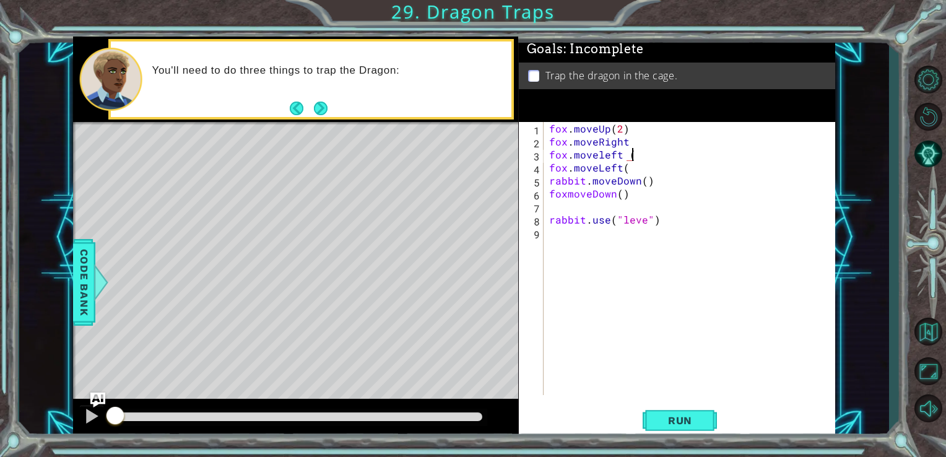
scroll to position [0, 5]
click at [629, 175] on div "fox . moveUp ( 2 ) fox . moveRight fox . moveleft ( ) fox . moveLeft ( rabbit .…" at bounding box center [693, 271] width 292 height 299
click at [631, 165] on div "fox . moveUp ( 2 ) fox . moveRight fox . moveleft ( ) fox . moveLeft ( rabbit .…" at bounding box center [693, 271] width 292 height 299
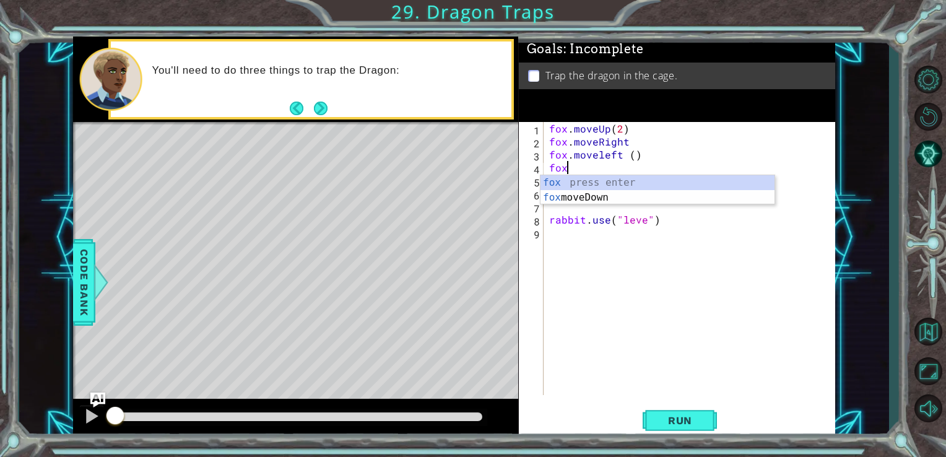
scroll to position [0, 0]
type textarea "f"
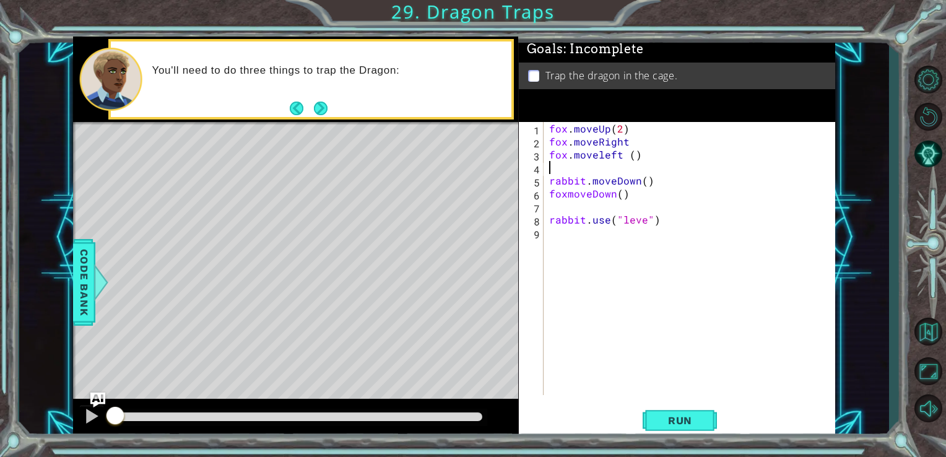
type textarea "fox.moveleft ()"
type textarea "fox.moveDown ()"
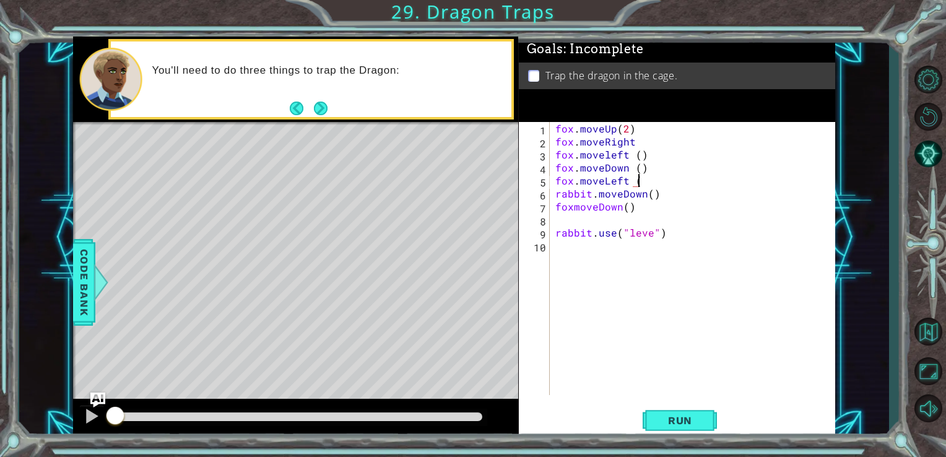
type textarea "fox.moveLeft ()"
click at [554, 220] on div "fox . moveUp ( 2 ) fox . moveRight fox . moveleft ( ) fox . moveDown ( ) fox . …" at bounding box center [696, 271] width 286 height 299
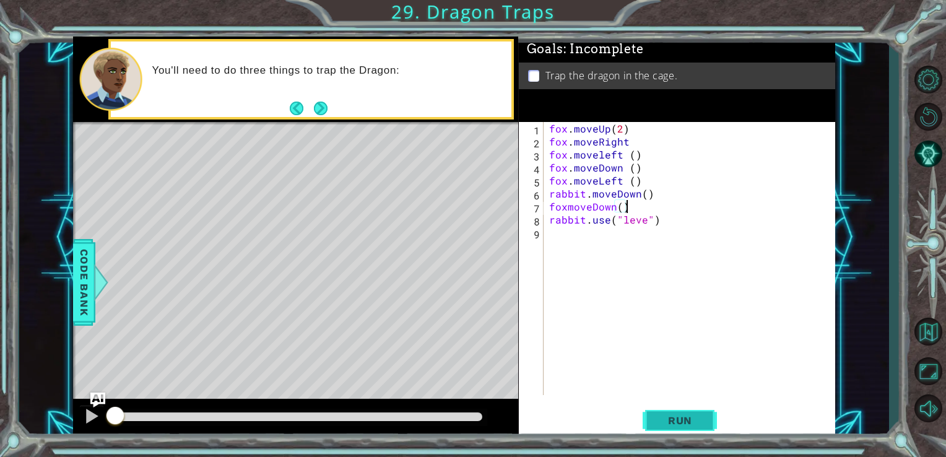
click at [676, 421] on span "Run" at bounding box center [680, 420] width 49 height 12
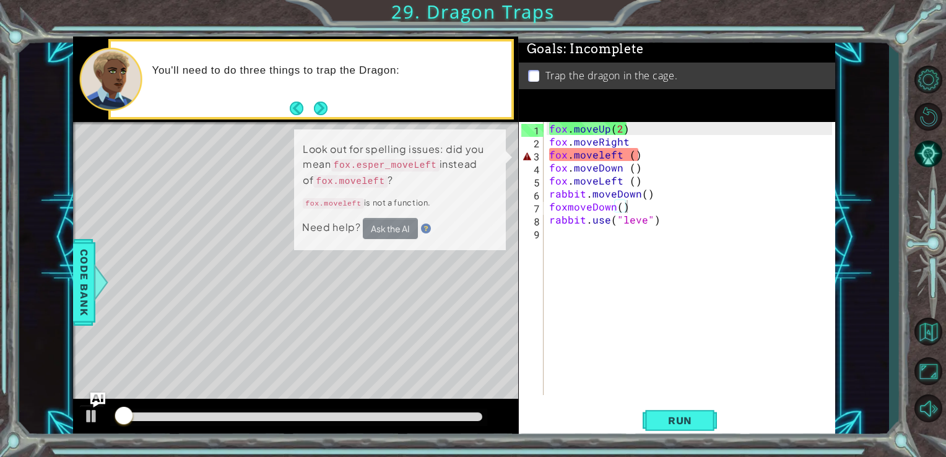
click at [434, 422] on div at bounding box center [299, 417] width 378 height 17
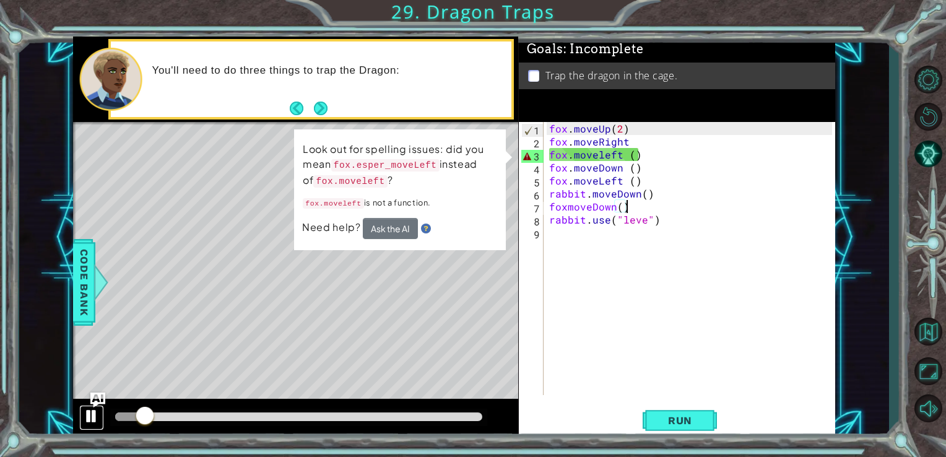
click at [89, 416] on div at bounding box center [92, 416] width 16 height 16
click at [643, 157] on div "fox . moveUp ( 2 ) fox . moveRight fox . moveleft ( ) fox . moveDown ( ) fox . …" at bounding box center [693, 271] width 292 height 299
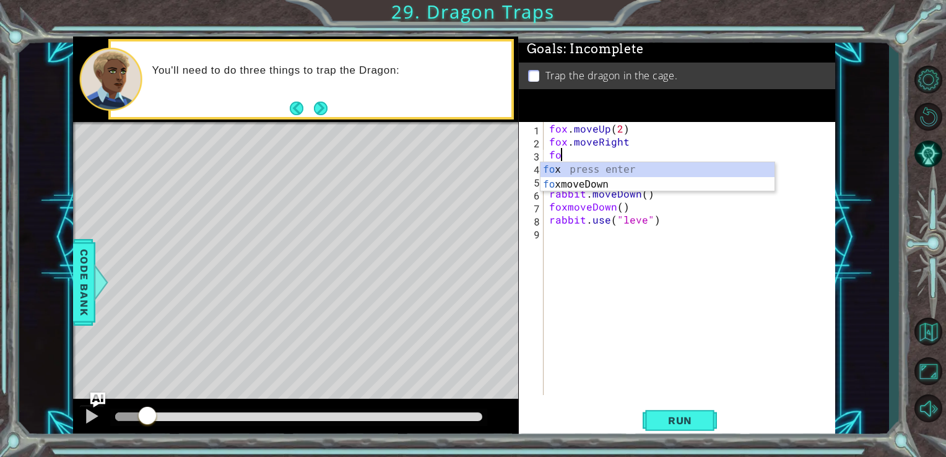
type textarea "f"
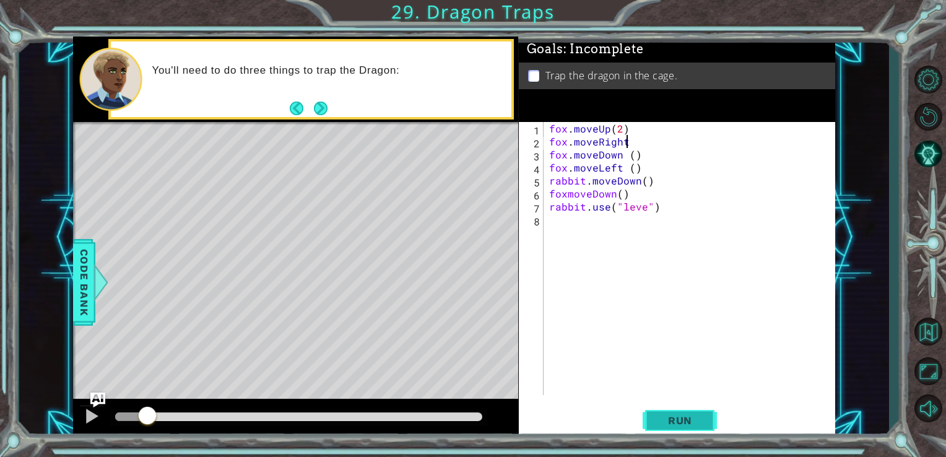
click at [696, 415] on span "Run" at bounding box center [680, 420] width 49 height 12
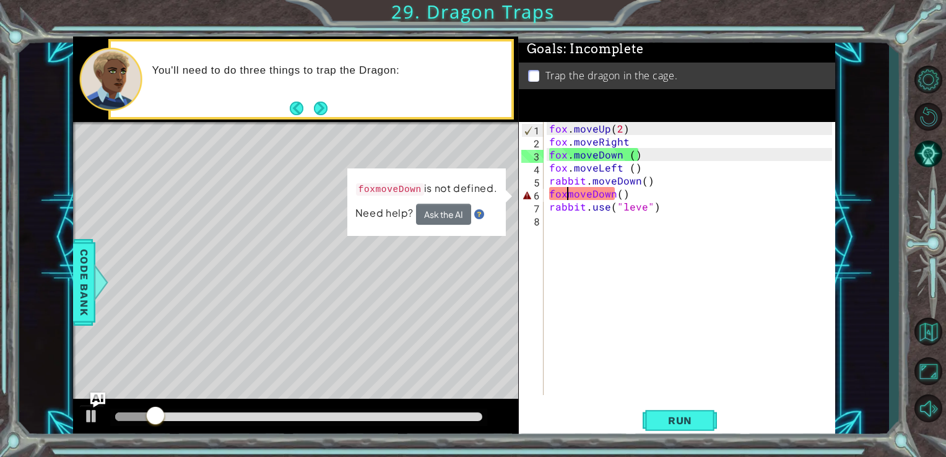
click at [567, 194] on div "fox . moveUp ( 2 ) fox . moveRight fox . moveDown ( ) fox . moveLeft ( ) rabbit…" at bounding box center [693, 271] width 292 height 299
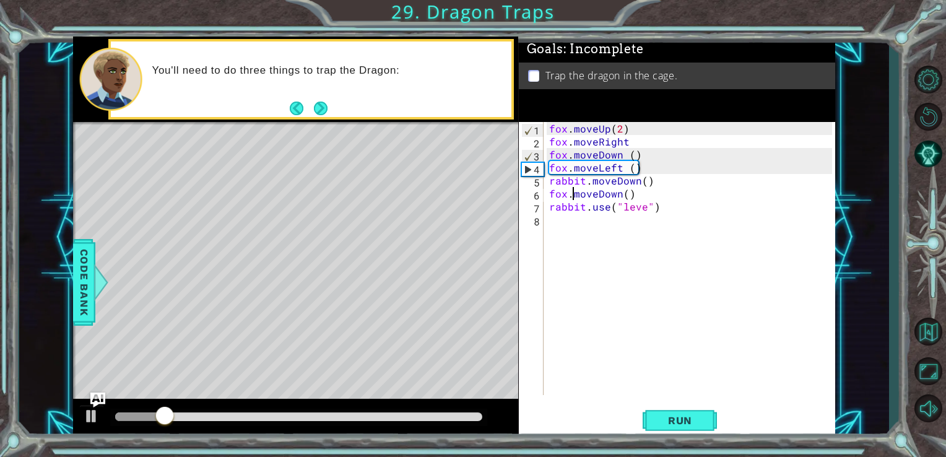
scroll to position [0, 1]
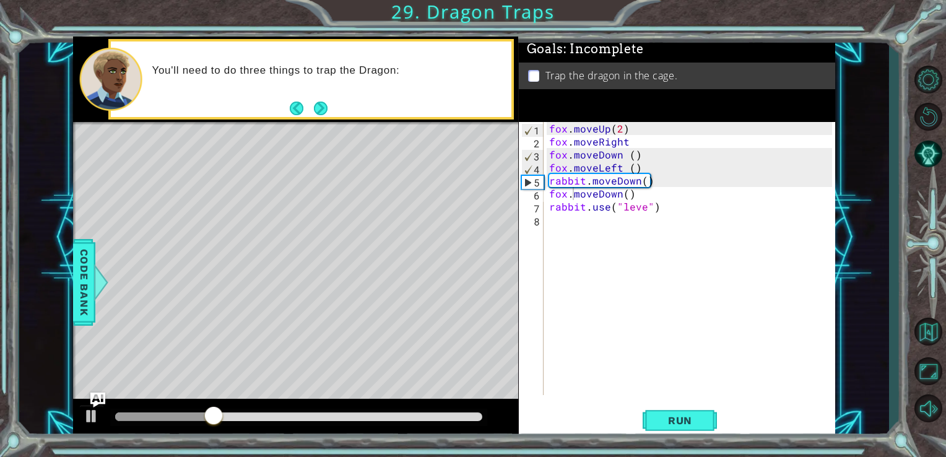
click at [104, 415] on div at bounding box center [296, 419] width 446 height 40
click at [92, 413] on div at bounding box center [92, 416] width 16 height 16
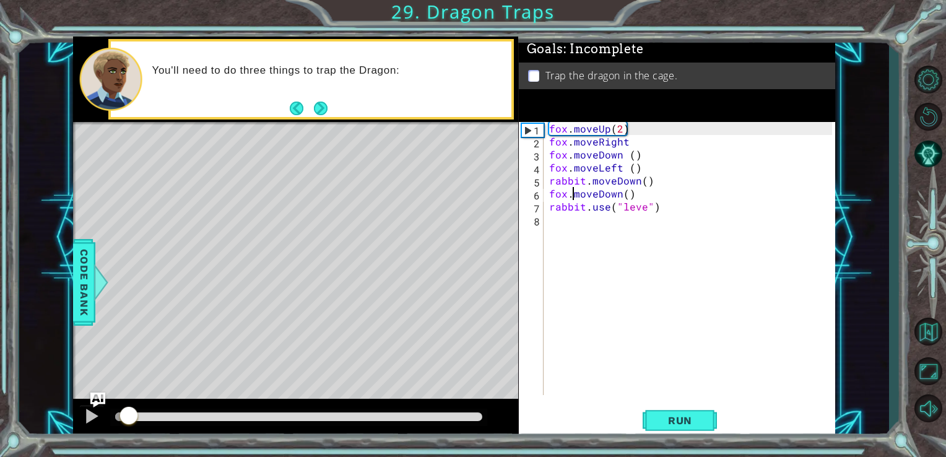
drag, startPoint x: 229, startPoint y: 416, endPoint x: 127, endPoint y: 426, distance: 102.6
click at [127, 426] on div at bounding box center [129, 417] width 22 height 22
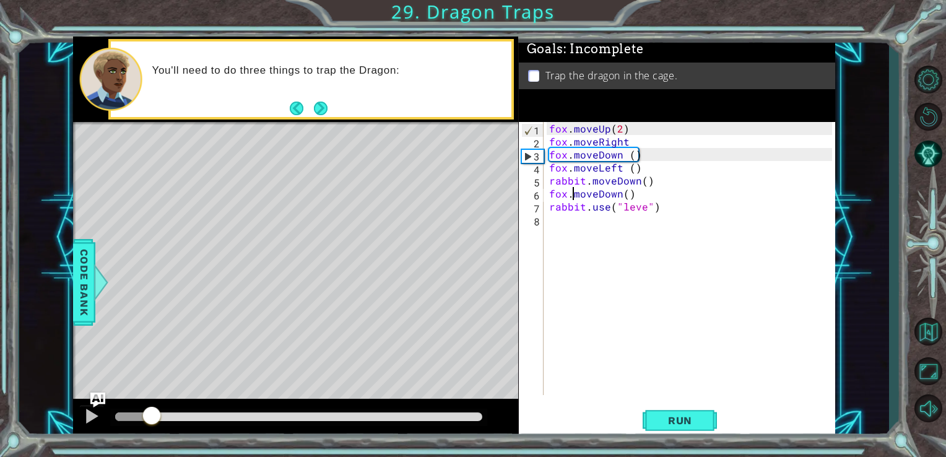
drag, startPoint x: 124, startPoint y: 414, endPoint x: 152, endPoint y: 415, distance: 27.3
click at [152, 415] on div at bounding box center [152, 417] width 22 height 22
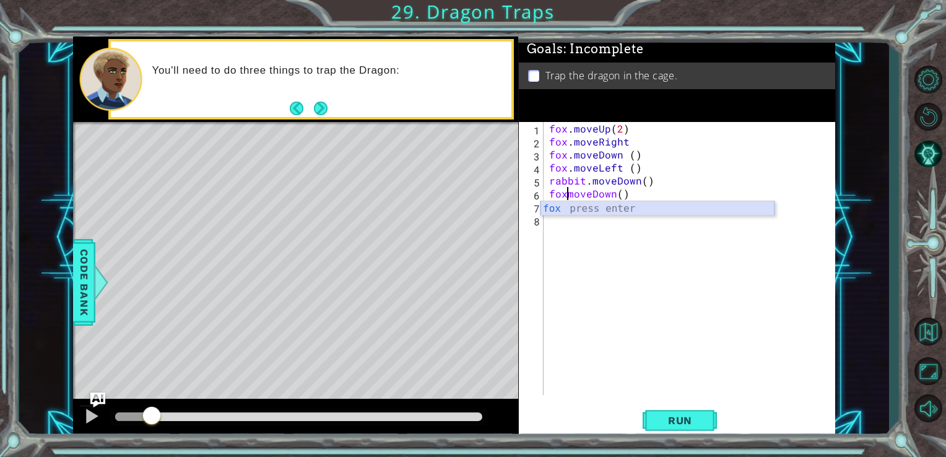
click at [627, 209] on div "fox press enter" at bounding box center [658, 223] width 234 height 45
type textarea "f"
click at [637, 156] on div "fox . moveUp ( 2 ) fox . moveRight fox . moveDown ( ) fox . moveLeft ( ) rabbit…" at bounding box center [693, 271] width 292 height 299
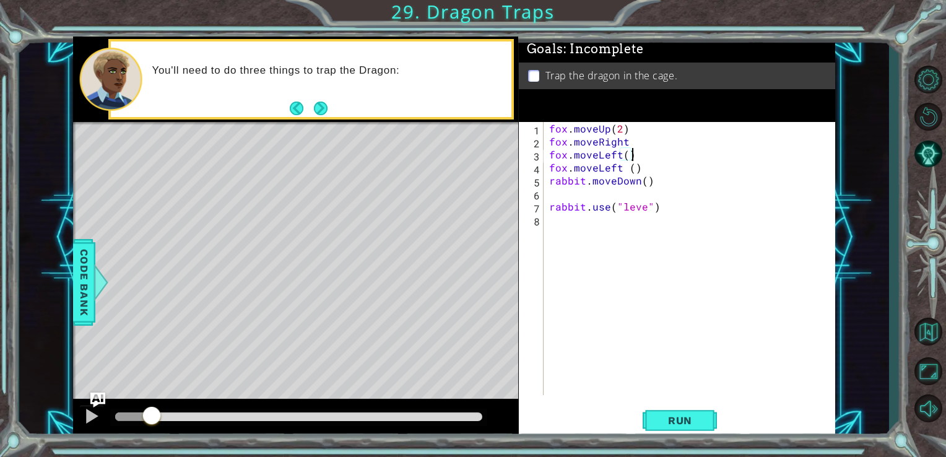
click at [630, 149] on div "fox . moveUp ( 2 ) fox . moveRight fox . moveLeft ( ) fox . moveLeft ( ) rabbit…" at bounding box center [693, 271] width 292 height 299
click at [629, 135] on div "fox . moveUp ( 2 ) fox . moveRight fox . moveLeft ( ) fox . moveLeft ( ) rabbit…" at bounding box center [693, 271] width 292 height 299
click at [629, 142] on div "fox . moveUp ( 2 ) fox . moveRight fox . moveLeft ( ) fox . moveLeft ( ) rabbit…" at bounding box center [693, 271] width 292 height 299
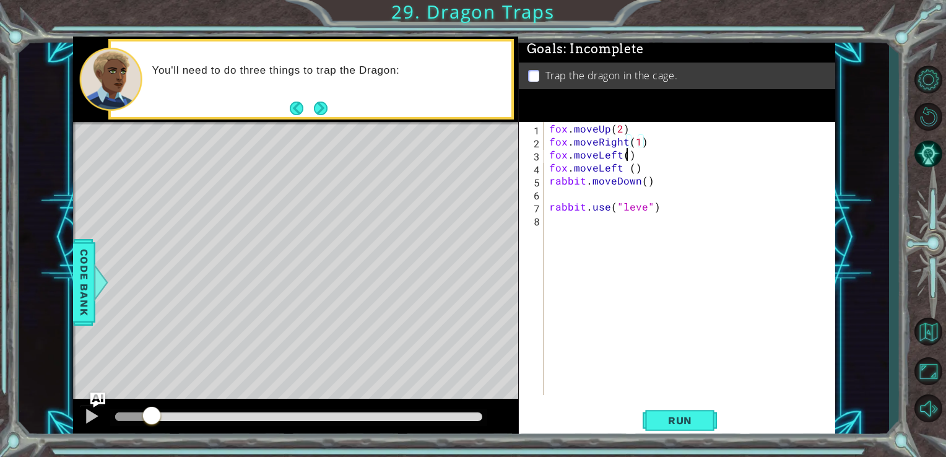
click at [626, 157] on div "fox . moveUp ( 2 ) fox . moveRight ( 1 ) fox . moveLeft ( ) fox . moveLeft ( ) …" at bounding box center [693, 271] width 292 height 299
drag, startPoint x: 642, startPoint y: 169, endPoint x: 596, endPoint y: 170, distance: 45.8
click at [596, 170] on div "fox . moveUp ( 2 ) fox . moveRight ( 1 ) fox . moveLeft ( 1 ) fox . moveLeft ( …" at bounding box center [693, 271] width 292 height 299
type textarea "fox.moveDown ()"
click at [549, 217] on div "fox . moveUp ( 2 ) fox . moveRight ( 1 ) fox . moveLeft ( 1 ) fox . moveDown ( …" at bounding box center [693, 271] width 292 height 299
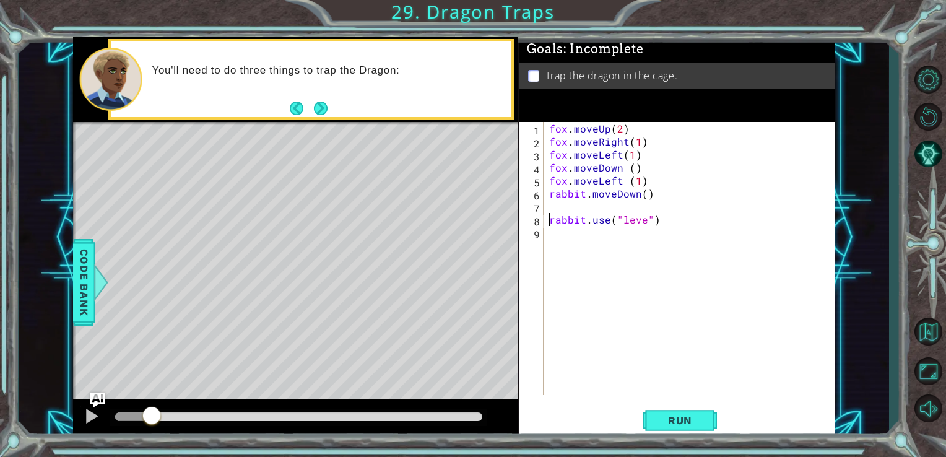
type textarea "rabbit.use("leve")"
click at [645, 214] on div "fox . moveUp ( 2 ) fox . moveRight ( 1 ) fox . moveLeft ( 1 ) fox . moveDown ( …" at bounding box center [693, 271] width 292 height 299
click at [645, 204] on div "fox . moveUp ( 2 ) fox . moveRight ( 1 ) fox . moveLeft ( 1 ) fox . moveDown ( …" at bounding box center [693, 271] width 292 height 299
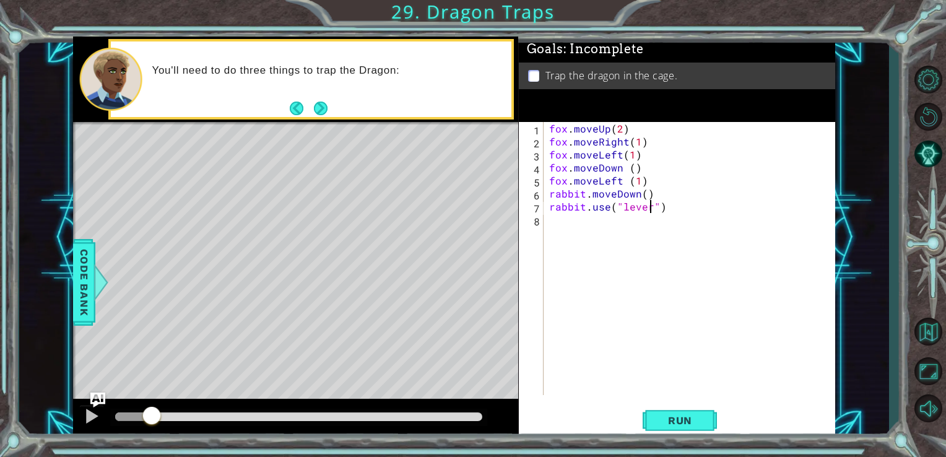
type textarea "rabbit.use("lever")"
click at [675, 415] on span "Run" at bounding box center [680, 420] width 49 height 12
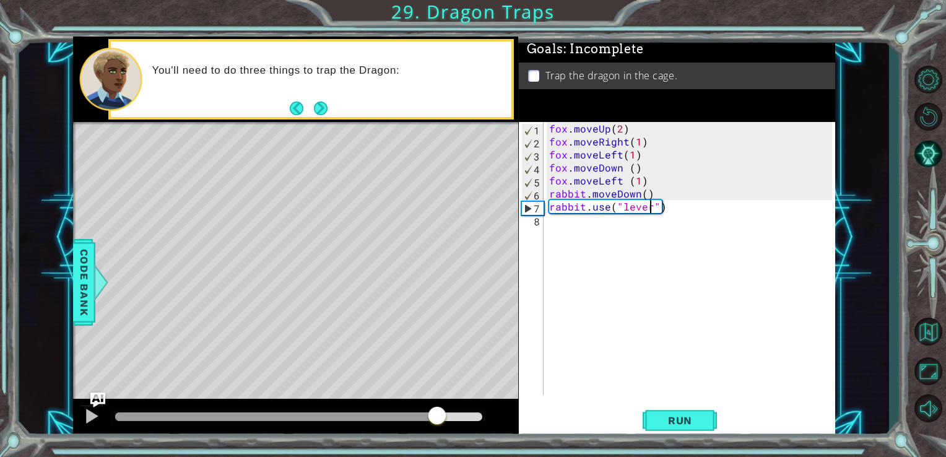
click at [437, 416] on div at bounding box center [299, 417] width 368 height 9
click at [666, 207] on div "fox . moveUp ( 2 ) fox . moveRight ( 1 ) fox . moveLeft ( 1 ) fox . moveDown ( …" at bounding box center [693, 271] width 292 height 299
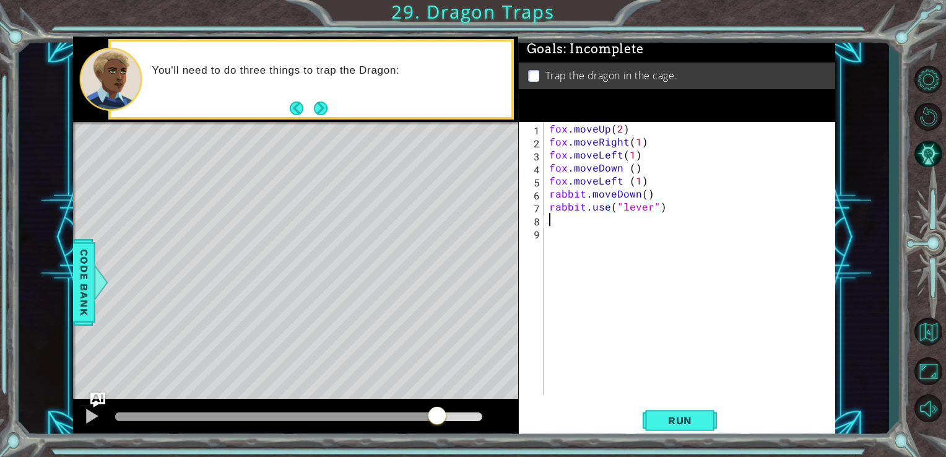
scroll to position [0, 0]
type textarea "d"
type textarea "rabbit.use("lever")"
click at [87, 413] on div at bounding box center [92, 416] width 16 height 16
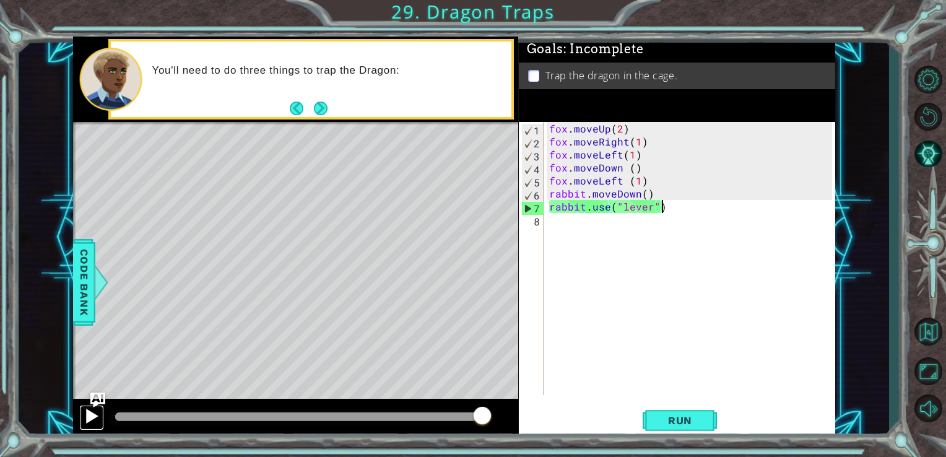
click at [88, 413] on div at bounding box center [92, 416] width 16 height 16
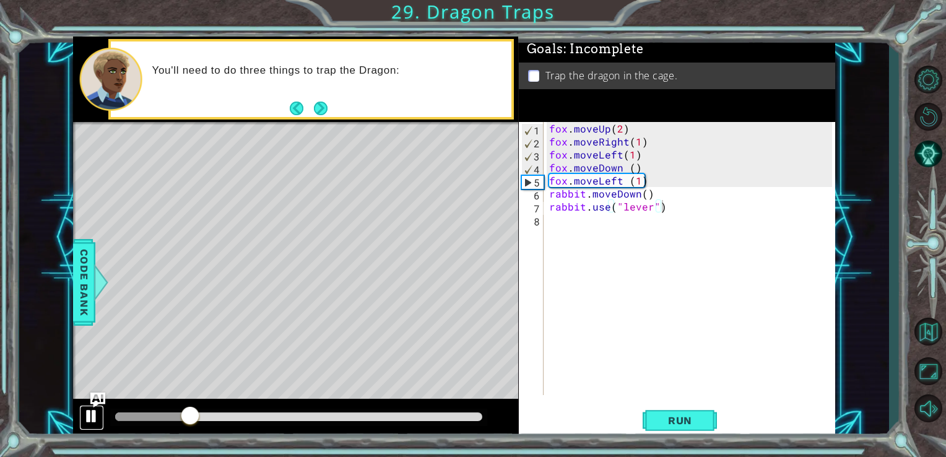
click at [90, 408] on div at bounding box center [92, 416] width 16 height 16
click at [90, 410] on div at bounding box center [92, 416] width 16 height 16
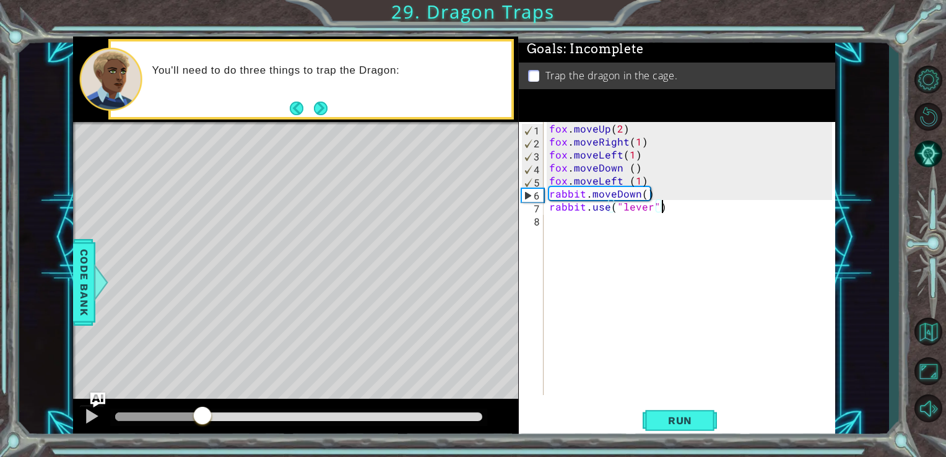
click at [665, 208] on div "fox . moveUp ( 2 ) fox . moveRight ( 1 ) fox . moveLeft ( 1 ) fox . moveDown ( …" at bounding box center [693, 271] width 292 height 299
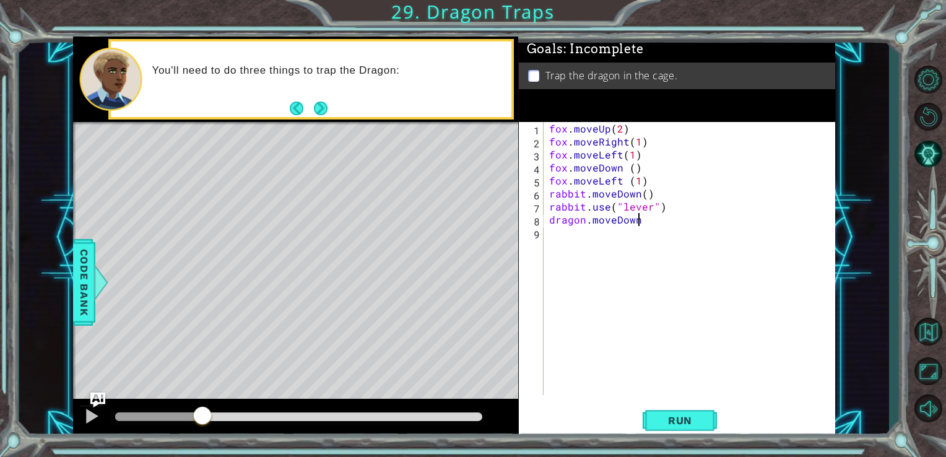
scroll to position [0, 5]
type textarea "dragon.moveDown"
click at [698, 413] on button "Run" at bounding box center [680, 420] width 74 height 32
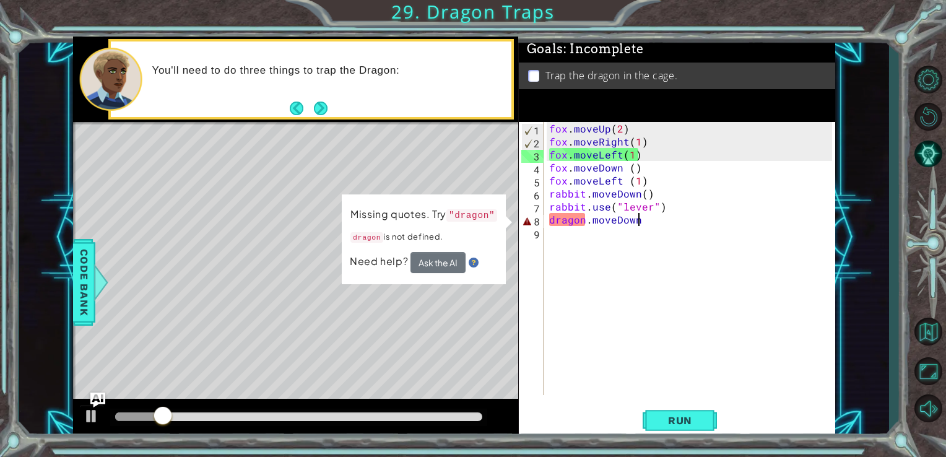
click at [588, 222] on div "fox . moveUp ( 2 ) fox . moveRight ( 1 ) fox . moveLeft ( 1 ) fox . moveDown ( …" at bounding box center [693, 271] width 292 height 299
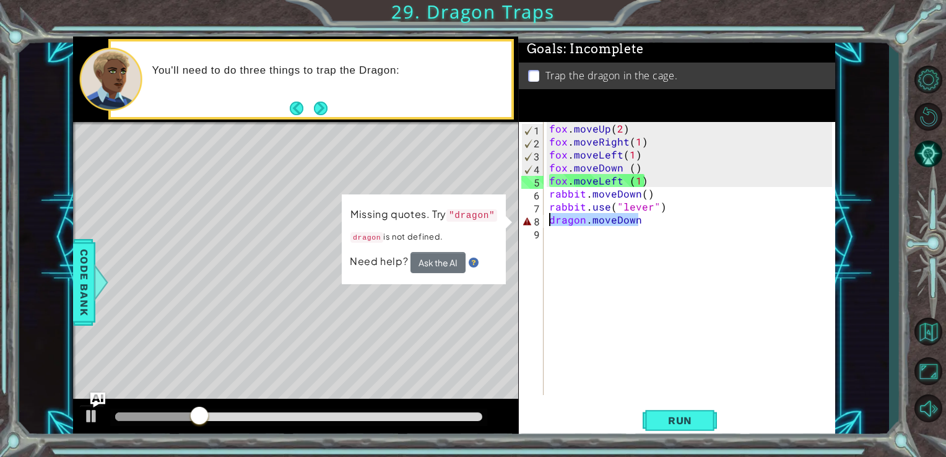
drag, startPoint x: 656, startPoint y: 219, endPoint x: 545, endPoint y: 224, distance: 111.0
click at [545, 224] on div "dragon.moveDown 1 2 3 4 5 6 7 8 9 fox . moveUp ( 2 ) fox . moveRight ( 1 ) fox …" at bounding box center [676, 258] width 314 height 273
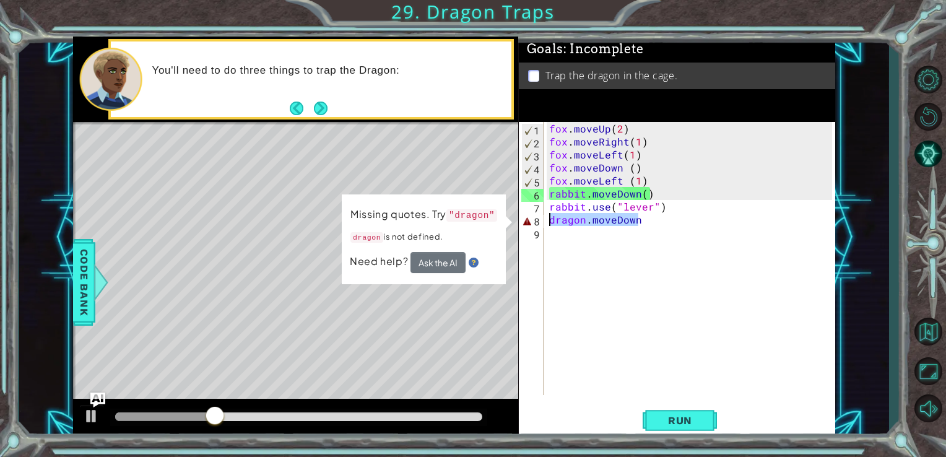
scroll to position [0, 0]
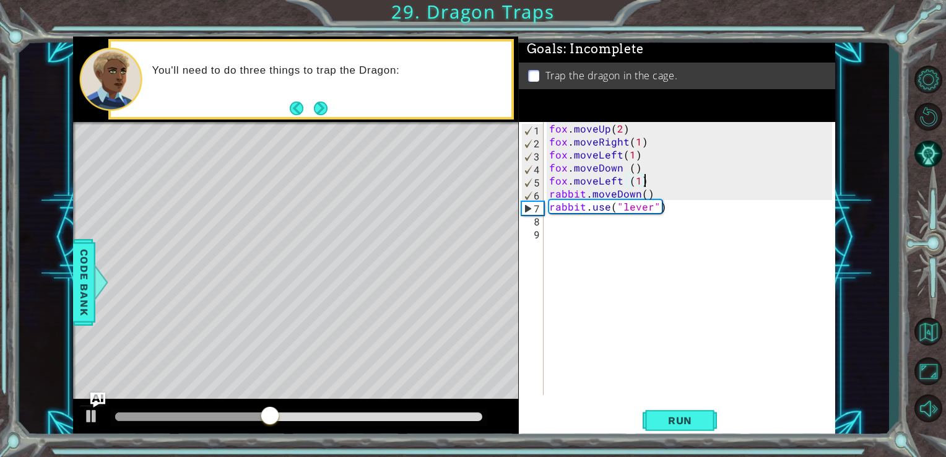
click at [650, 185] on div "fox . moveUp ( 2 ) fox . moveRight ( 1 ) fox . moveLeft ( 1 ) fox . moveDown ( …" at bounding box center [693, 271] width 292 height 299
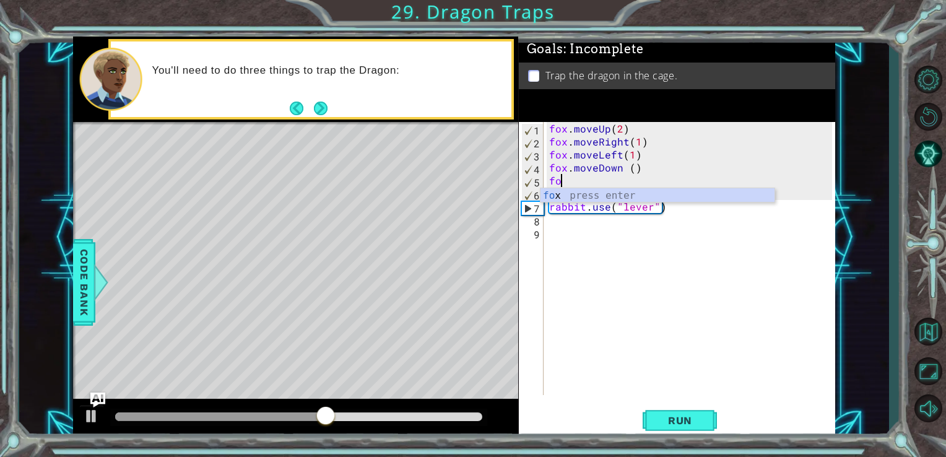
type textarea "f"
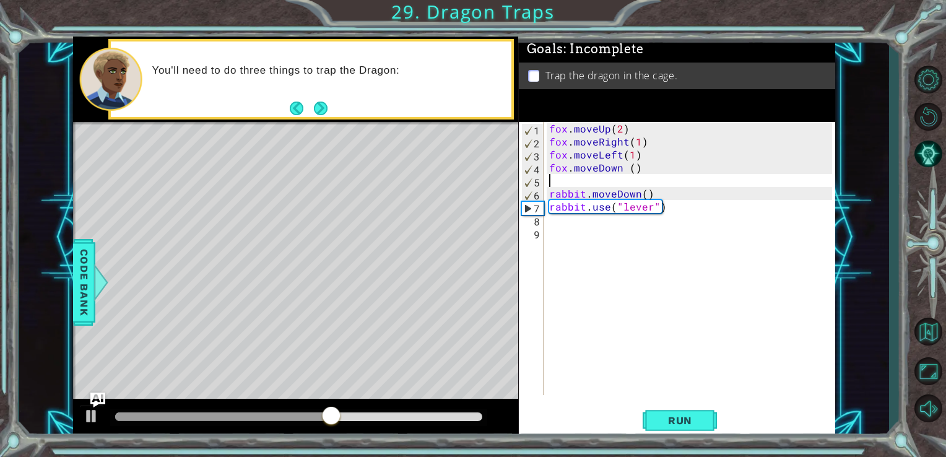
type textarea "fox.moveDown ()"
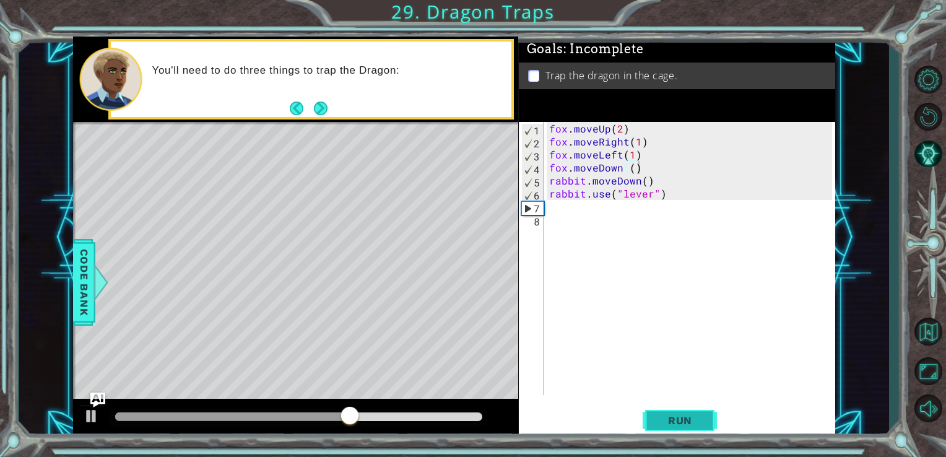
click at [688, 422] on span "Run" at bounding box center [680, 420] width 49 height 12
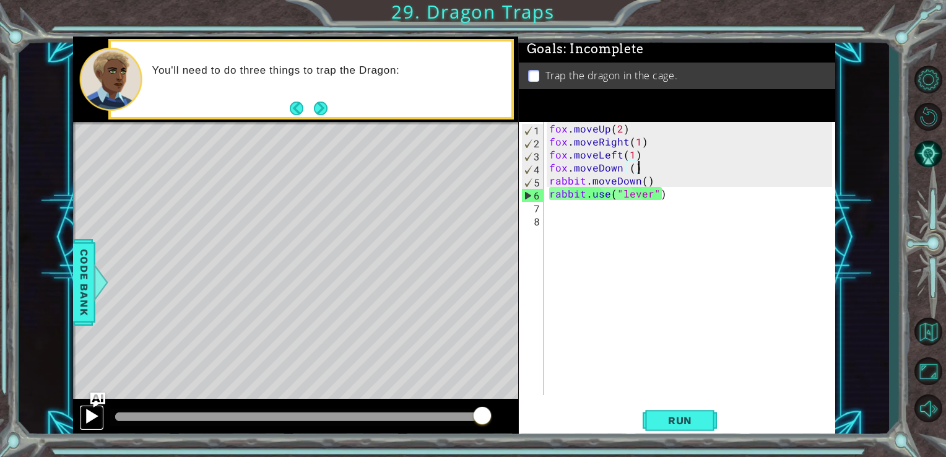
click at [90, 417] on div at bounding box center [92, 416] width 16 height 16
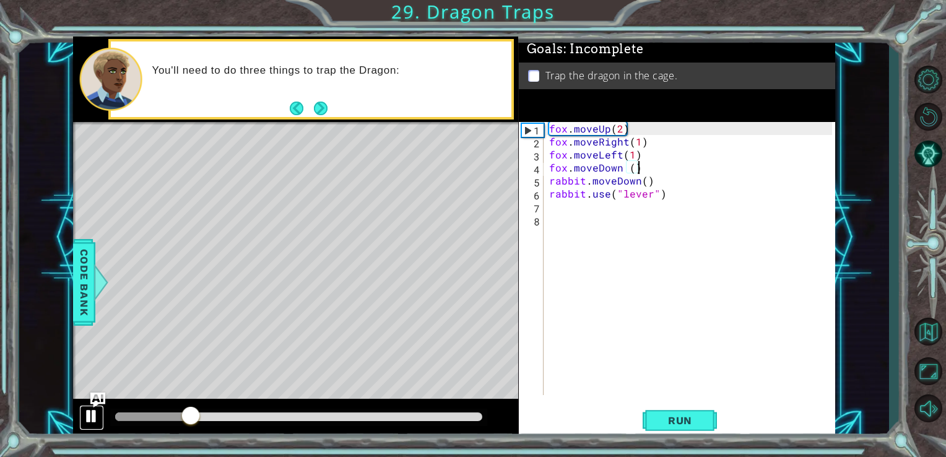
click at [93, 414] on div at bounding box center [92, 416] width 16 height 16
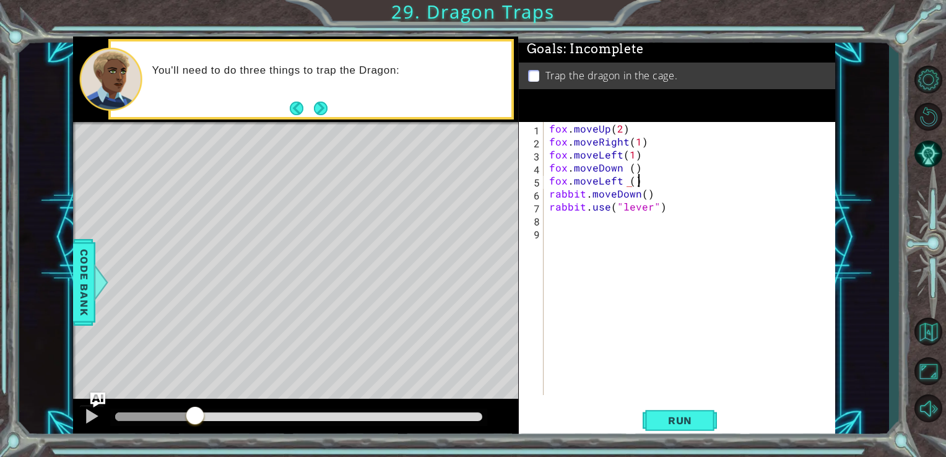
scroll to position [0, 5]
click at [687, 415] on span "Run" at bounding box center [680, 420] width 49 height 12
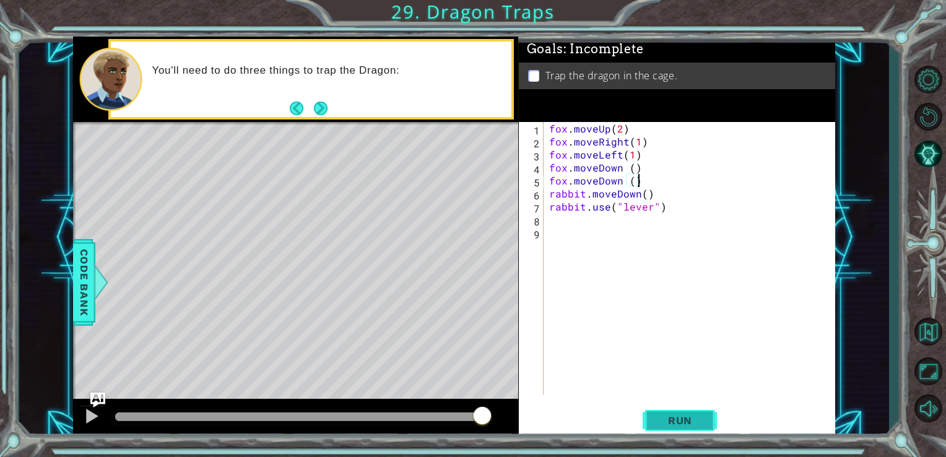
click at [657, 426] on span "Run" at bounding box center [680, 420] width 49 height 12
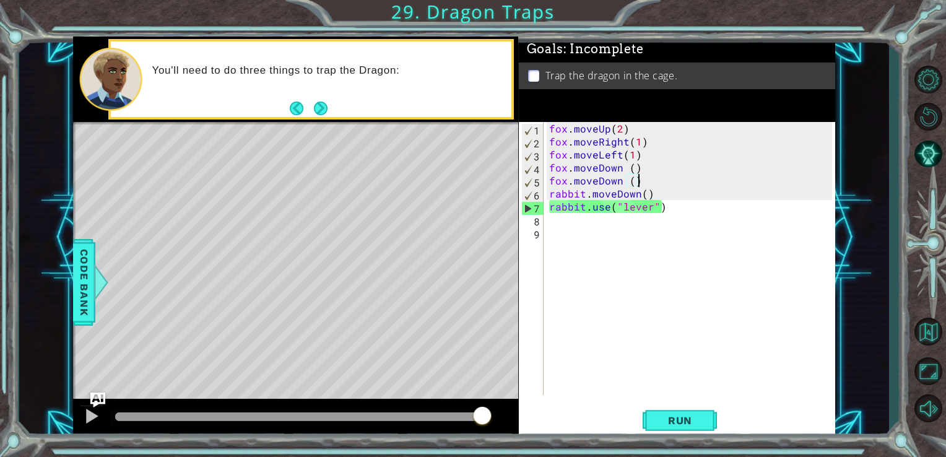
click at [655, 194] on div "fox . moveUp ( 2 ) fox . moveRight ( 1 ) fox . moveLeft ( 1 ) fox . moveDown ( …" at bounding box center [693, 271] width 292 height 299
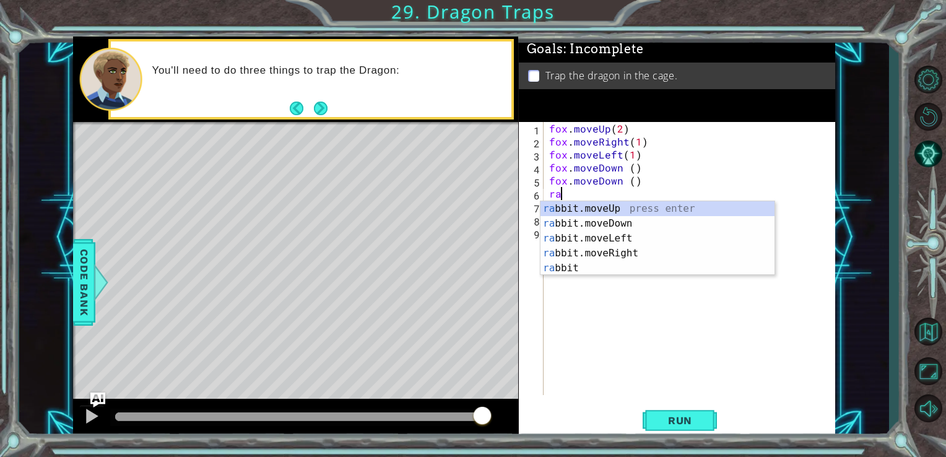
scroll to position [0, 0]
type textarea "r"
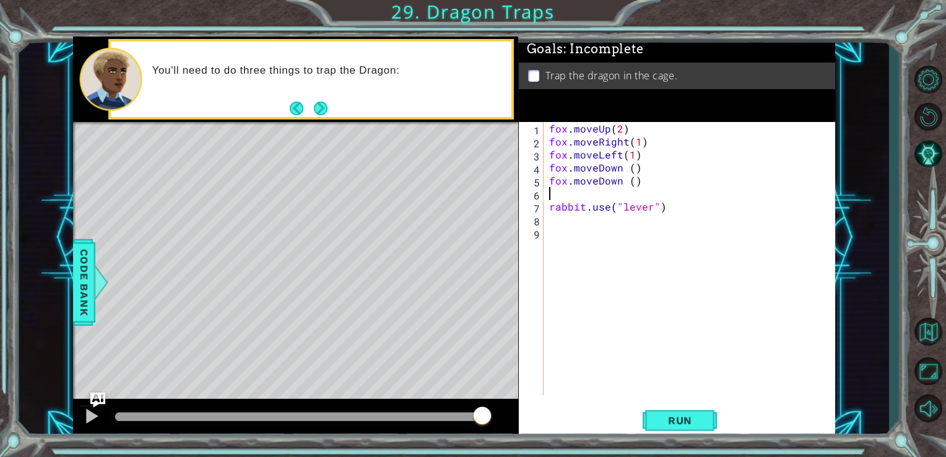
type textarea "fox.moveDown ()"
click at [681, 417] on span "Run" at bounding box center [680, 420] width 49 height 12
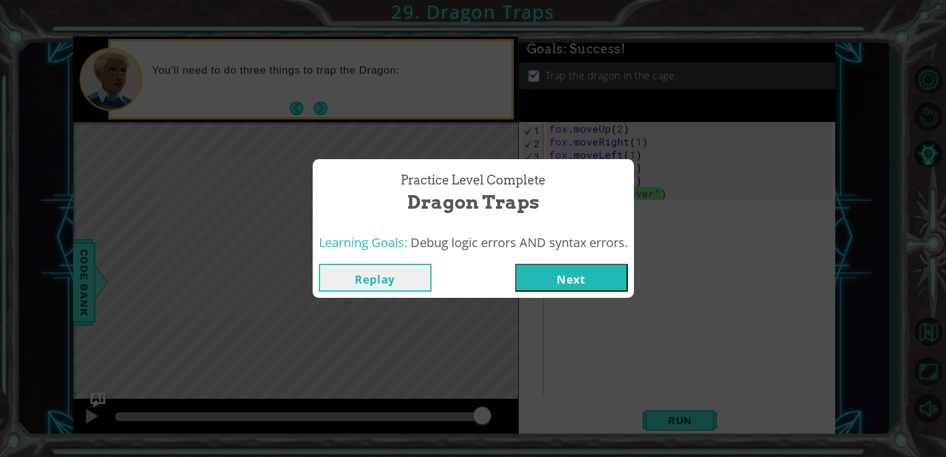
click at [360, 289] on button "Replay" at bounding box center [375, 278] width 113 height 28
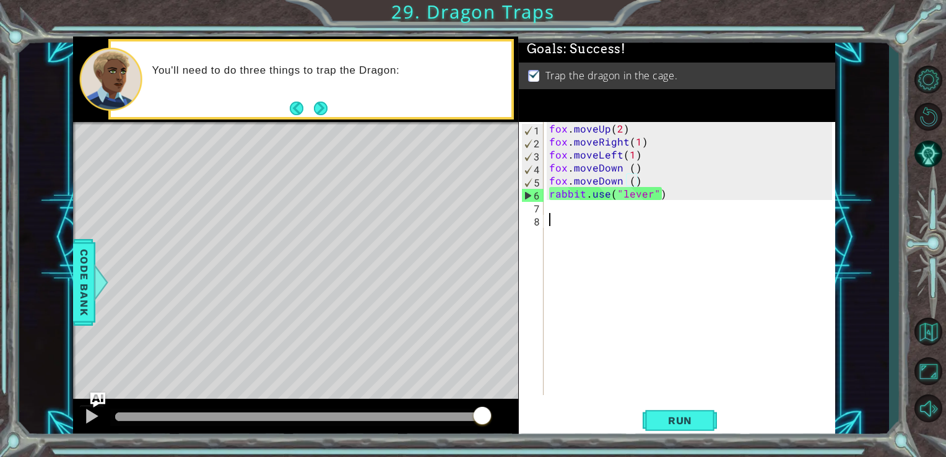
click at [715, 219] on div "fox . moveUp ( 2 ) fox . moveRight ( 1 ) fox . moveLeft ( 1 ) fox . moveDown ( …" at bounding box center [693, 271] width 292 height 299
click at [691, 424] on span "Run" at bounding box center [680, 420] width 49 height 12
click at [465, 417] on div at bounding box center [299, 417] width 368 height 9
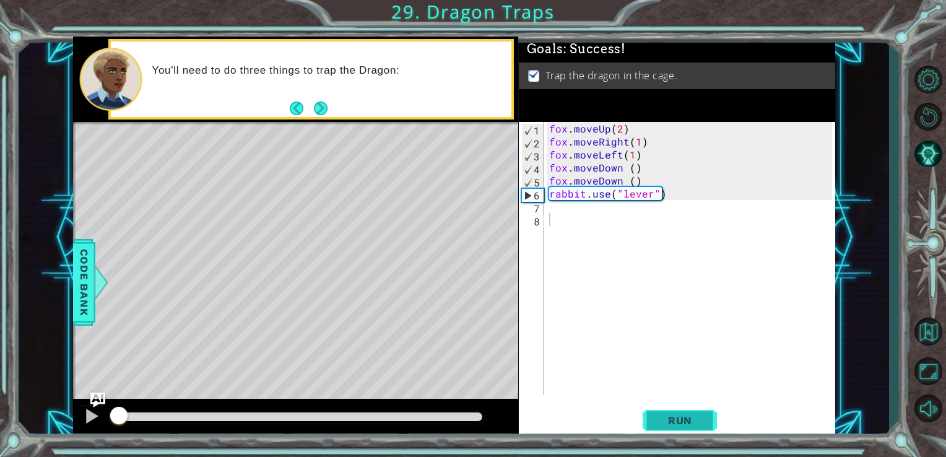
click at [701, 420] on span "Run" at bounding box center [680, 420] width 49 height 12
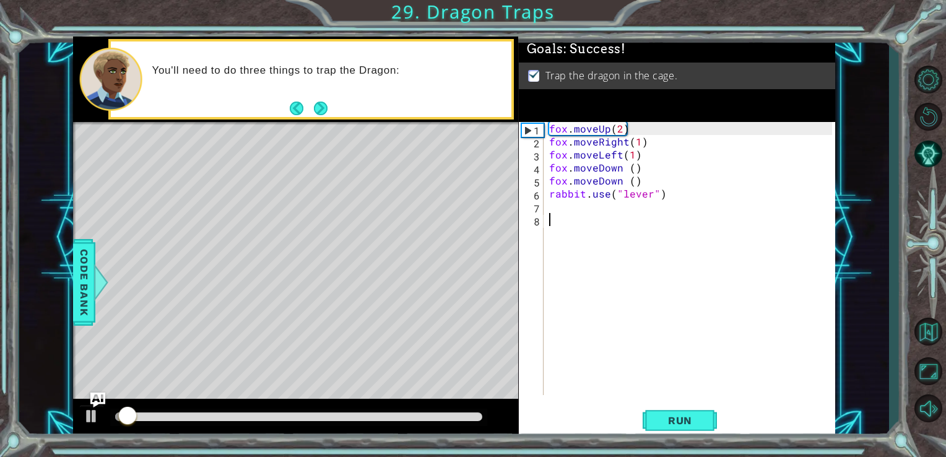
click at [434, 418] on div at bounding box center [299, 417] width 368 height 9
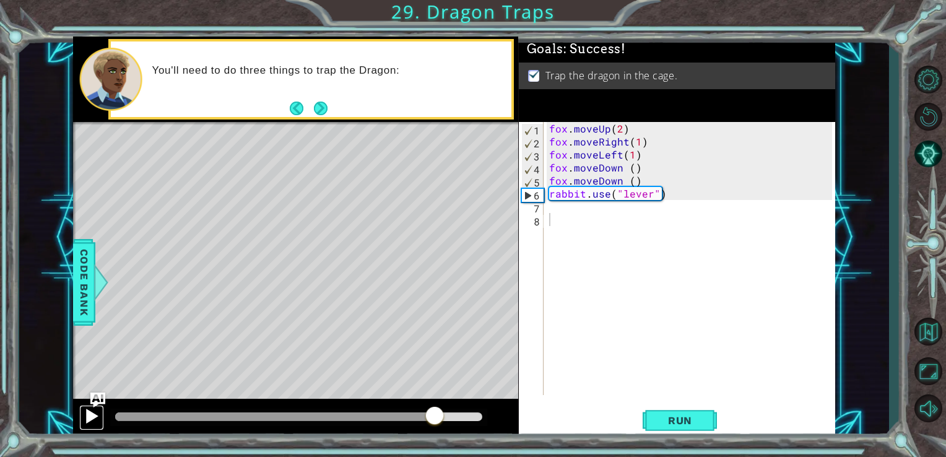
click at [94, 416] on div at bounding box center [92, 416] width 16 height 16
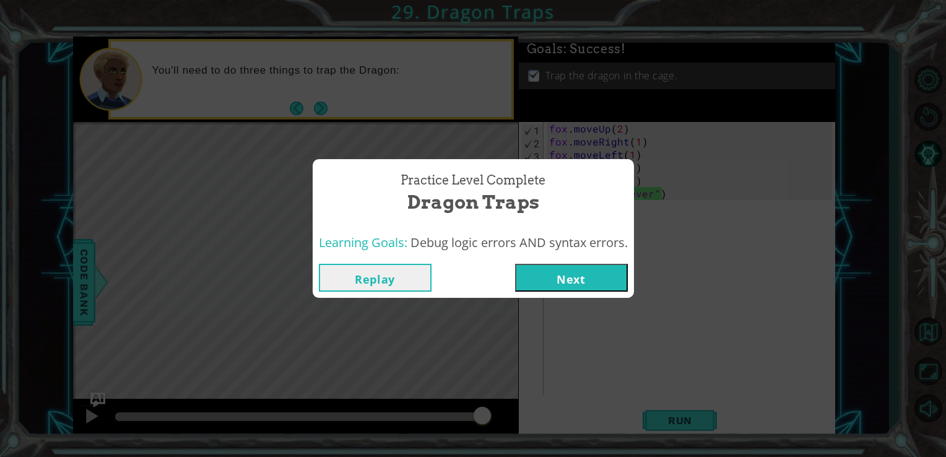
click at [582, 275] on button "Next" at bounding box center [571, 278] width 113 height 28
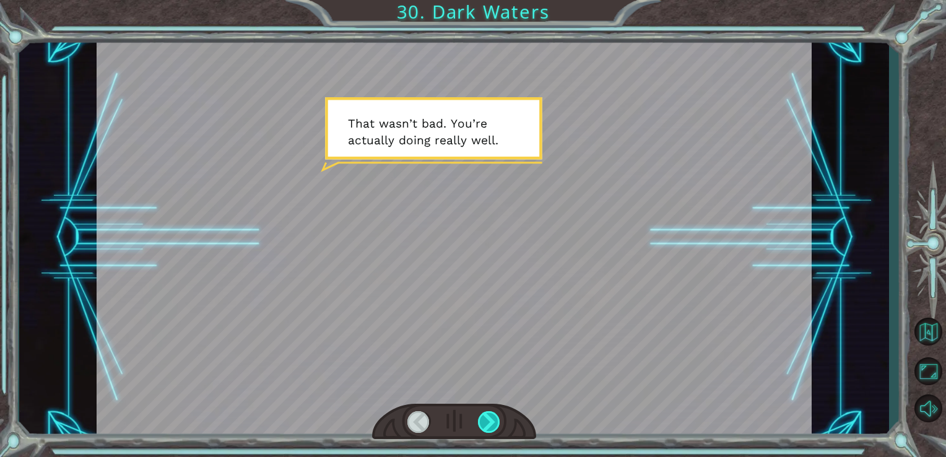
click at [494, 416] on div at bounding box center [489, 422] width 23 height 22
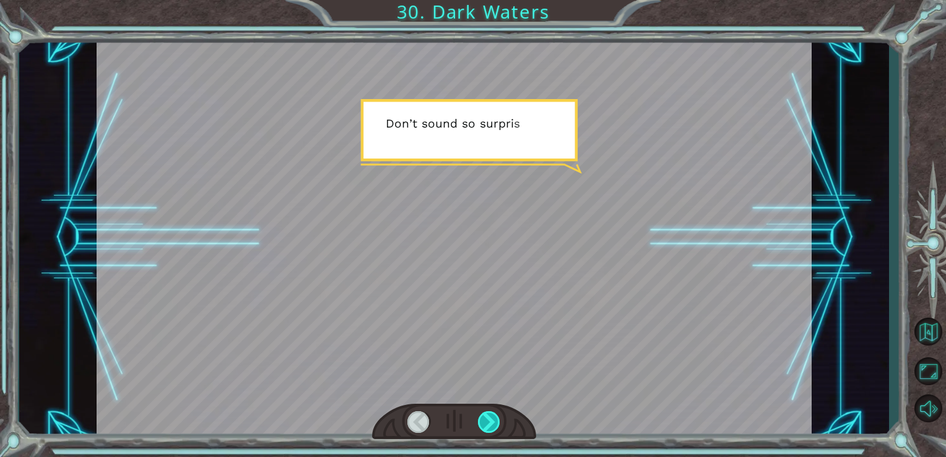
click at [494, 416] on div at bounding box center [489, 422] width 23 height 22
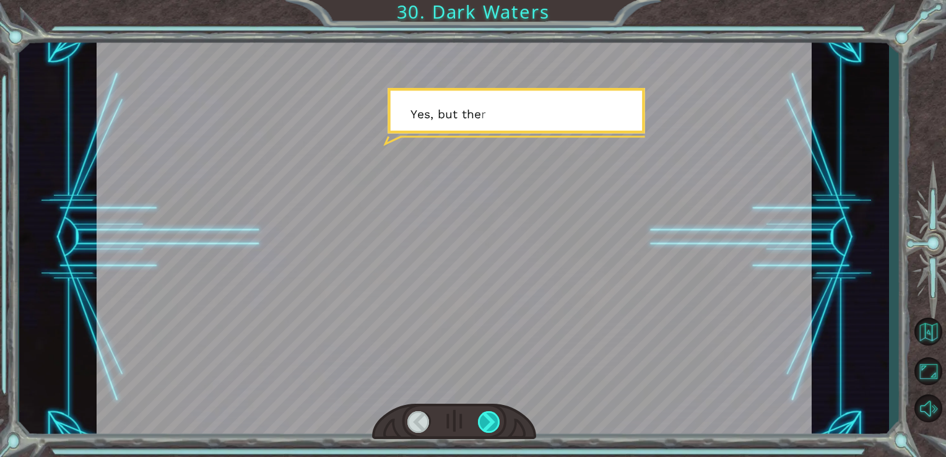
click at [494, 416] on div at bounding box center [489, 422] width 23 height 22
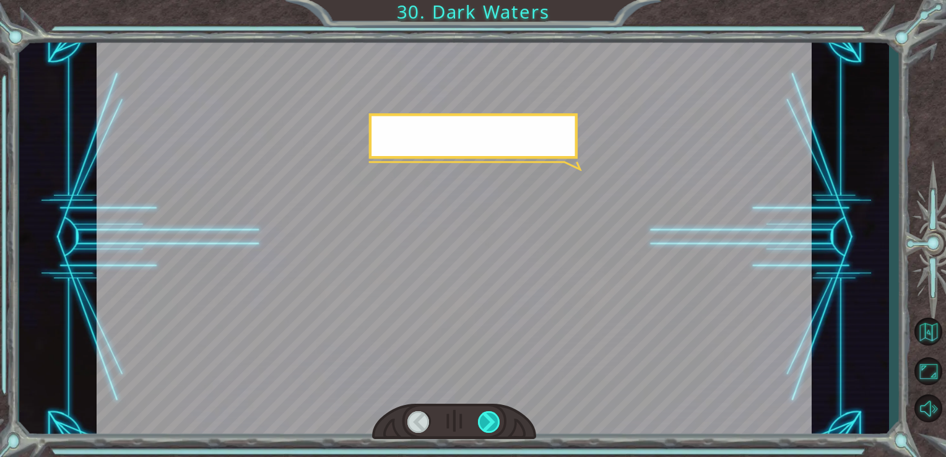
click at [494, 416] on div at bounding box center [489, 422] width 23 height 22
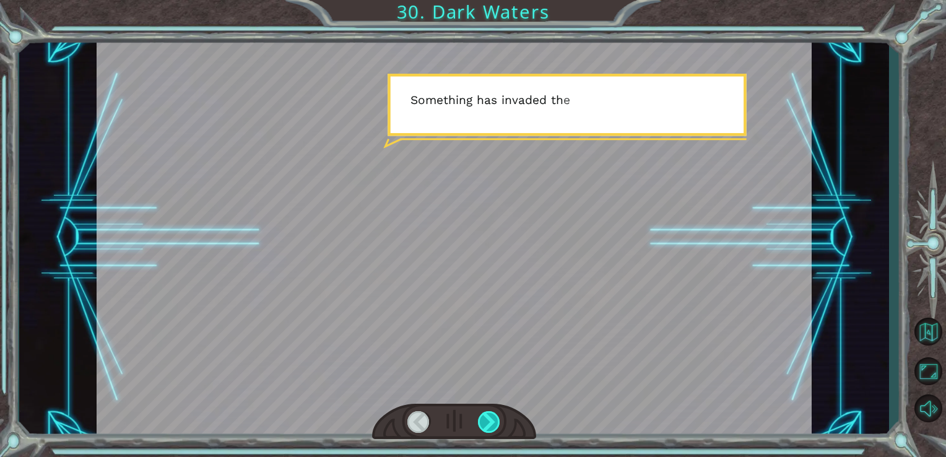
click at [494, 416] on div at bounding box center [489, 422] width 23 height 22
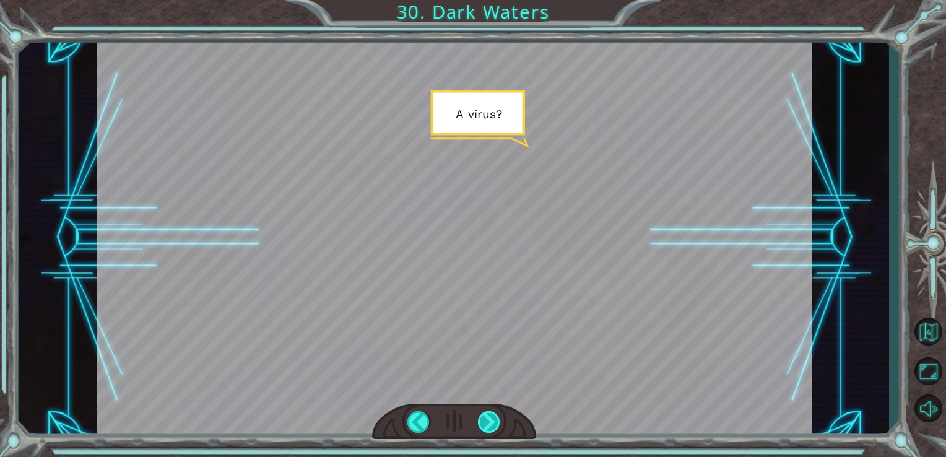
click at [494, 416] on div at bounding box center [489, 422] width 23 height 22
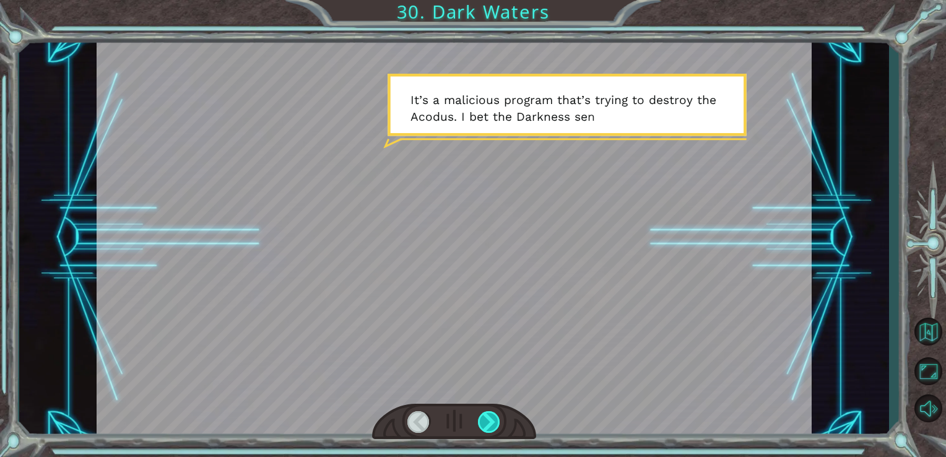
click at [494, 416] on div at bounding box center [489, 422] width 23 height 22
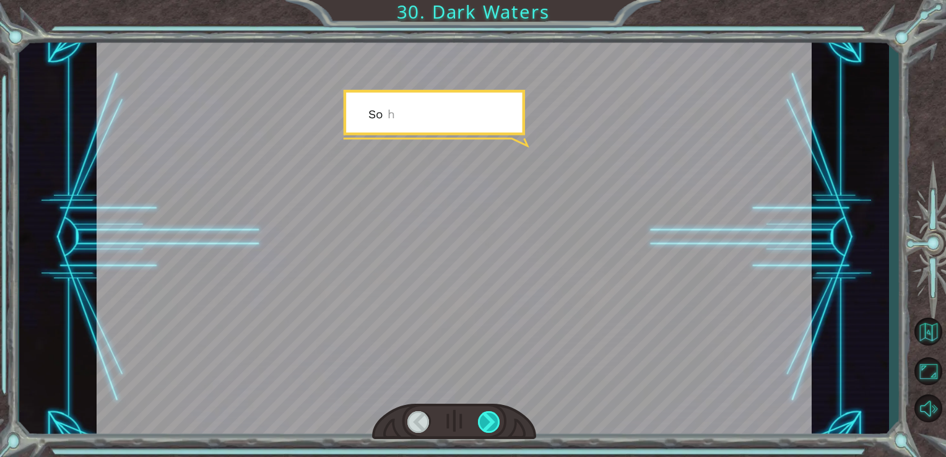
click at [494, 416] on div at bounding box center [489, 422] width 23 height 22
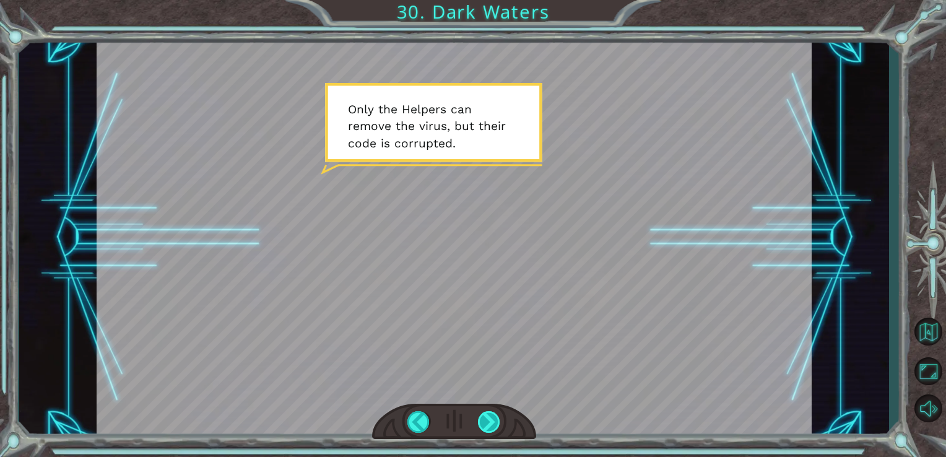
click at [494, 416] on div at bounding box center [489, 422] width 23 height 22
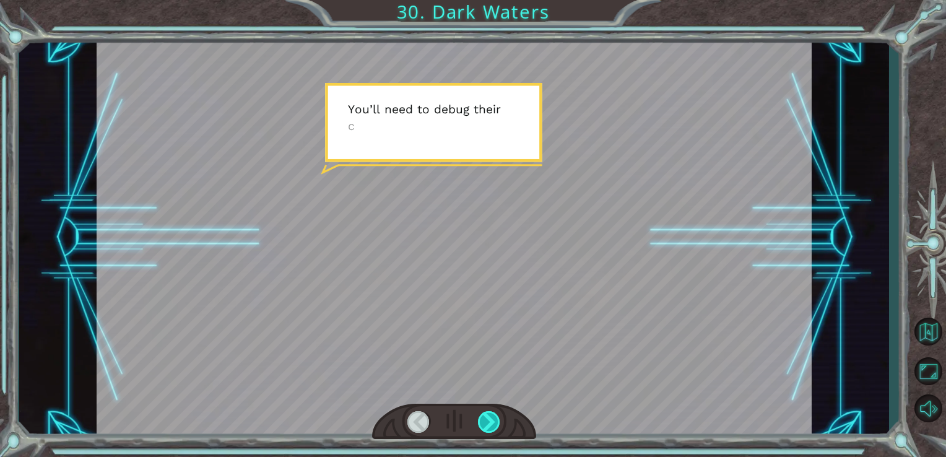
click at [496, 416] on div at bounding box center [489, 422] width 23 height 22
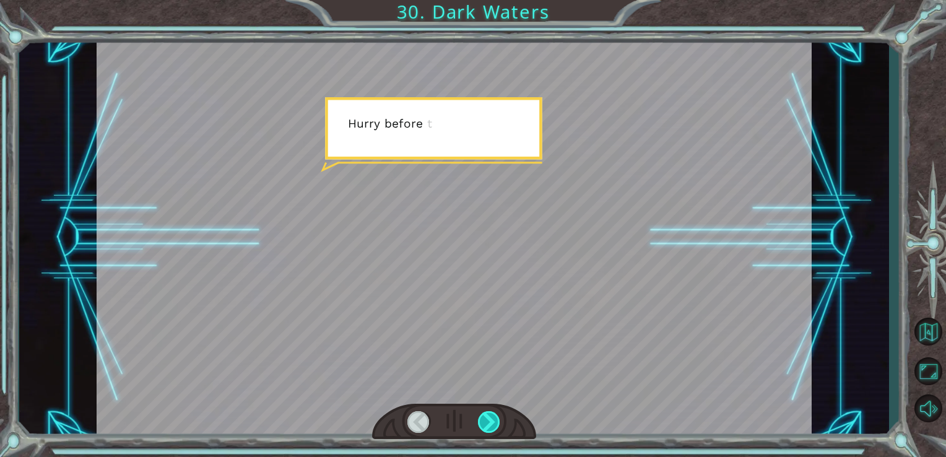
click at [496, 416] on div at bounding box center [489, 422] width 23 height 22
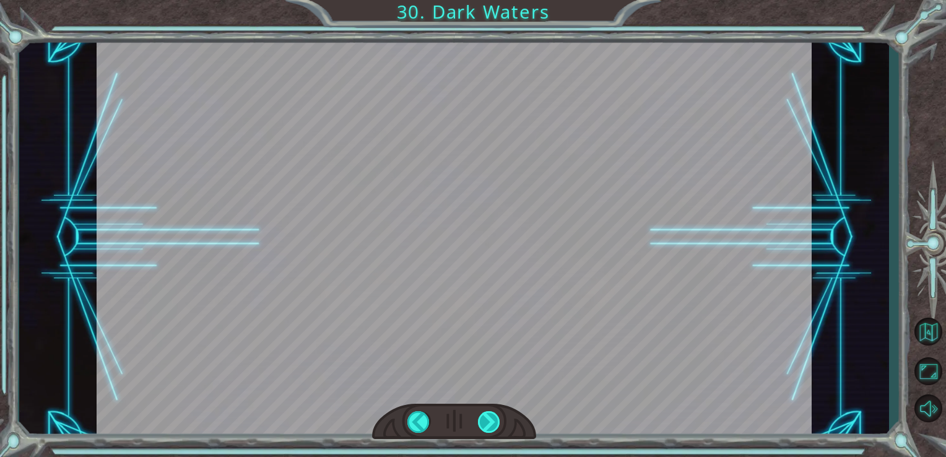
click at [496, 416] on div at bounding box center [489, 422] width 23 height 22
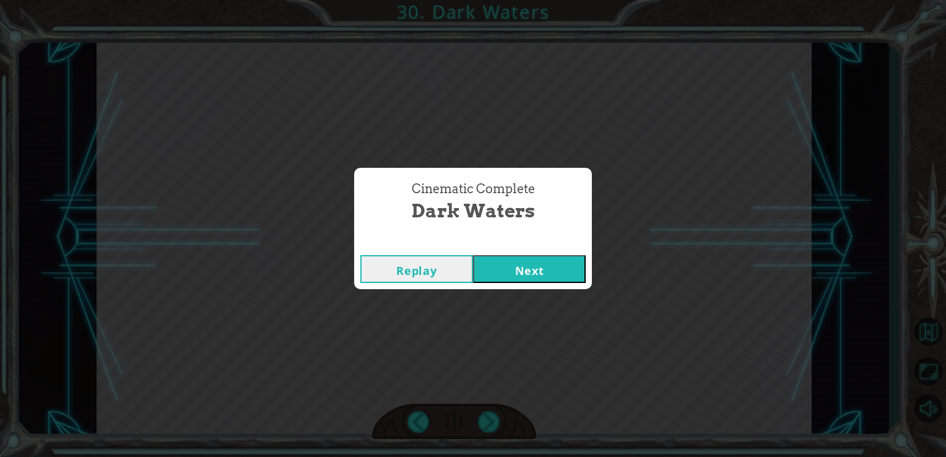
click at [522, 265] on button "Next" at bounding box center [529, 269] width 113 height 28
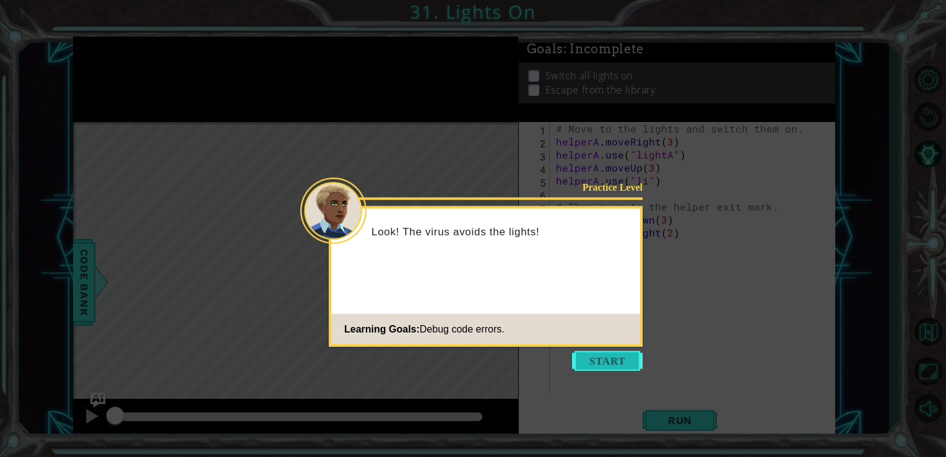
click at [615, 359] on button "Start" at bounding box center [607, 361] width 71 height 20
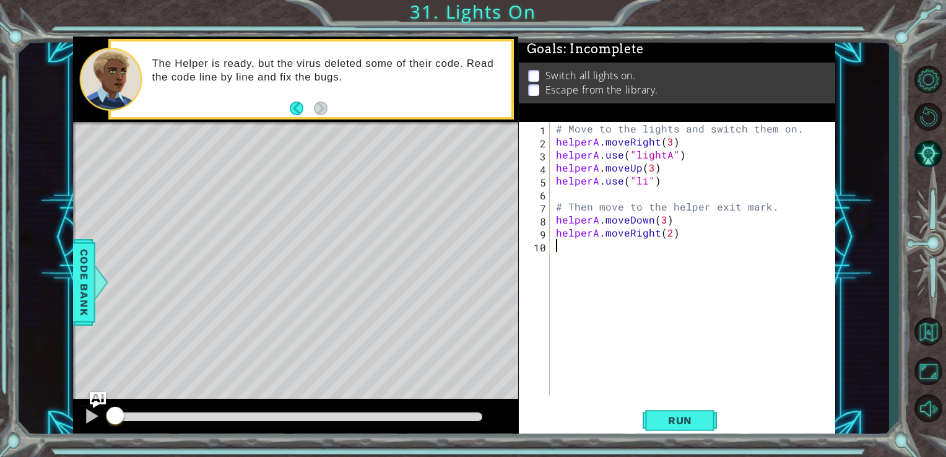
click at [92, 408] on img "Ask AI" at bounding box center [97, 400] width 16 height 16
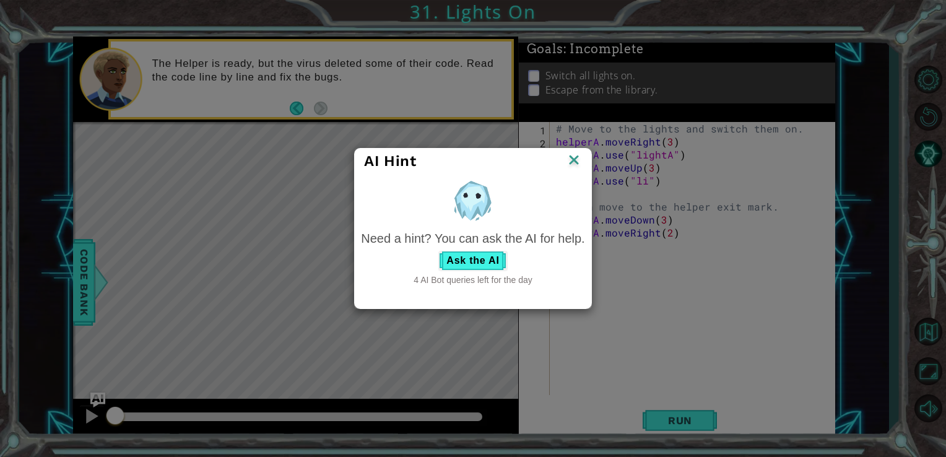
click at [577, 160] on img at bounding box center [574, 161] width 16 height 19
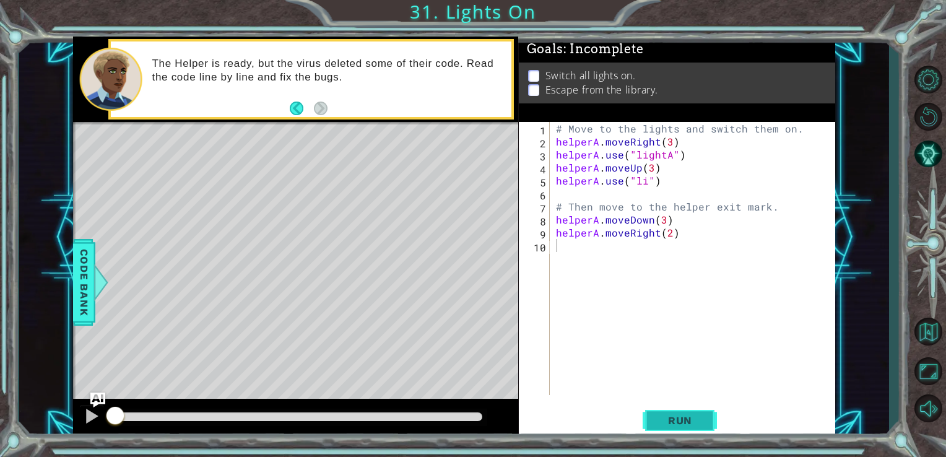
click at [689, 429] on button "Run" at bounding box center [680, 420] width 74 height 32
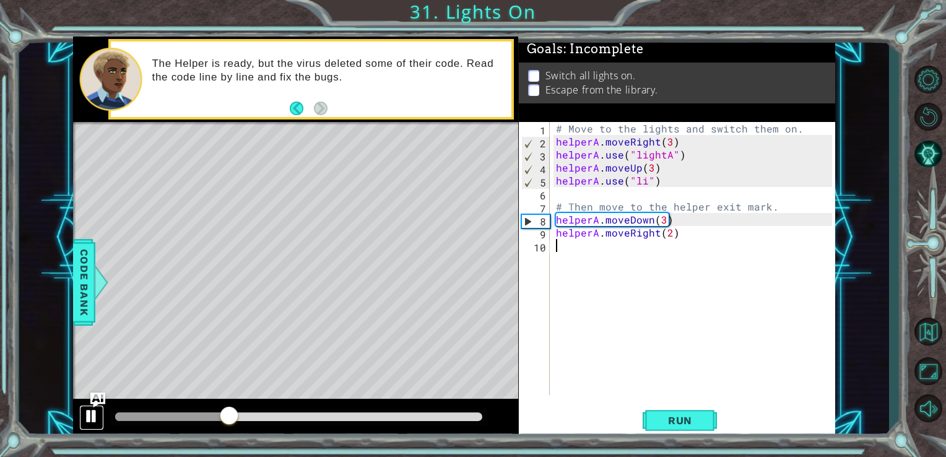
click at [92, 421] on div at bounding box center [92, 416] width 16 height 16
click at [649, 185] on div "# Move to the lights and switch them on. helperA . moveRight ( 3 ) helperA . us…" at bounding box center [697, 271] width 286 height 299
click at [645, 186] on div "# Move to the lights and switch them on. helperA . moveRight ( 3 ) helperA . us…" at bounding box center [697, 271] width 286 height 299
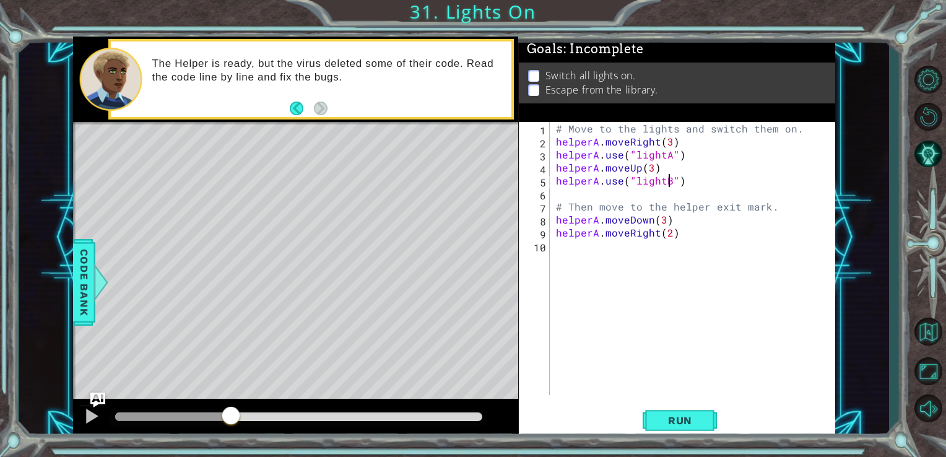
scroll to position [0, 7]
click at [701, 425] on span "Run" at bounding box center [680, 420] width 49 height 12
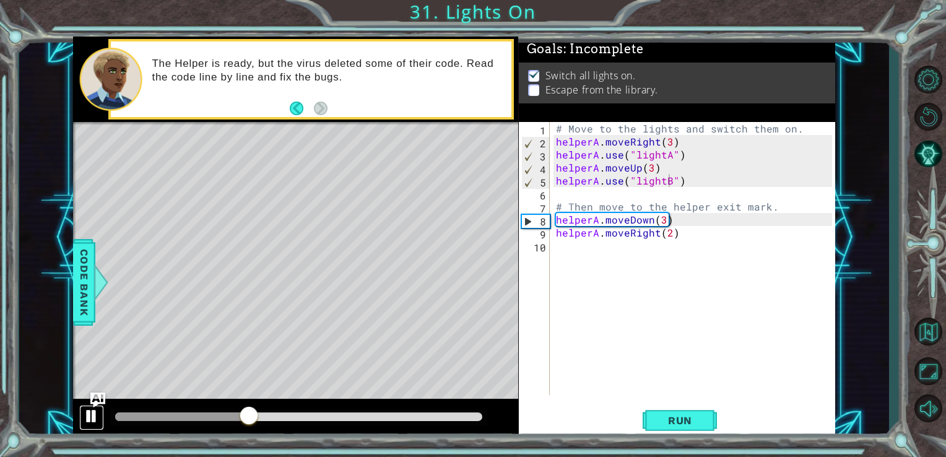
click at [87, 418] on div at bounding box center [92, 416] width 16 height 16
click at [663, 221] on div "# Move to the lights and switch them on. helperA . moveRight ( 3 ) helperA . us…" at bounding box center [697, 271] width 286 height 299
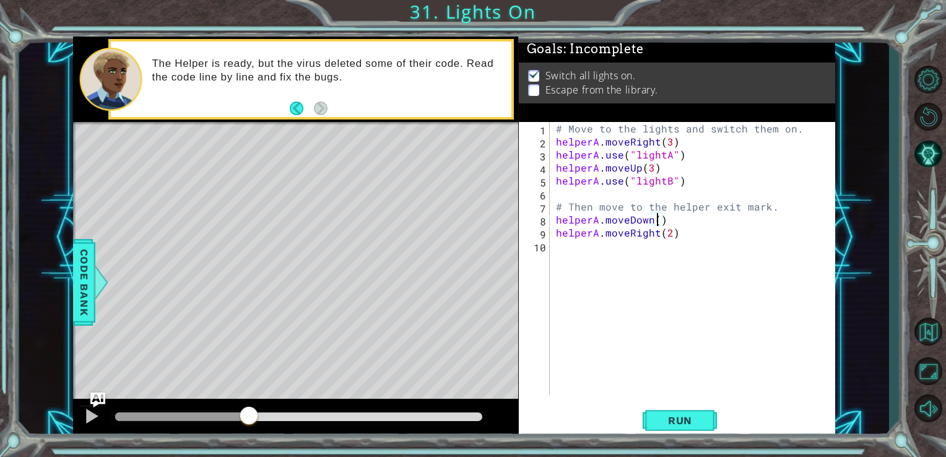
scroll to position [0, 6]
type textarea "helperA.moveDown(1)"
click at [88, 417] on div at bounding box center [92, 416] width 16 height 16
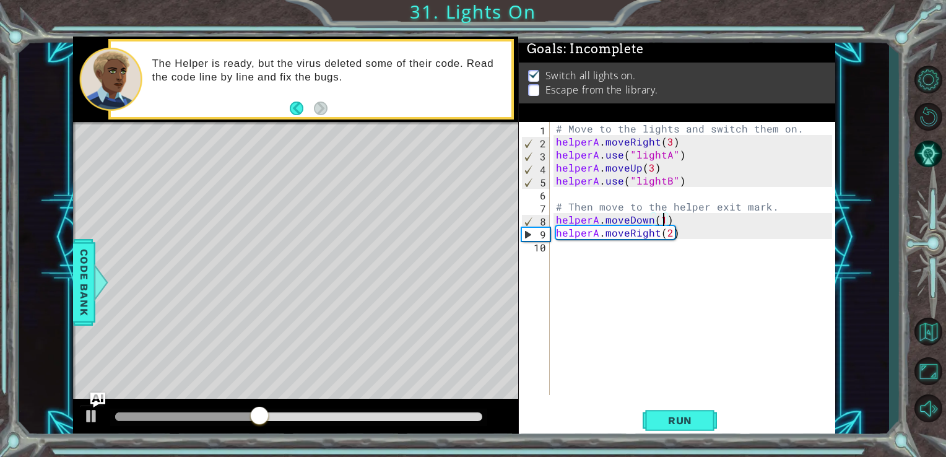
click at [281, 412] on div at bounding box center [299, 417] width 378 height 17
click at [676, 408] on button "Run" at bounding box center [680, 420] width 74 height 32
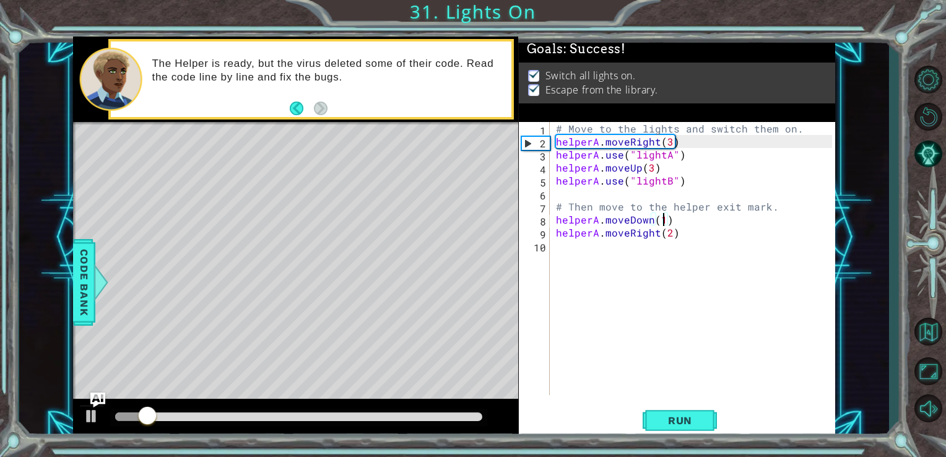
click at [370, 417] on div at bounding box center [299, 417] width 368 height 9
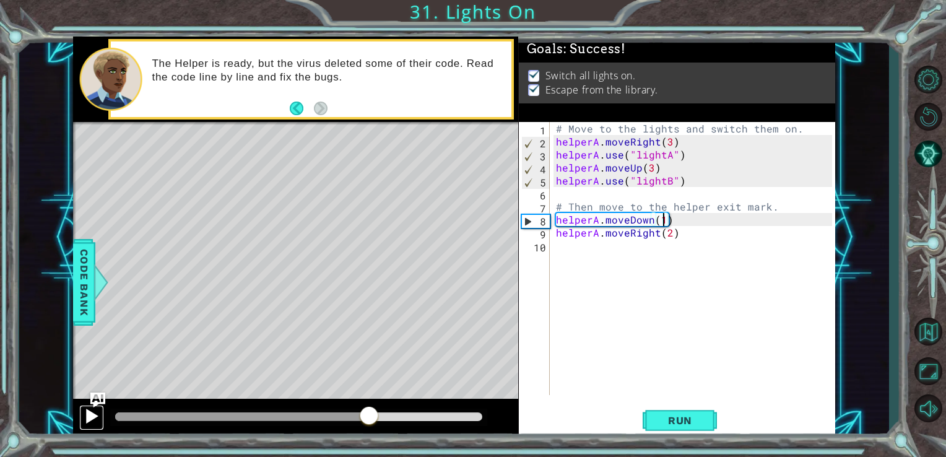
click at [87, 420] on div at bounding box center [92, 416] width 16 height 16
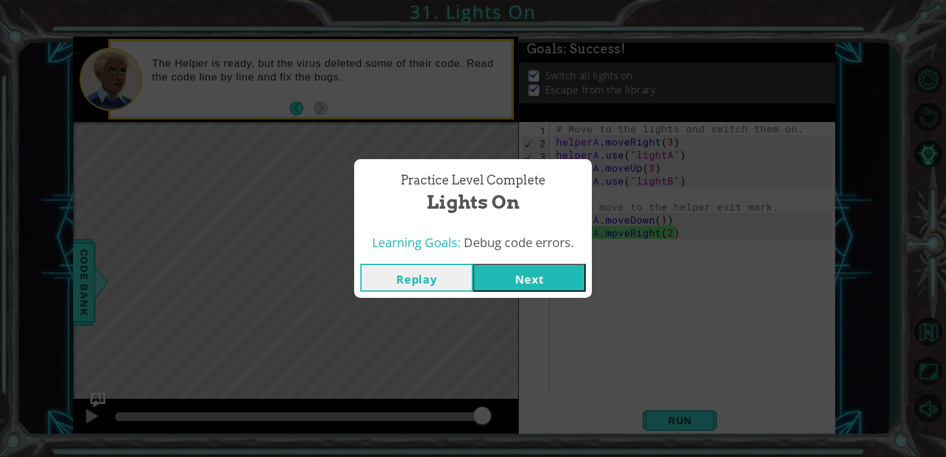
click at [539, 266] on button "Next" at bounding box center [529, 278] width 113 height 28
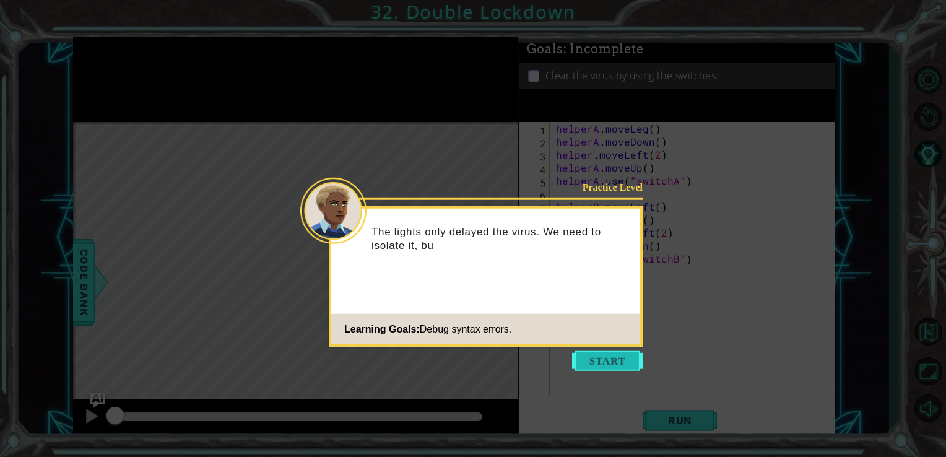
click at [605, 365] on button "Start" at bounding box center [607, 361] width 71 height 20
